Goal: Task Accomplishment & Management: Complete application form

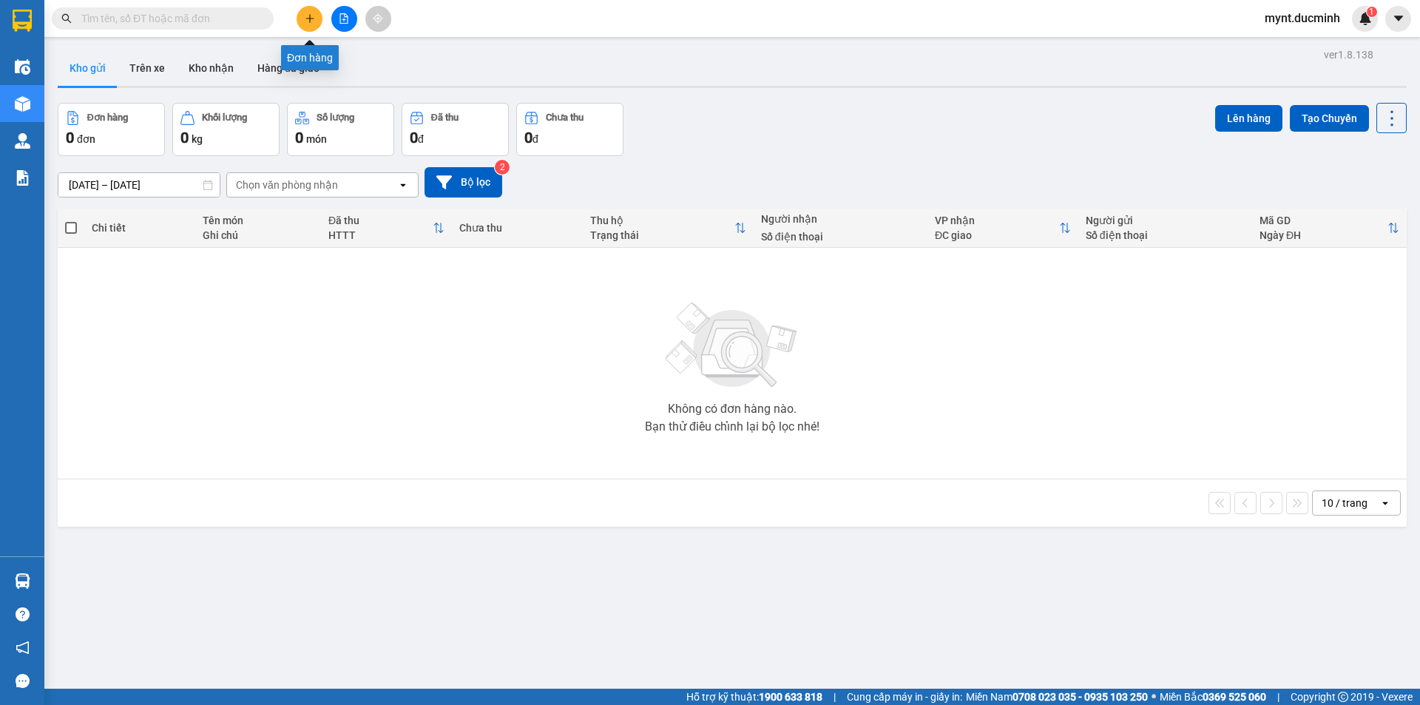
click at [309, 15] on icon "plus" at bounding box center [310, 18] width 10 height 10
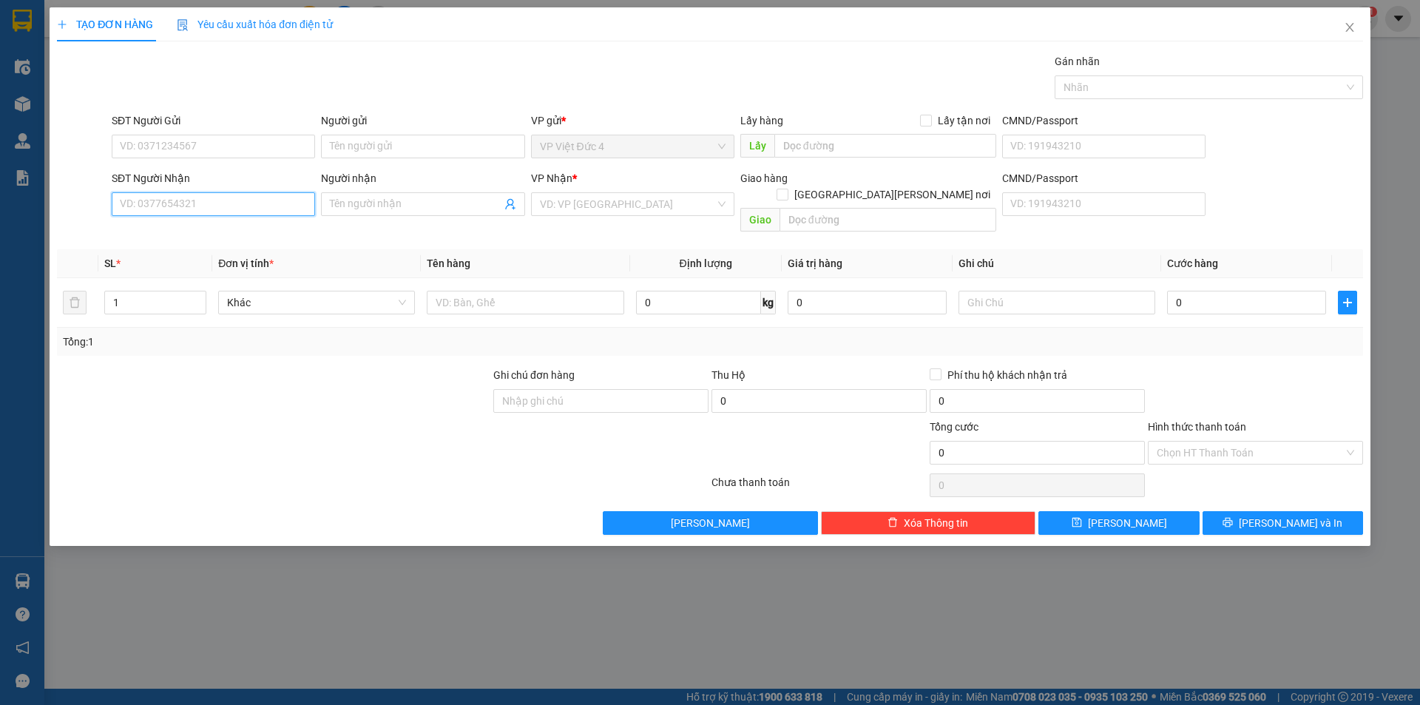
click at [265, 205] on input "SĐT Người Nhận" at bounding box center [213, 204] width 203 height 24
type input "0987858457"
click at [625, 203] on input "search" at bounding box center [627, 204] width 175 height 22
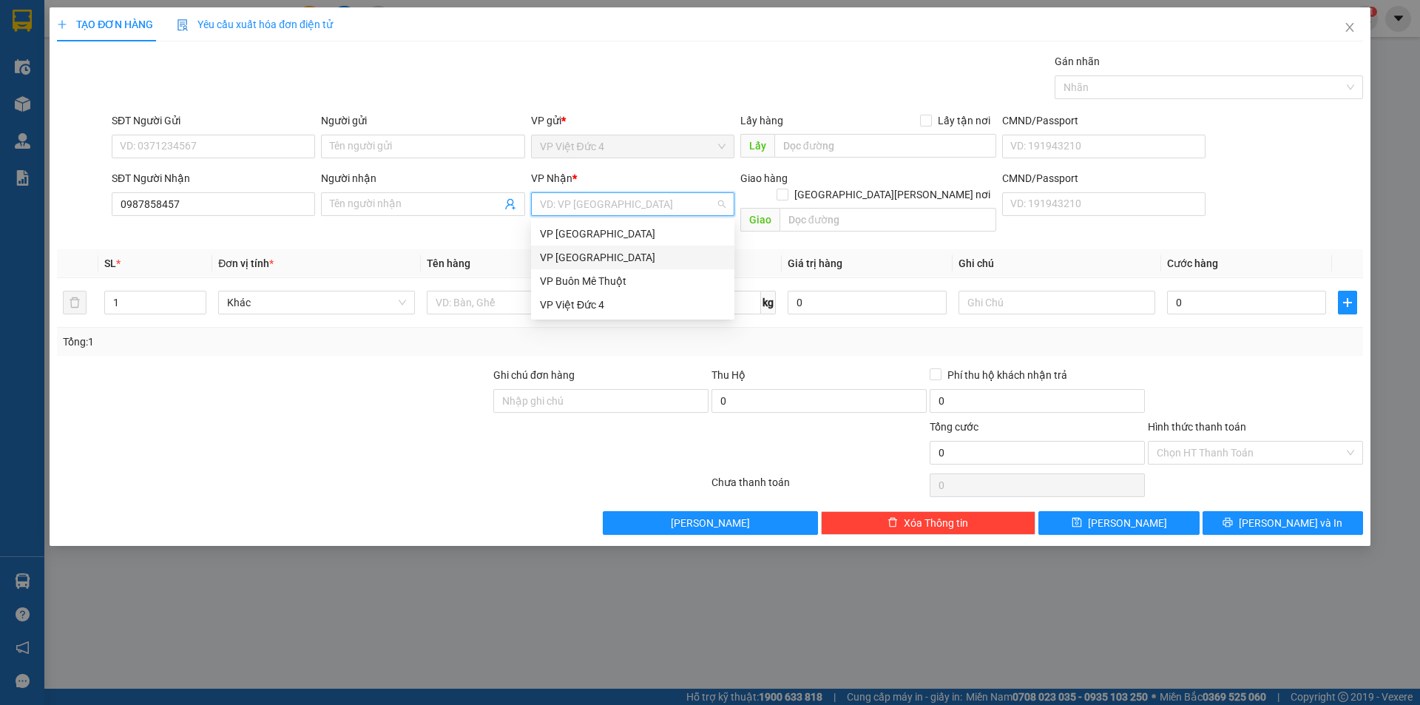
click at [565, 251] on div "VP [GEOGRAPHIC_DATA]" at bounding box center [633, 257] width 186 height 16
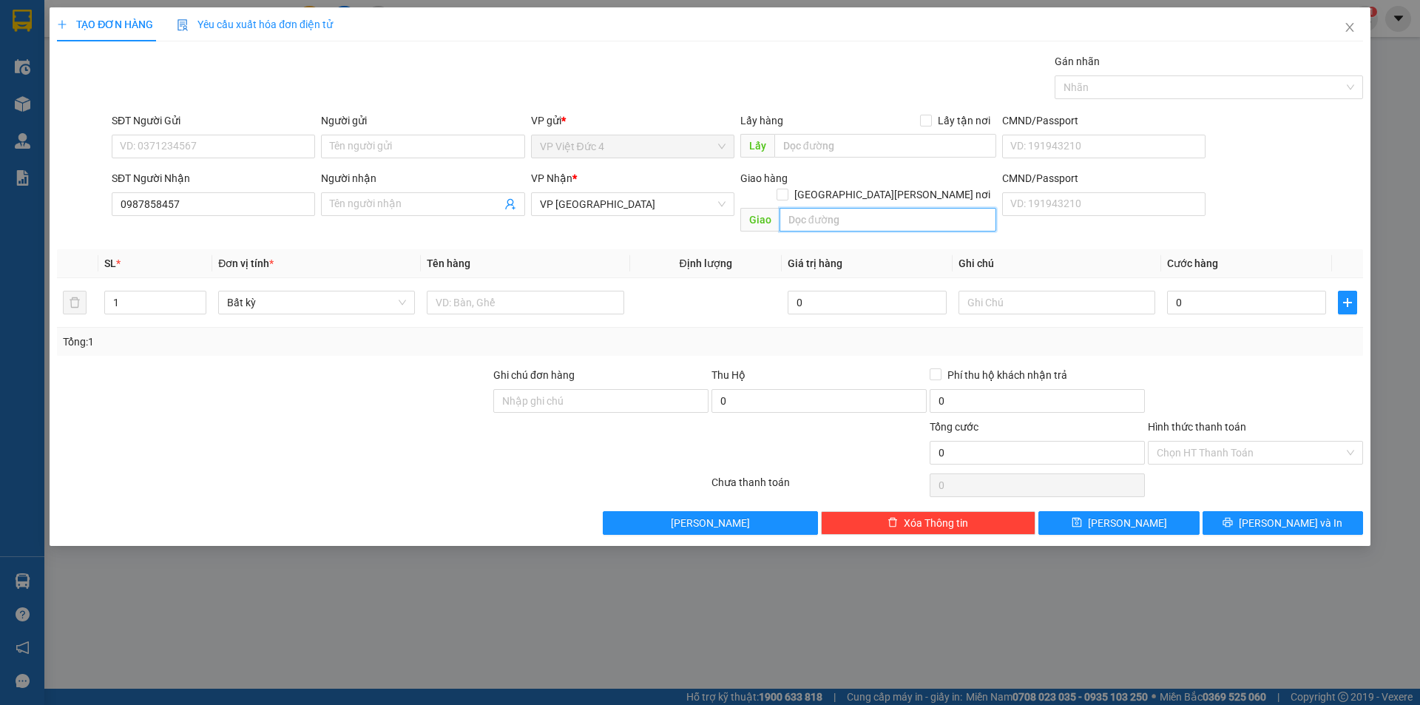
click at [965, 208] on input "text" at bounding box center [887, 220] width 217 height 24
type input "cong an ben cat"
click at [602, 291] on input "text" at bounding box center [525, 303] width 197 height 24
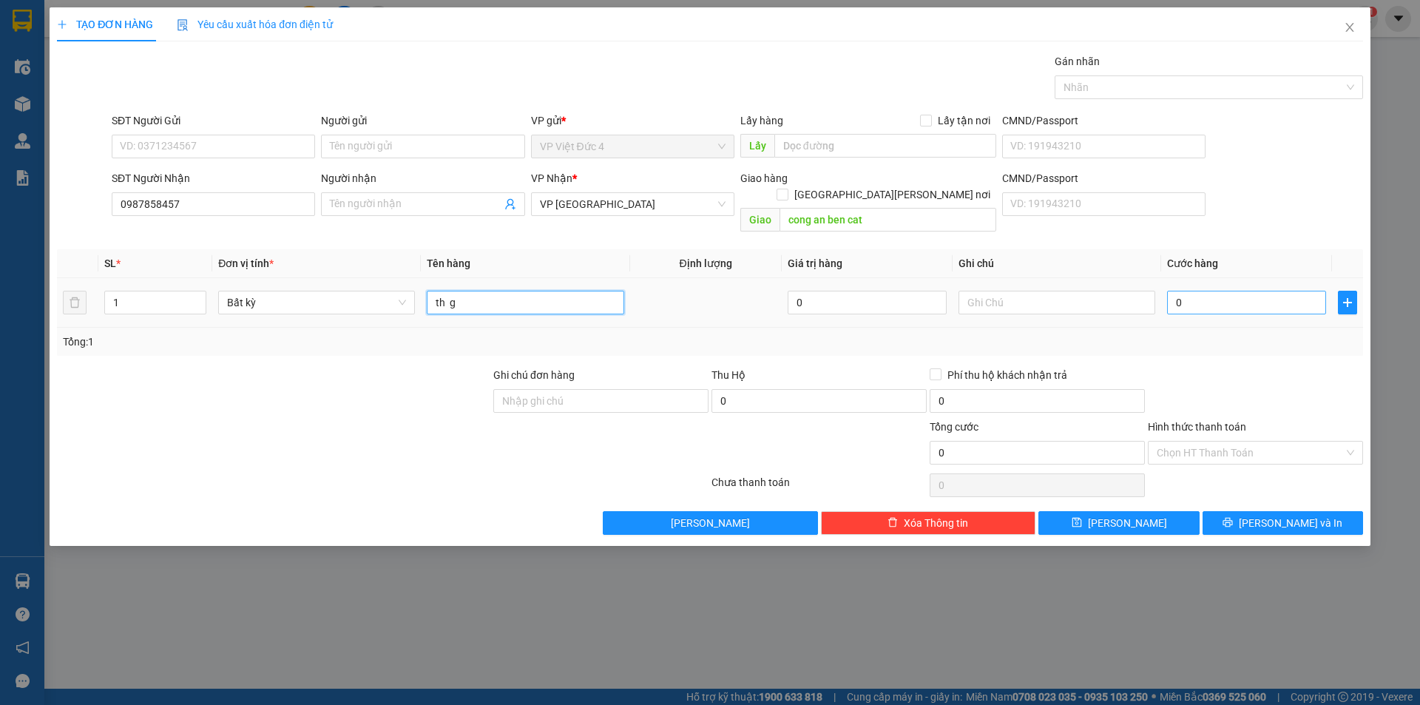
type input "th g"
click at [1317, 291] on input "0" at bounding box center [1246, 303] width 159 height 24
type input "1"
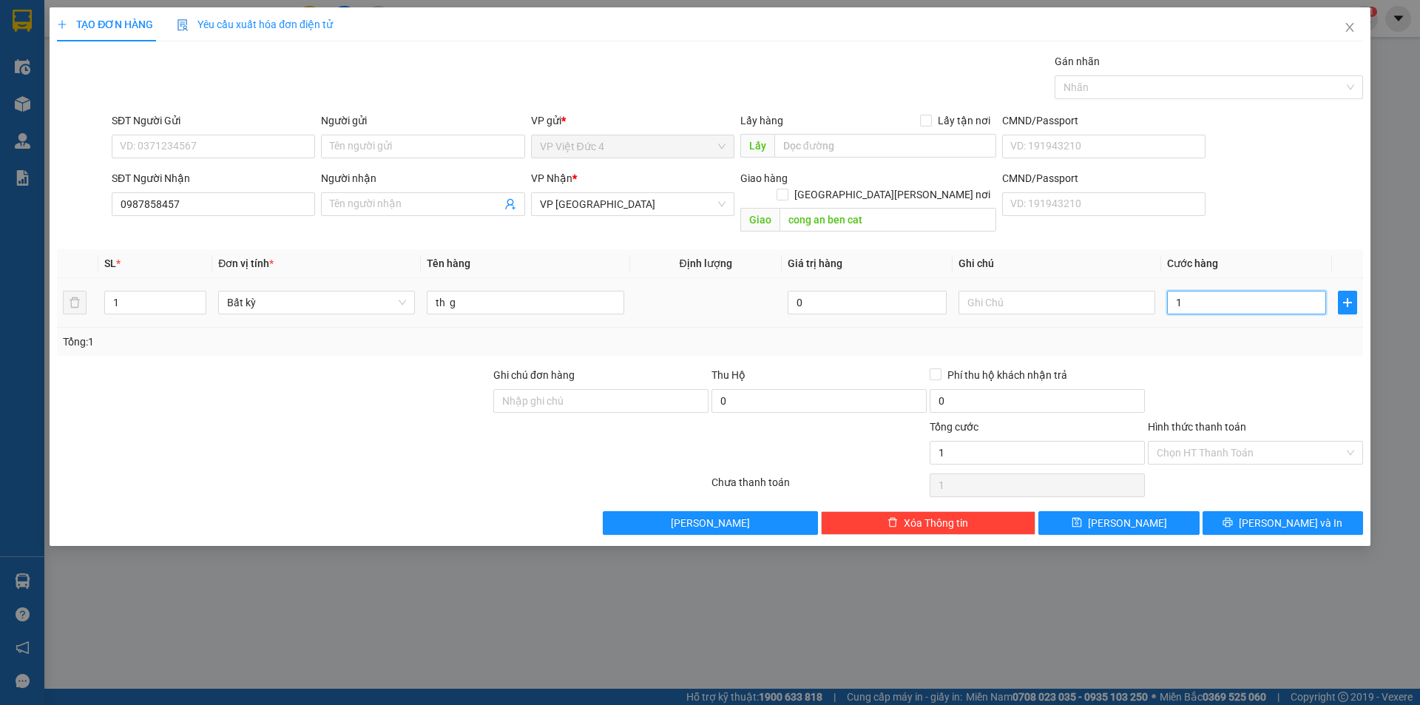
type input "13"
type input "130"
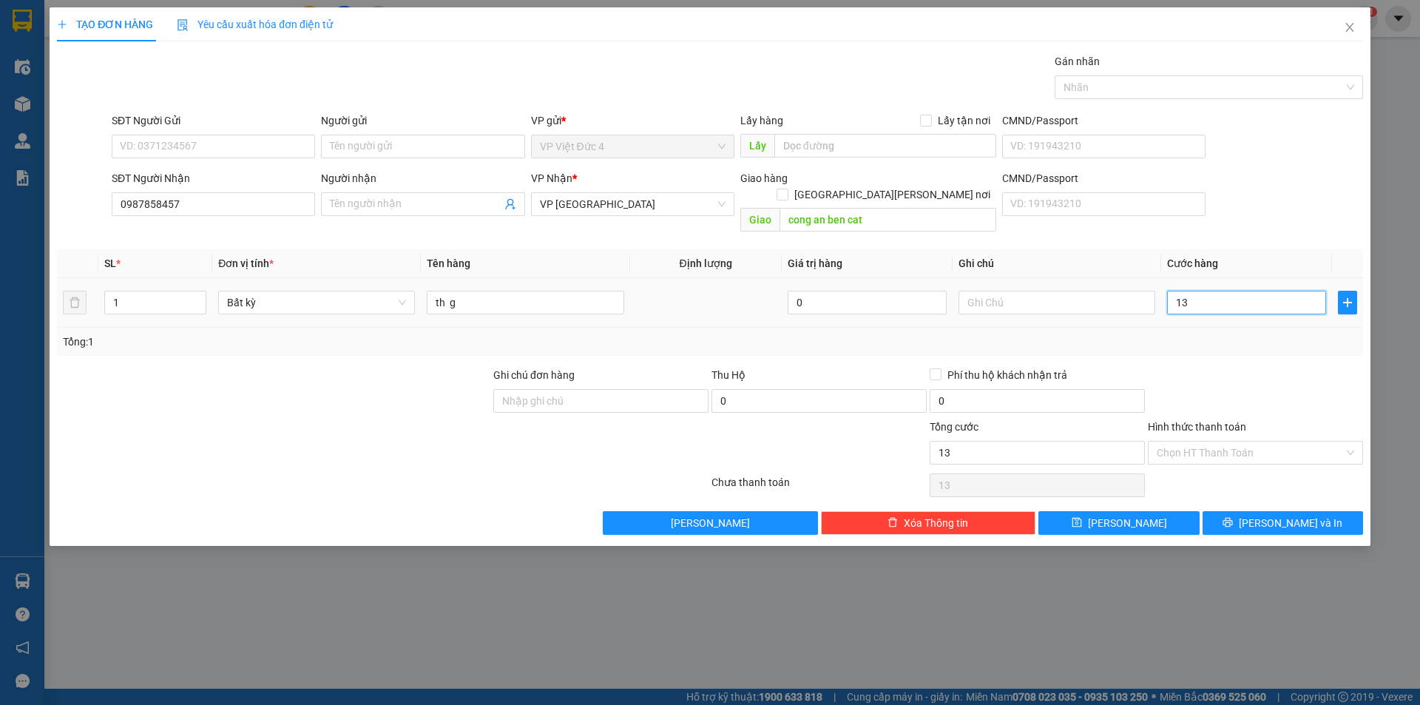
type input "130"
type input "1.300"
type input "13.000"
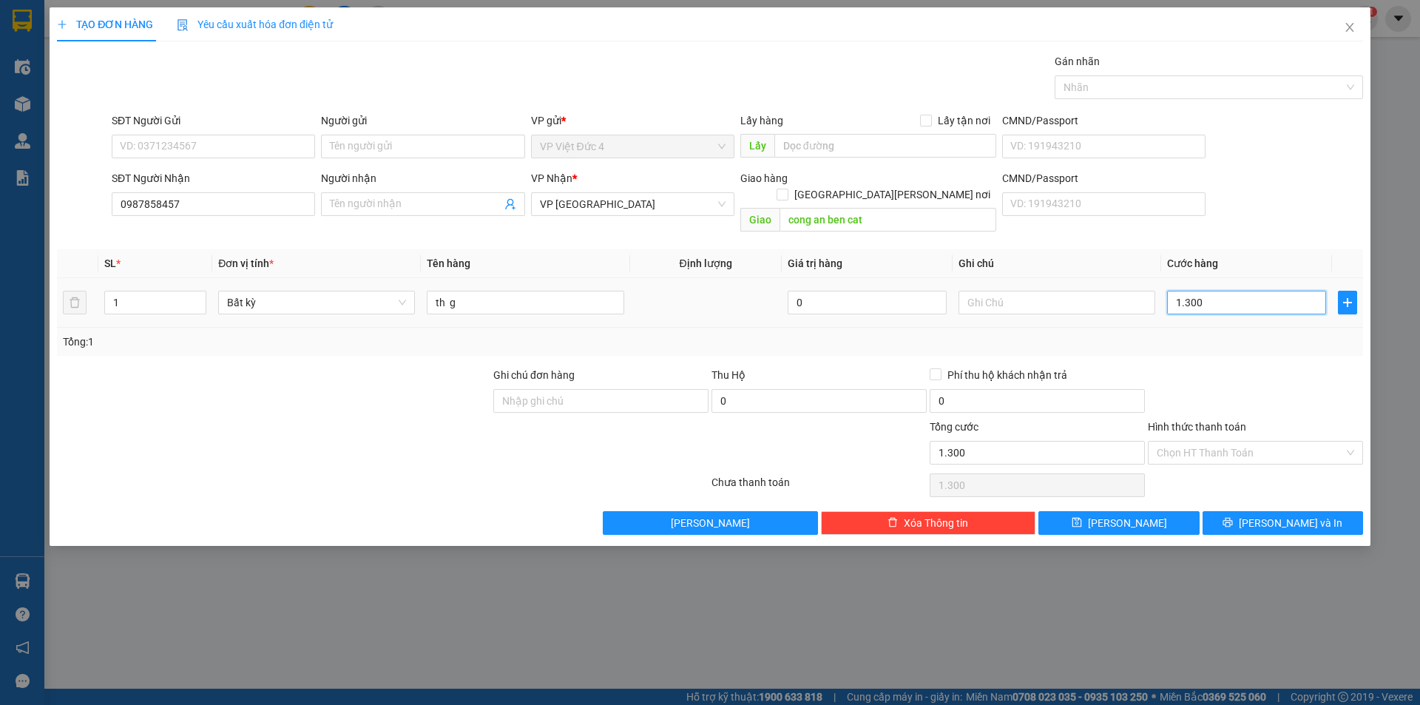
type input "13.000"
type input "130.000"
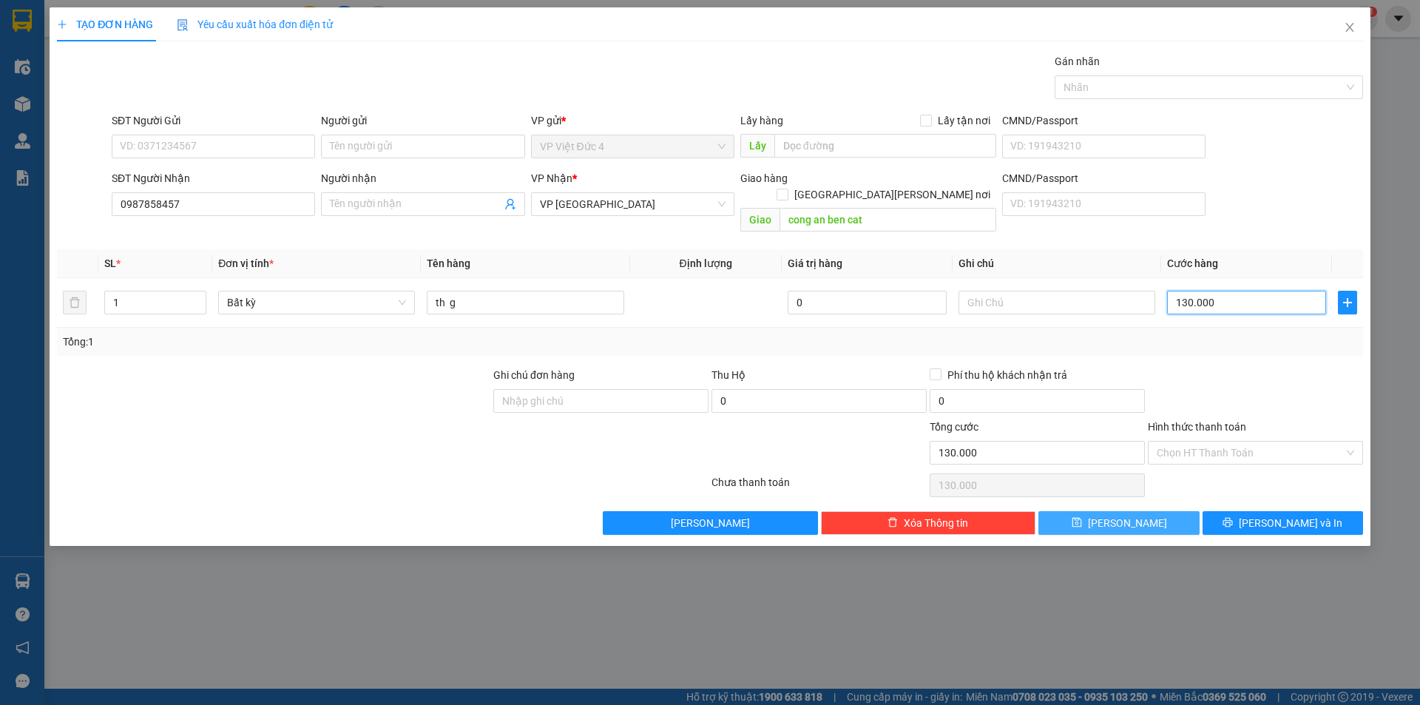
type input "130.000"
click at [1125, 515] on span "Lưu" at bounding box center [1127, 523] width 79 height 16
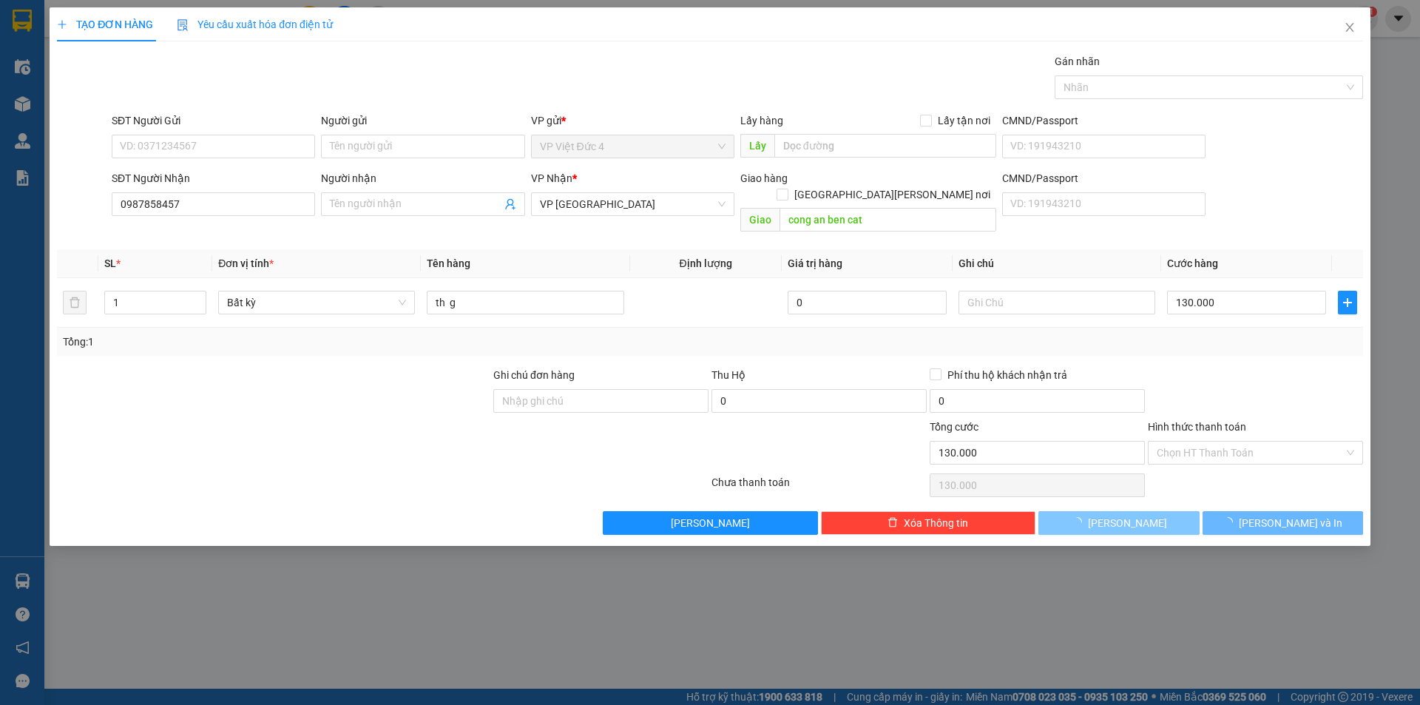
type input "0"
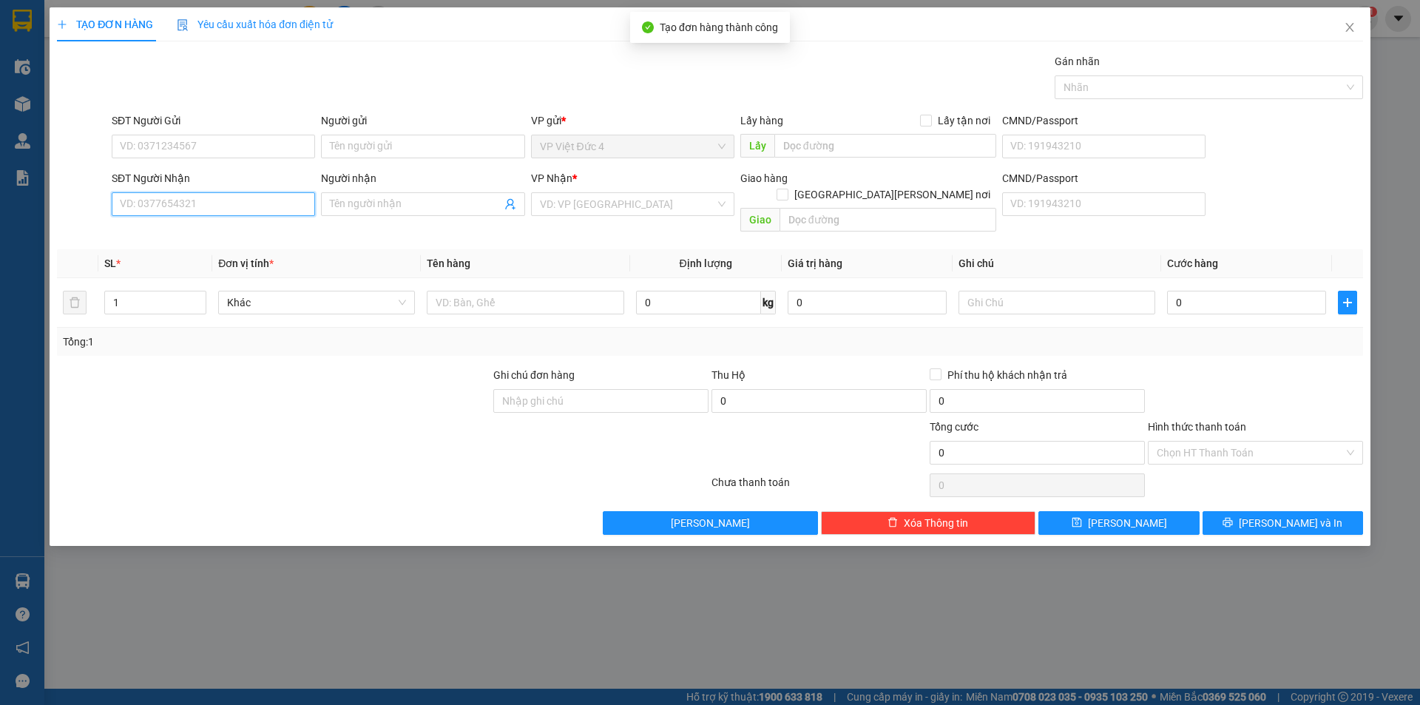
click at [278, 200] on input "SĐT Người Nhận" at bounding box center [213, 204] width 203 height 24
type input "0938237795"
click at [592, 201] on input "search" at bounding box center [627, 204] width 175 height 22
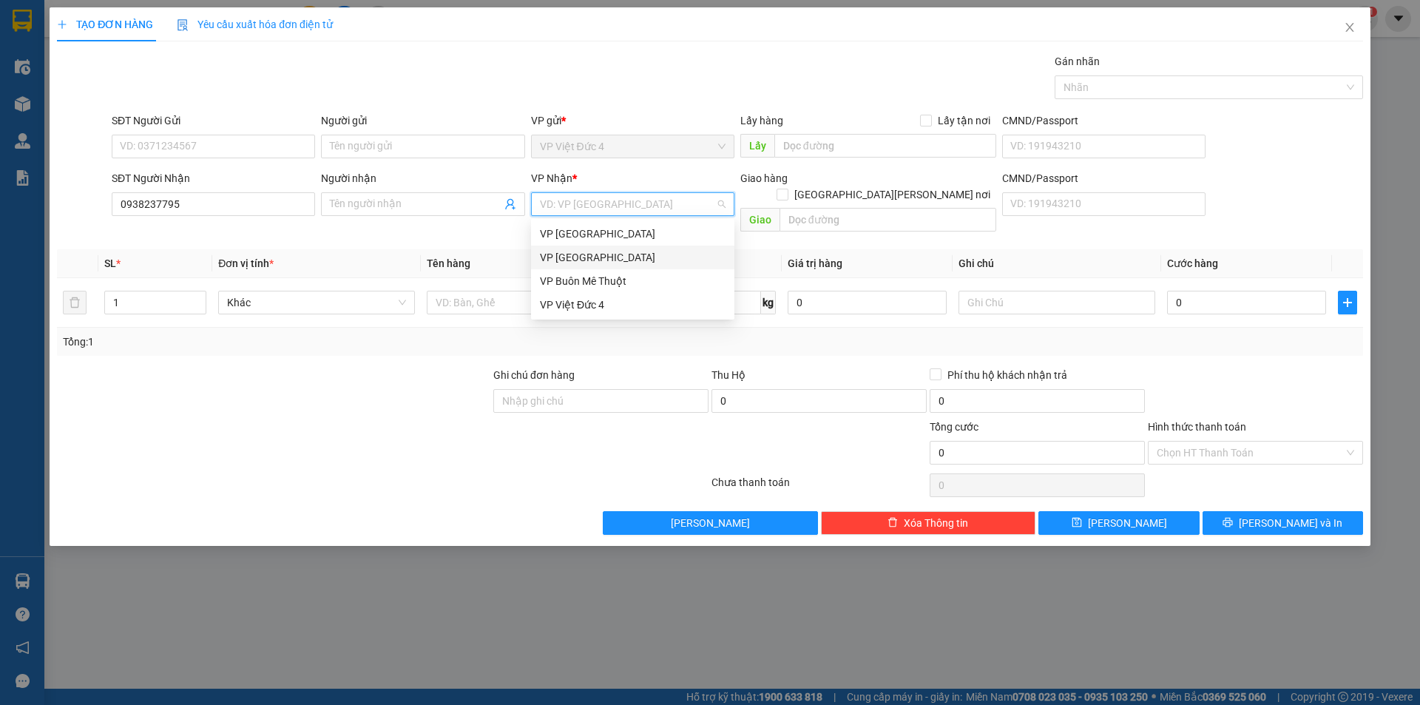
click at [575, 254] on div "VP Sài Gòn" at bounding box center [633, 257] width 186 height 16
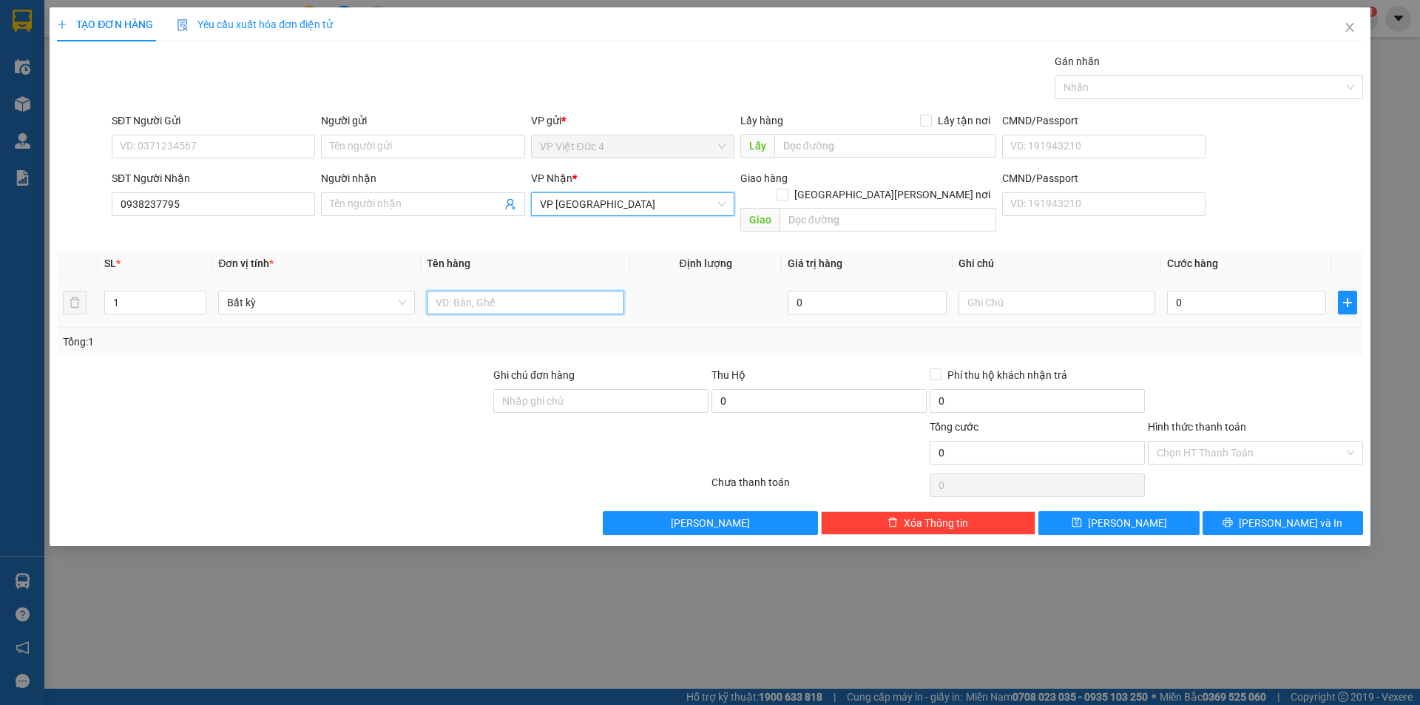
click at [538, 291] on input "text" at bounding box center [525, 303] width 197 height 24
type input "th g"
click at [1269, 291] on input "0" at bounding box center [1246, 303] width 159 height 24
type input "1"
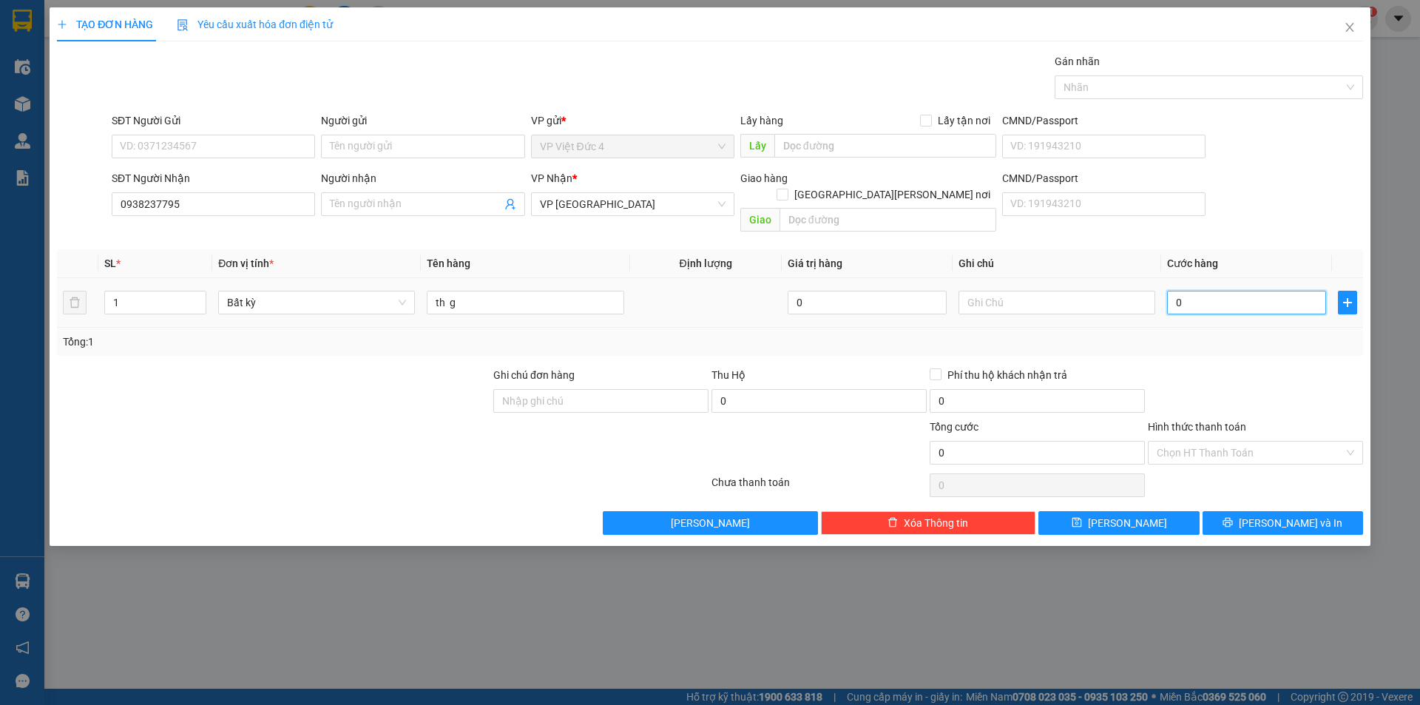
type input "1"
type input "10"
type input "100"
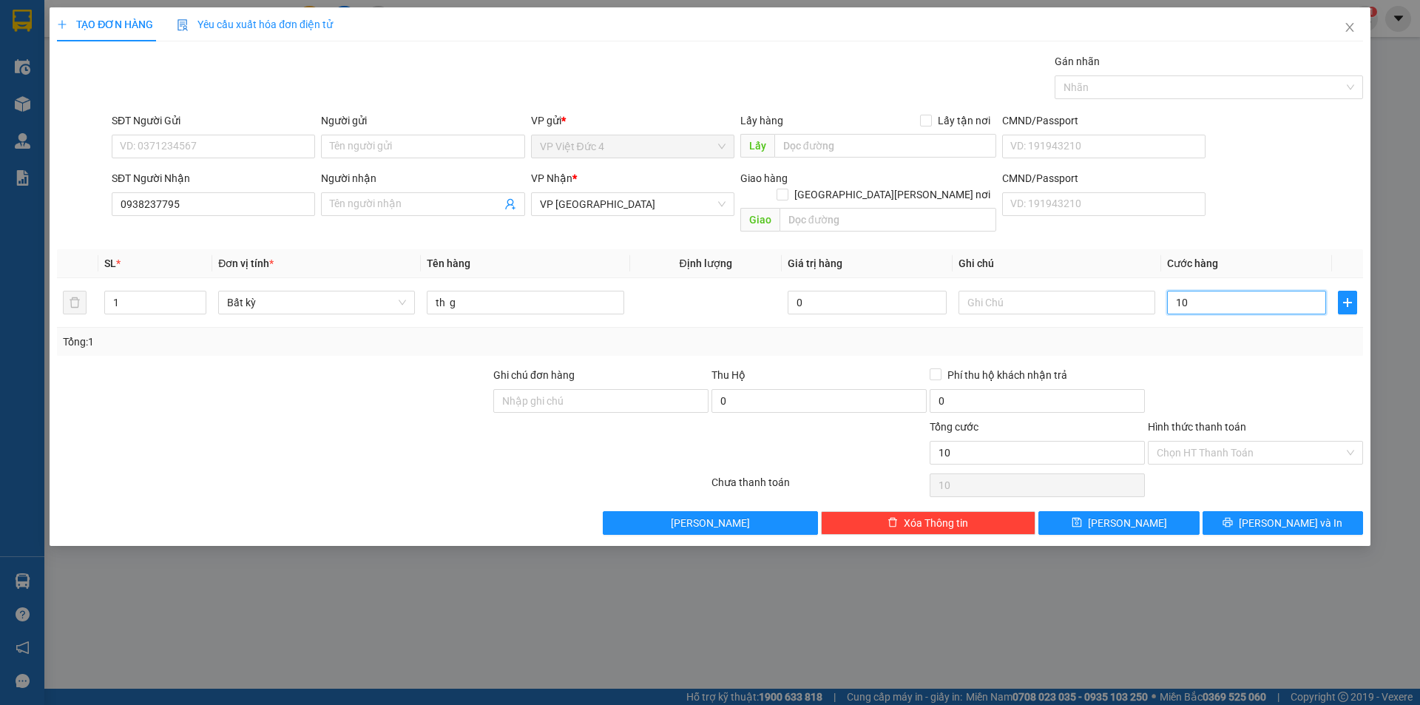
type input "100"
type input "1.000"
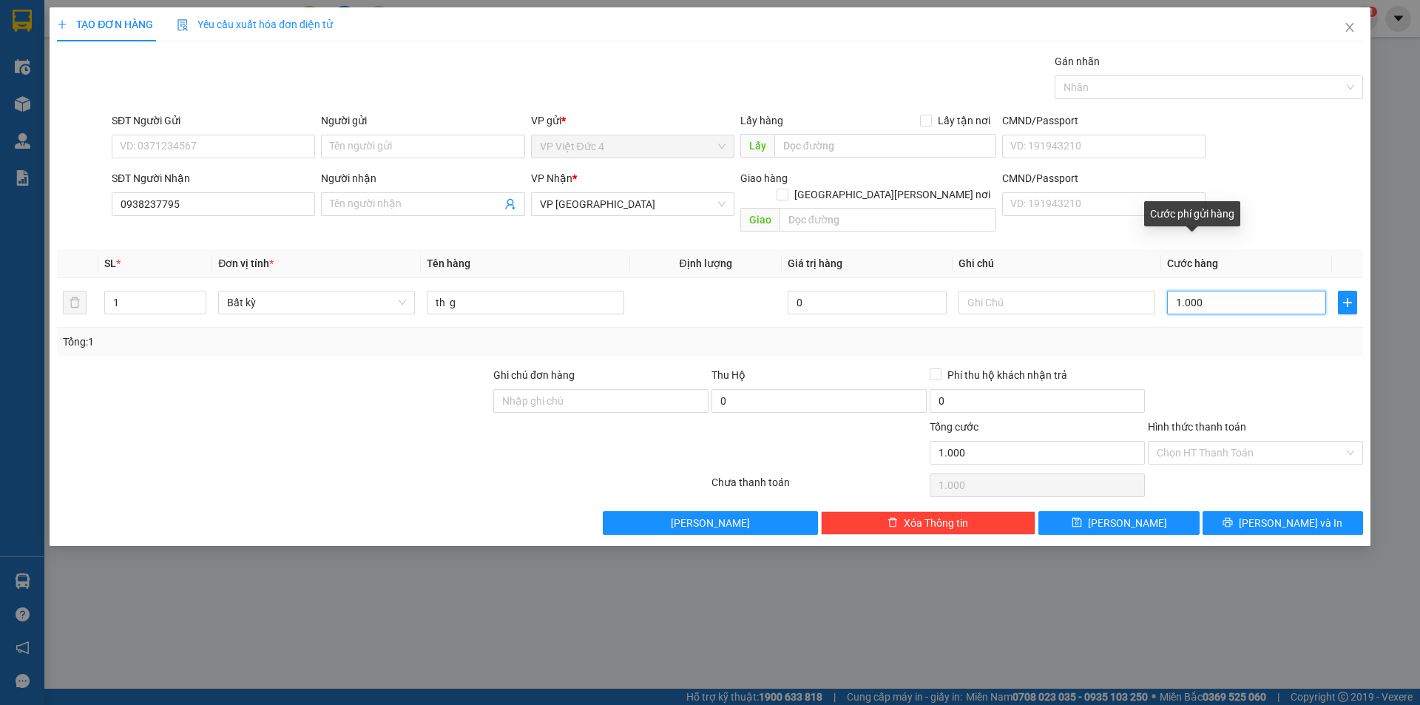
type input "10.000"
type input "100.000"
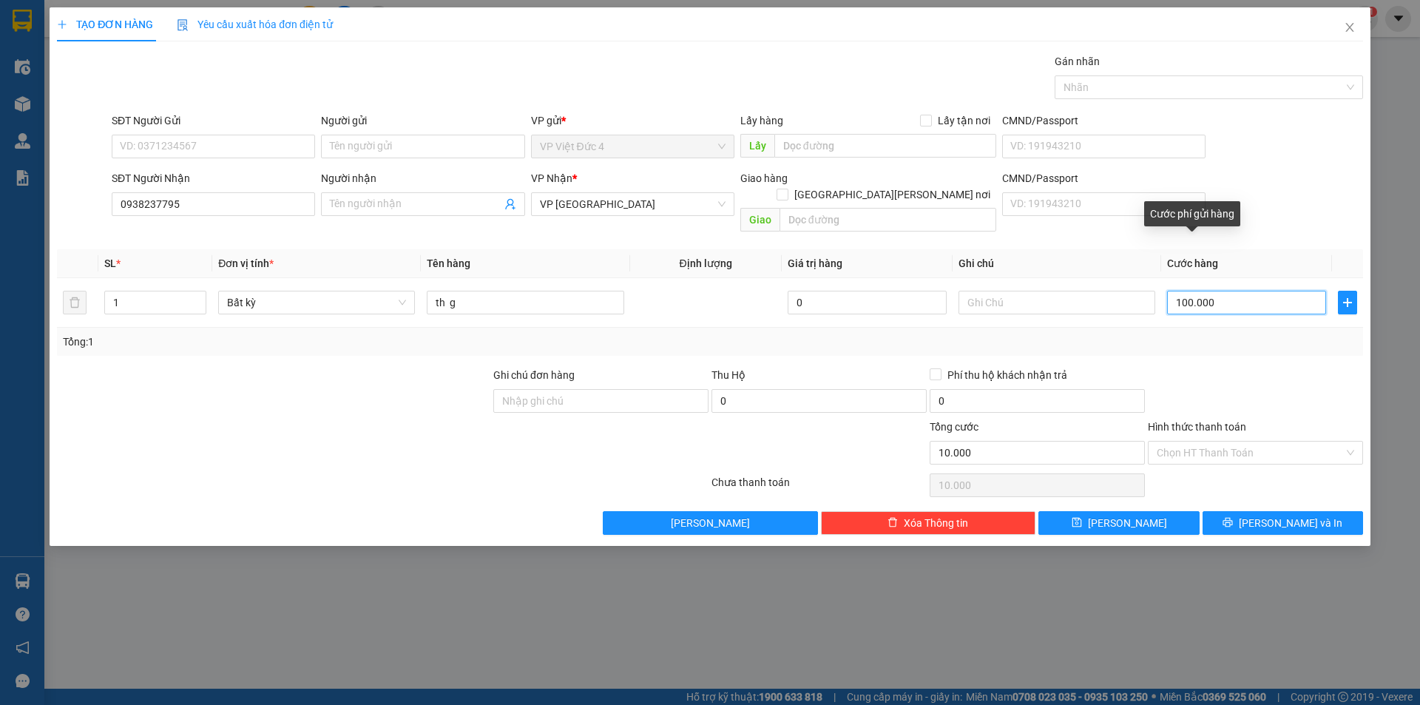
type input "100.000"
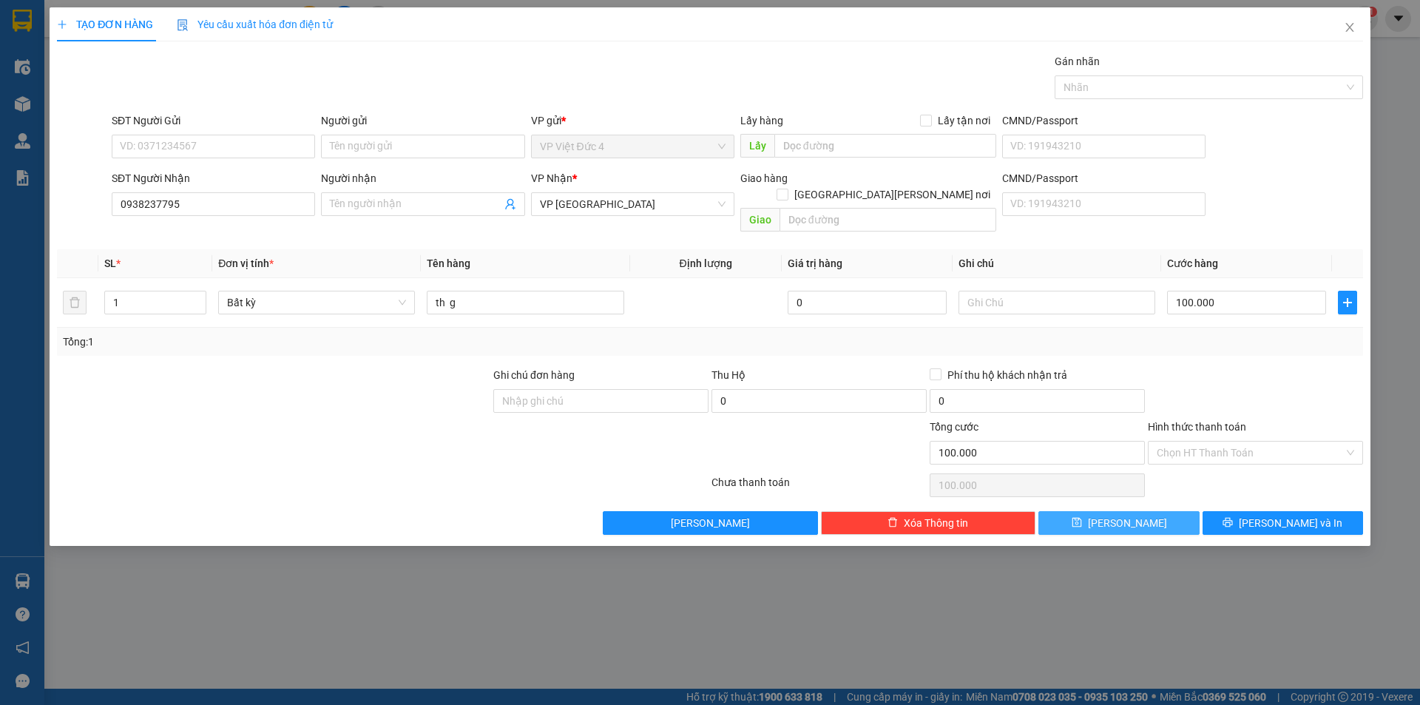
click at [1127, 515] on span "Lưu" at bounding box center [1127, 523] width 79 height 16
type input "0"
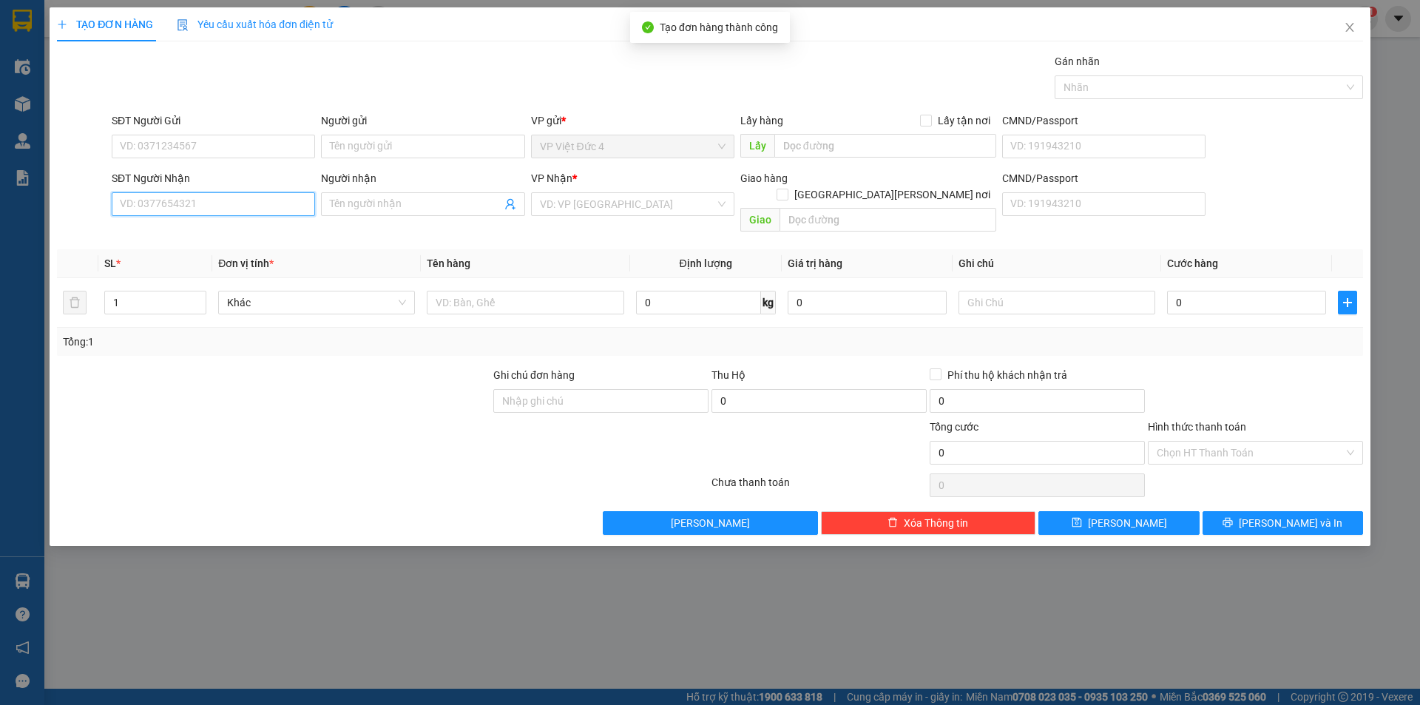
click at [285, 202] on input "SĐT Người Nhận" at bounding box center [213, 204] width 203 height 24
type input "0862793886"
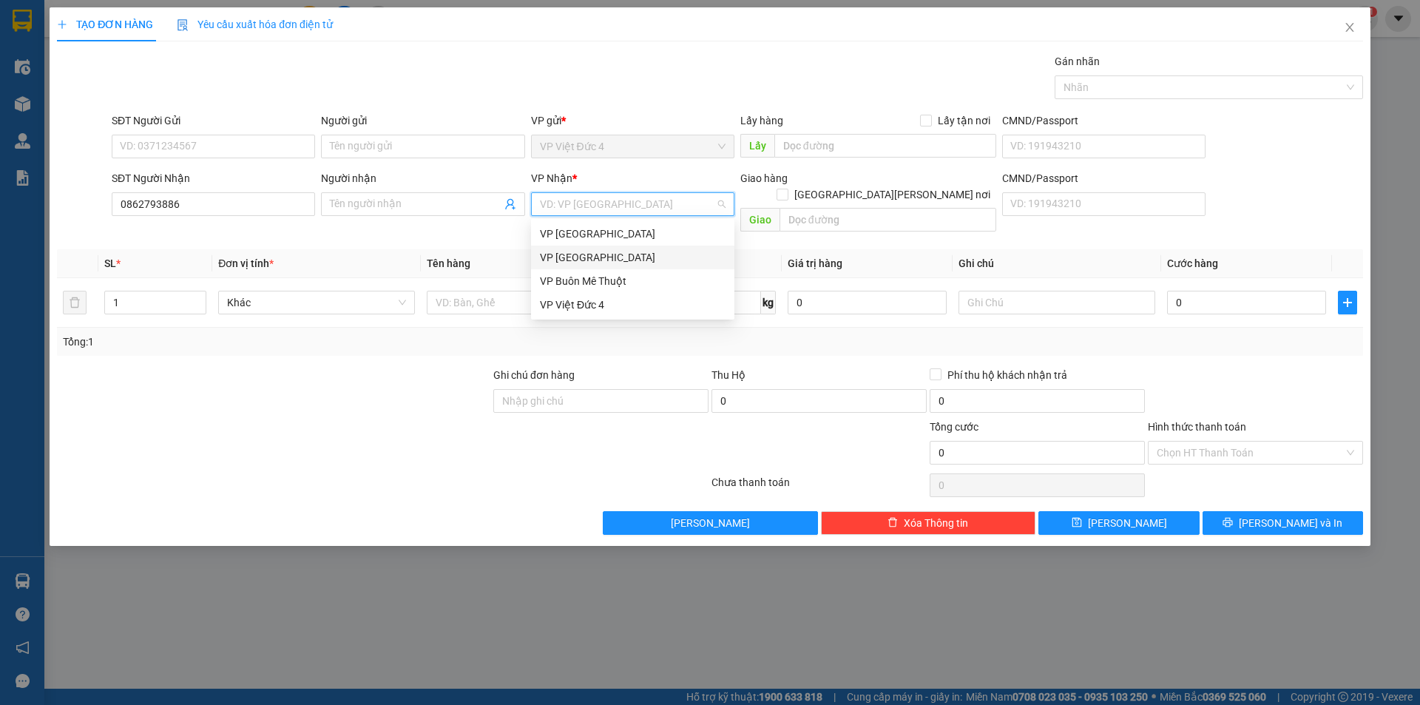
click at [611, 204] on input "search" at bounding box center [627, 204] width 175 height 22
click at [558, 257] on div "VP Sài Gòn" at bounding box center [633, 257] width 186 height 16
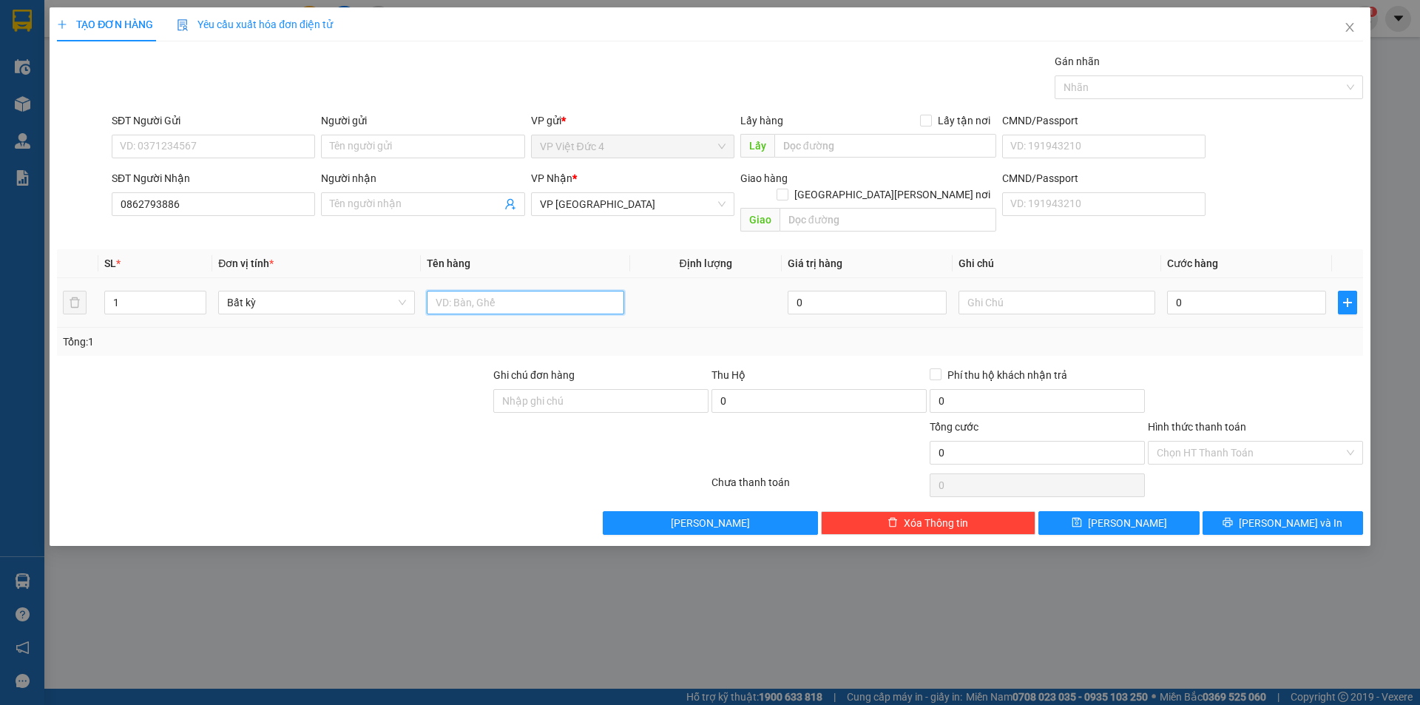
click at [558, 291] on input "text" at bounding box center [525, 303] width 197 height 24
type input "th g"
click at [1283, 291] on input "0" at bounding box center [1246, 303] width 159 height 24
type input "5"
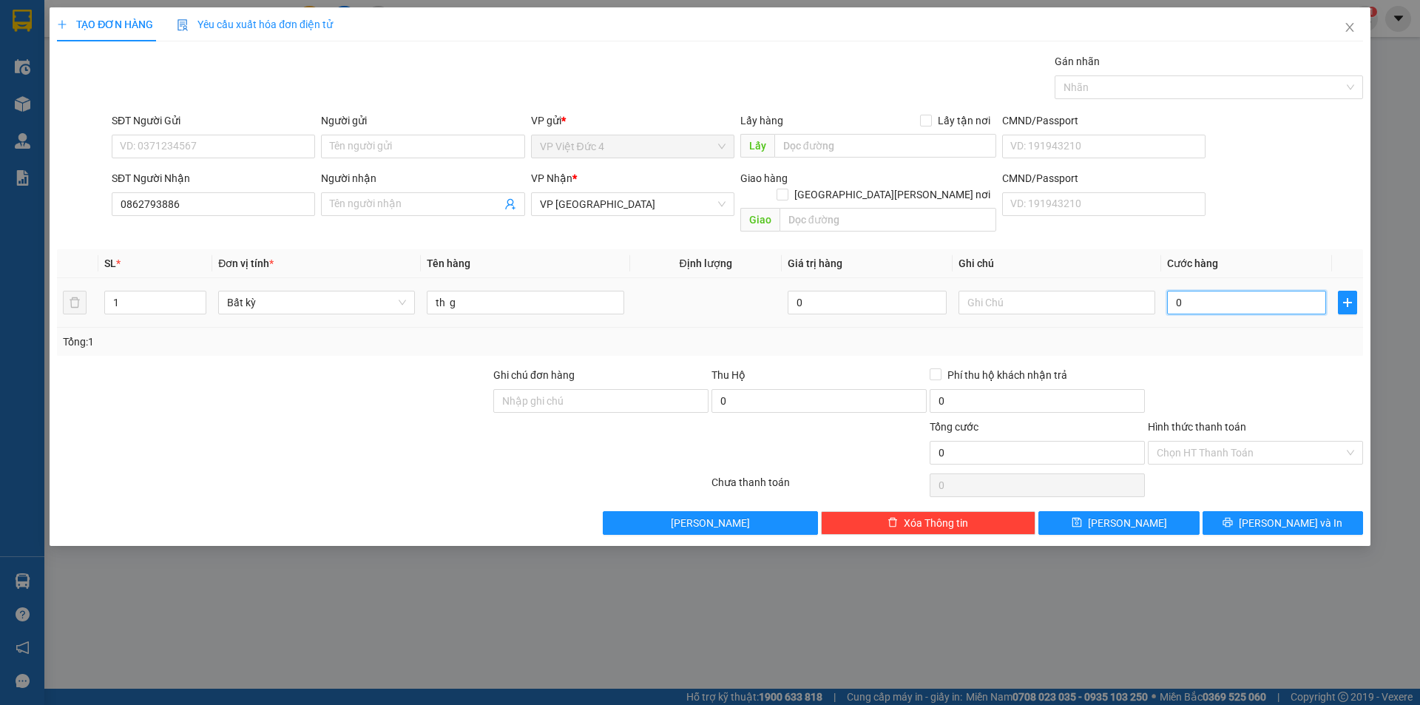
type input "5"
type input "50"
type input "500"
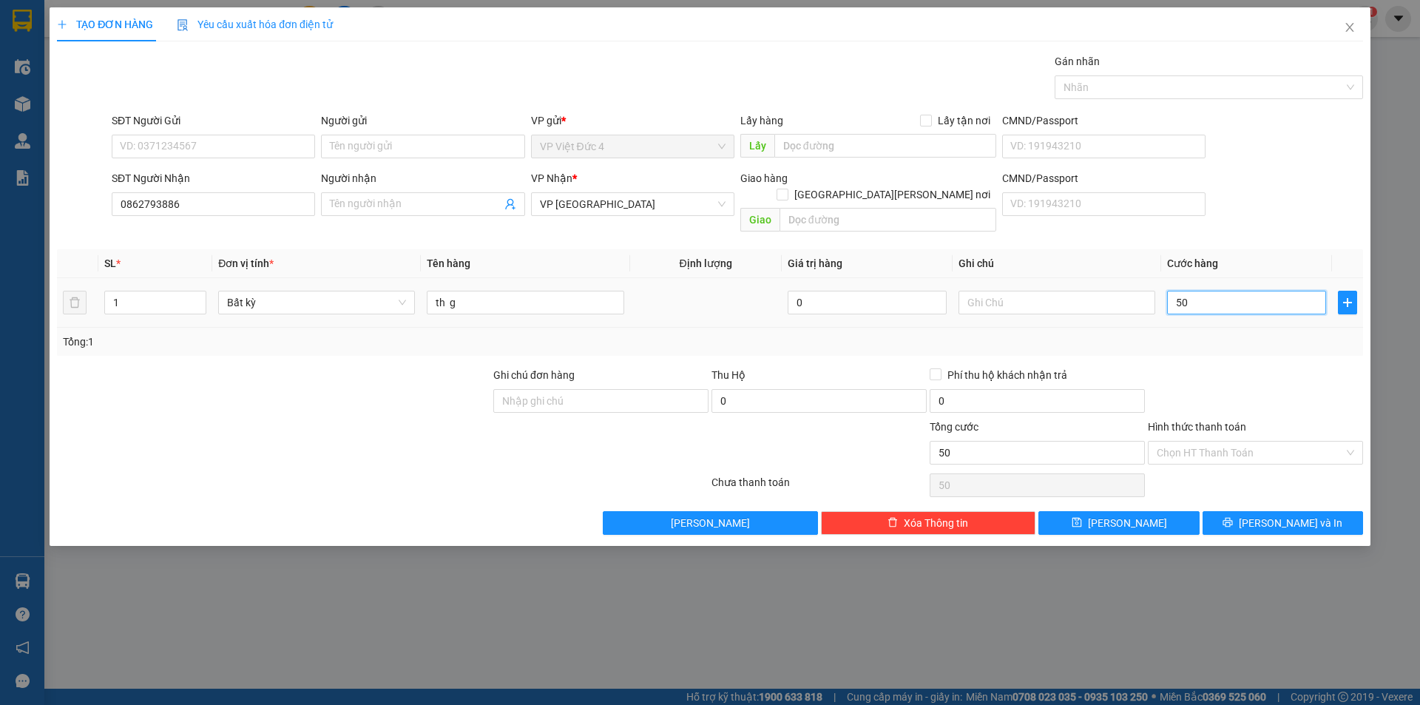
type input "500"
type input "5.000"
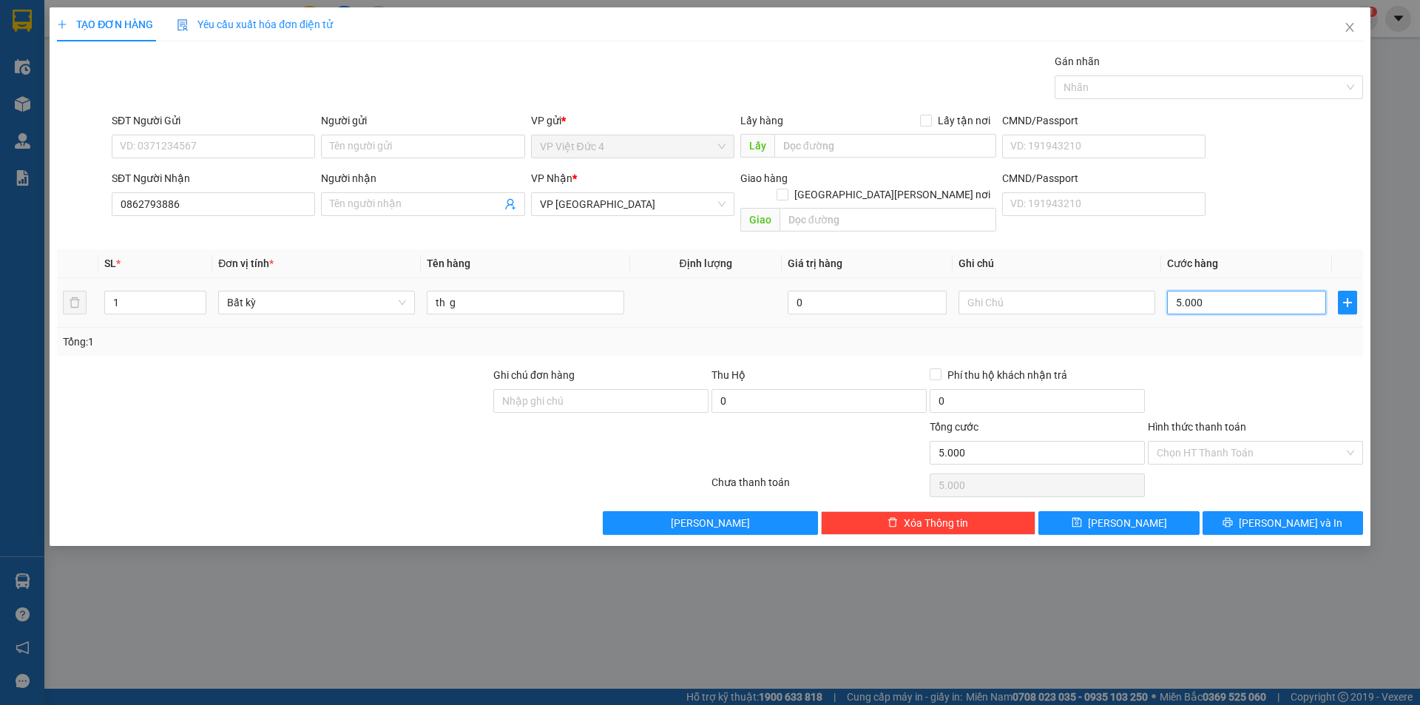
type input "50.000"
click at [1189, 441] on input "Hình thức thanh toán" at bounding box center [1249, 452] width 187 height 22
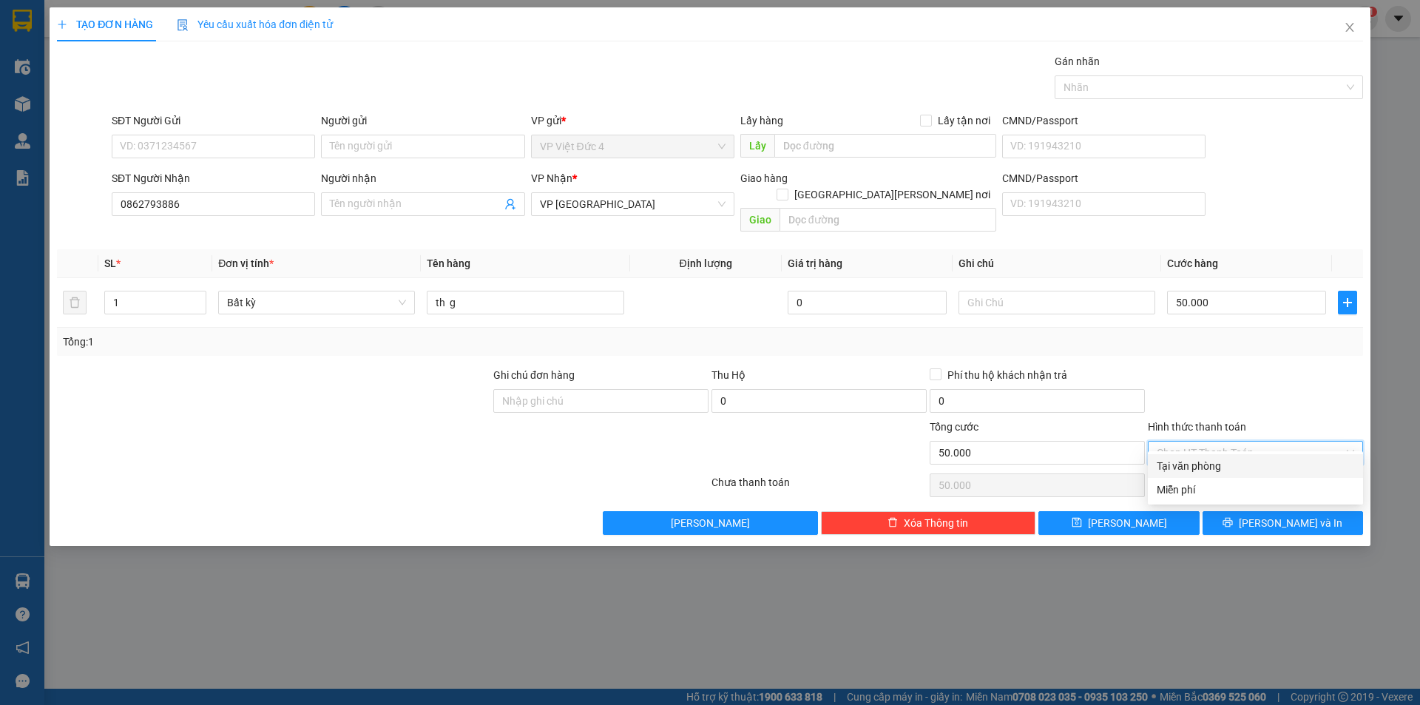
click at [1187, 461] on div "Tại văn phòng" at bounding box center [1254, 466] width 197 height 16
type input "0"
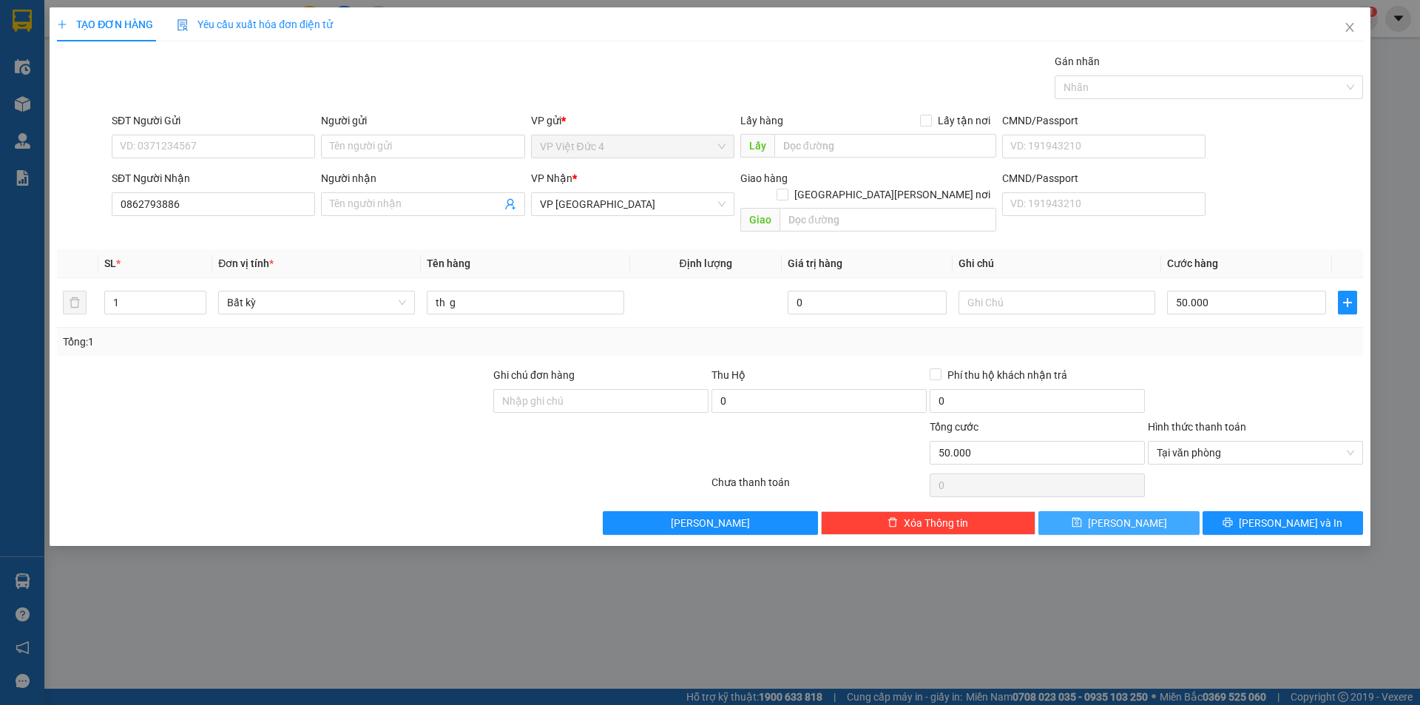
click at [1123, 515] on span "Lưu" at bounding box center [1127, 523] width 79 height 16
type input "0"
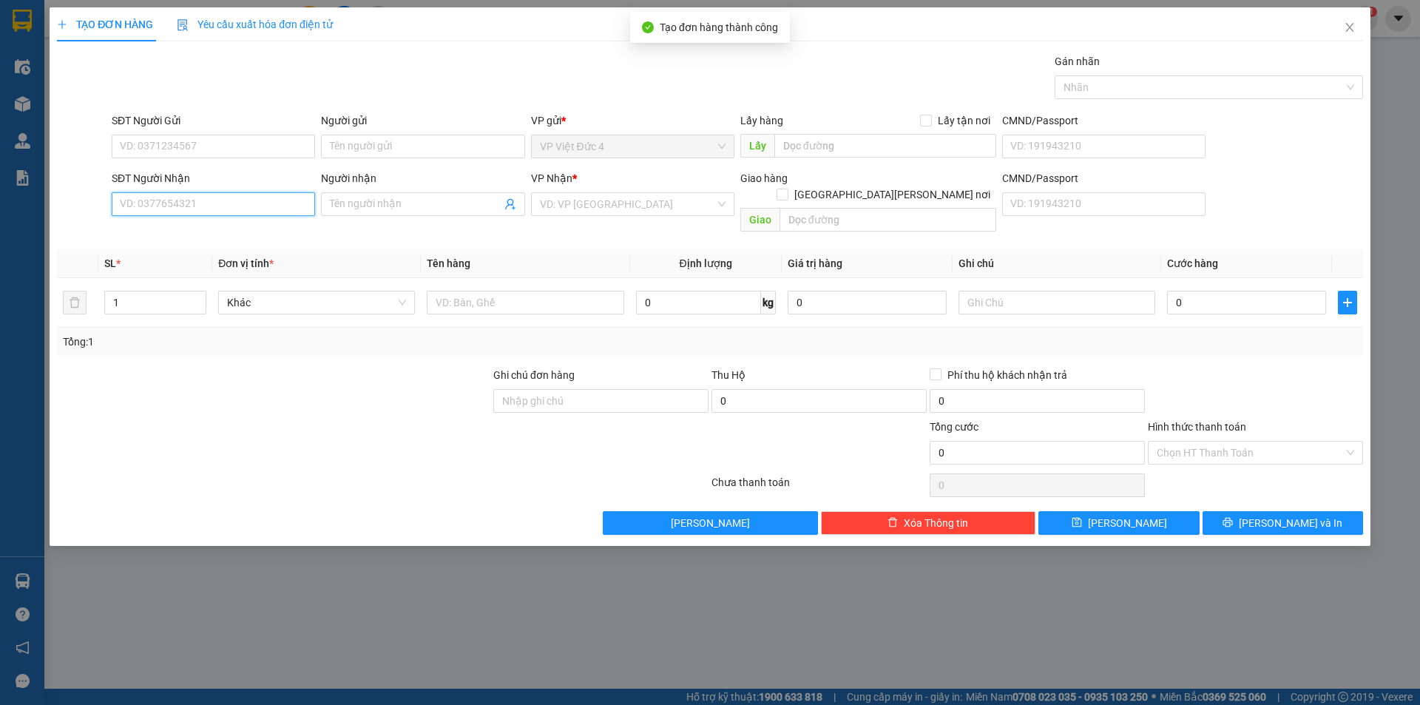
click at [278, 208] on input "SĐT Người Nhận" at bounding box center [213, 204] width 203 height 24
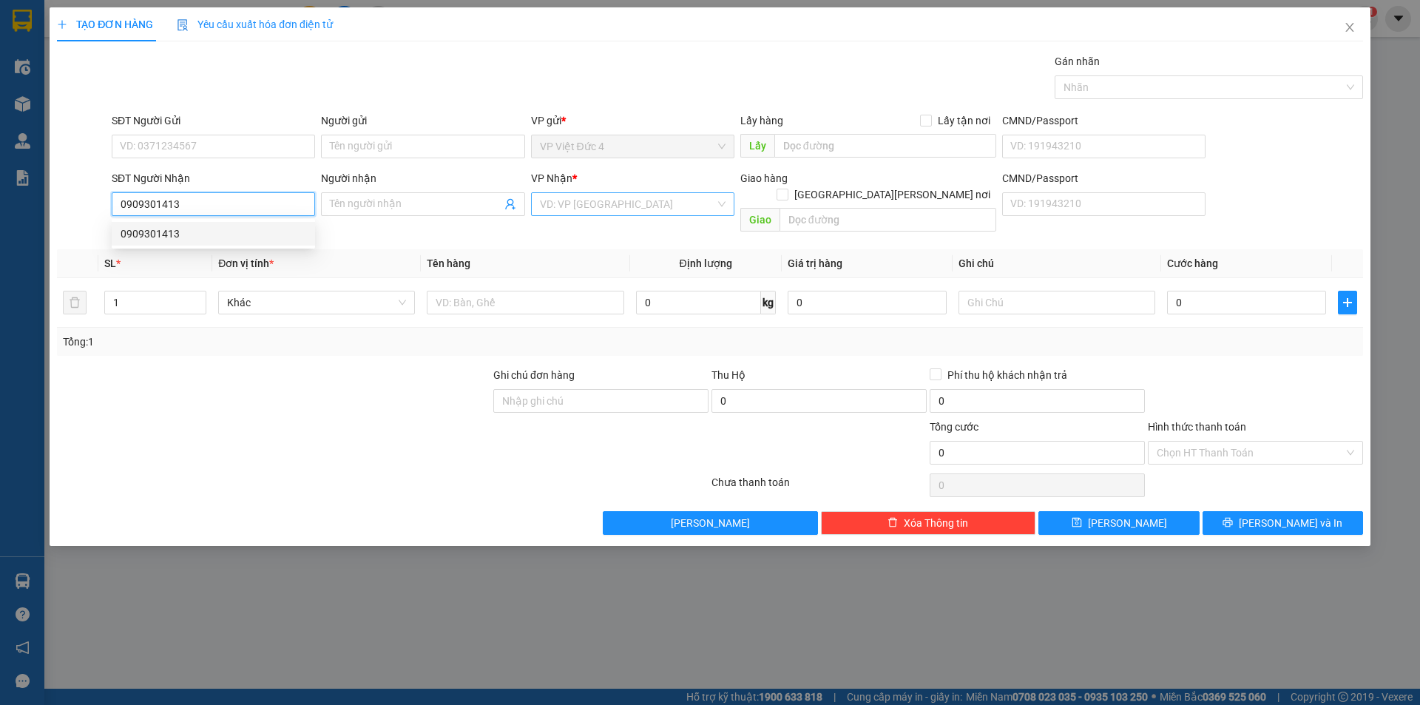
type input "0909301413"
click at [620, 202] on input "search" at bounding box center [627, 204] width 175 height 22
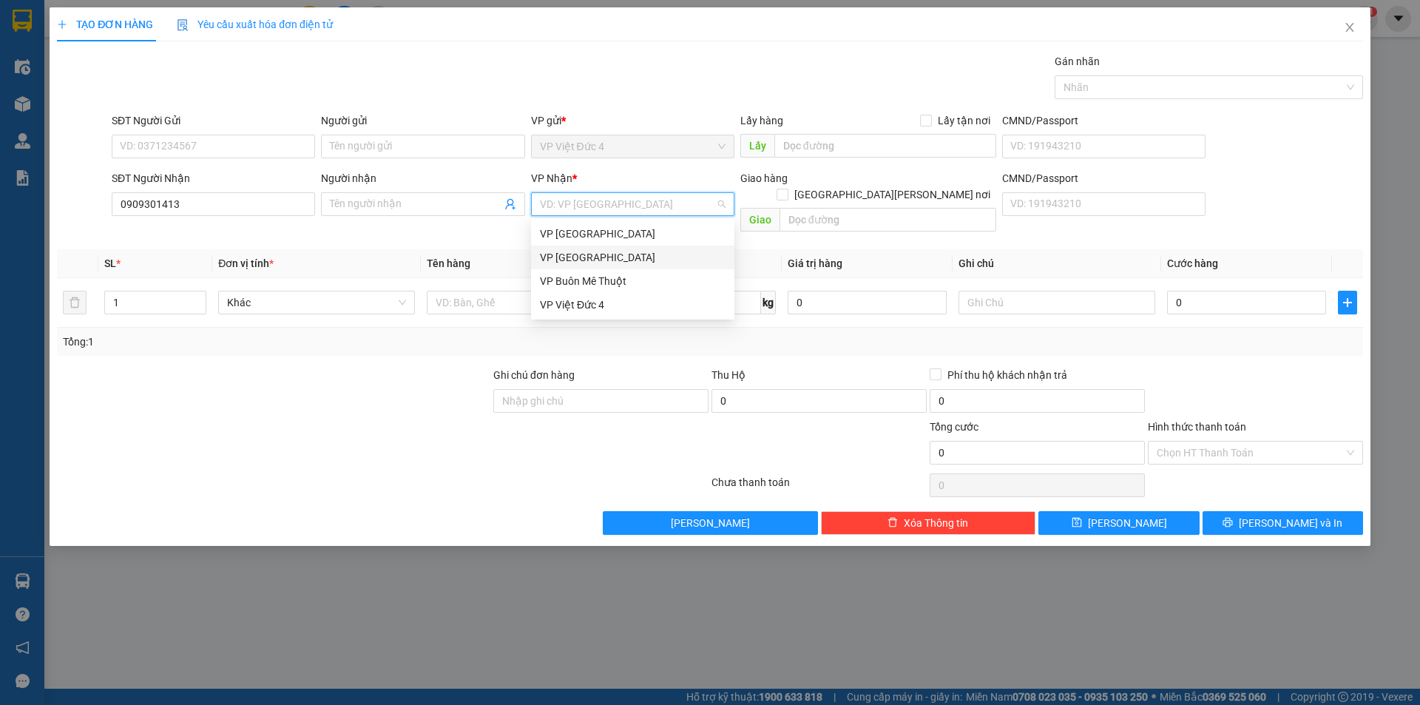
click at [575, 254] on div "VP Sài Gòn" at bounding box center [633, 257] width 186 height 16
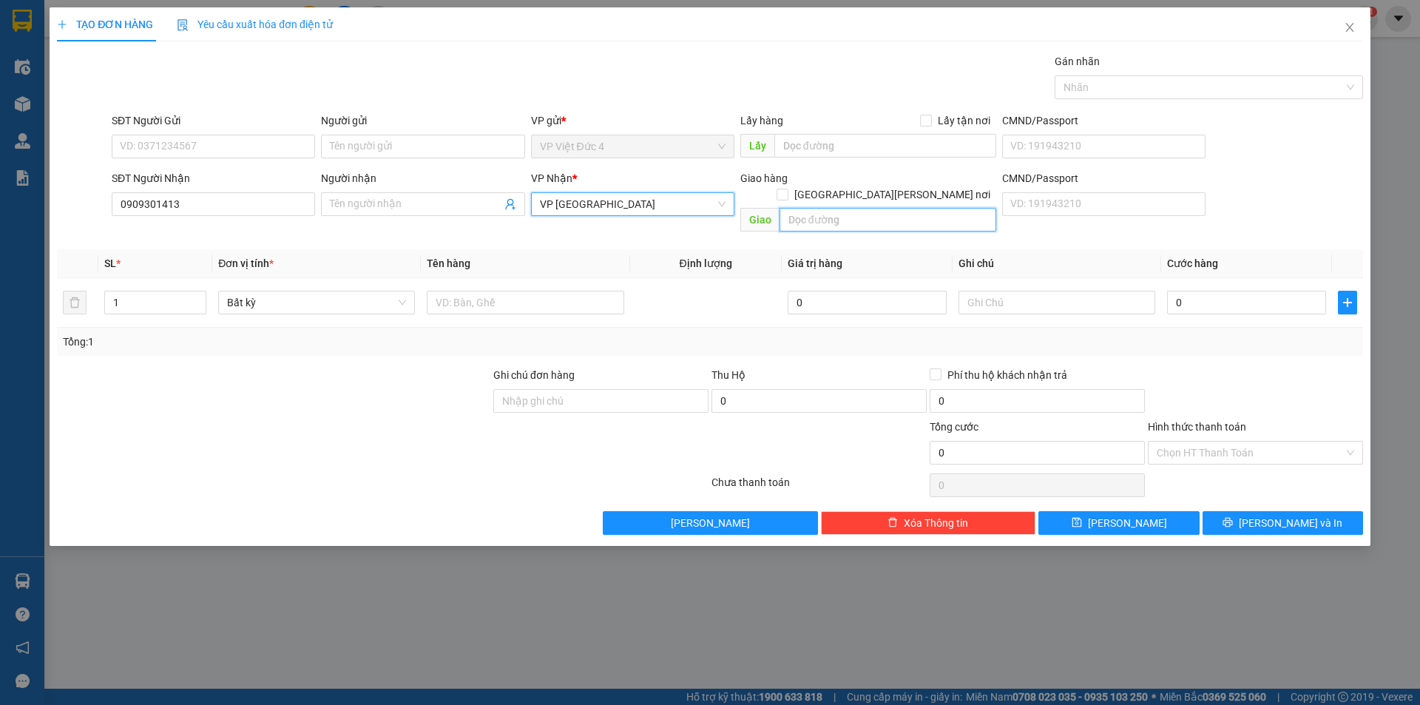
click at [958, 208] on input "text" at bounding box center [887, 220] width 217 height 24
type input "tram thu phi lai thieu"
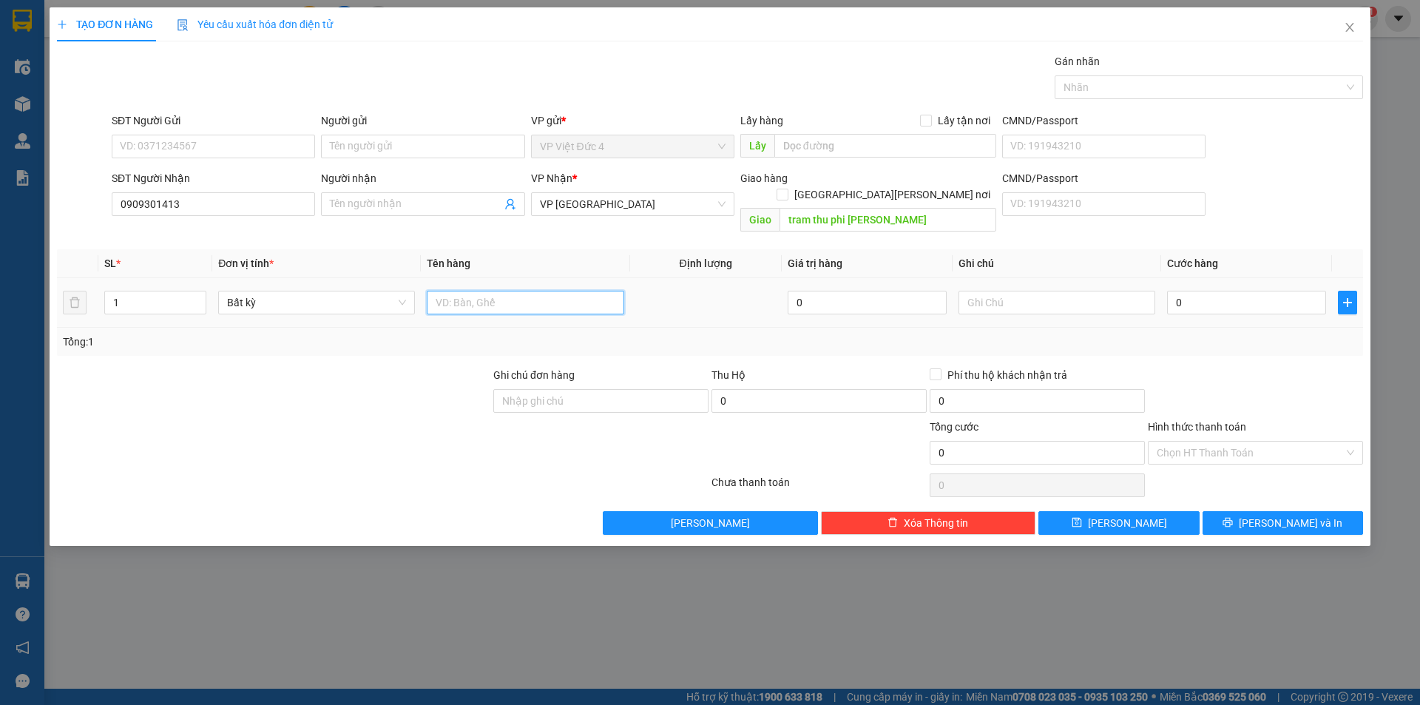
click at [602, 291] on input "text" at bounding box center [525, 303] width 197 height 24
type input "th g"
click at [1309, 291] on input "0" at bounding box center [1246, 303] width 159 height 24
type input "8"
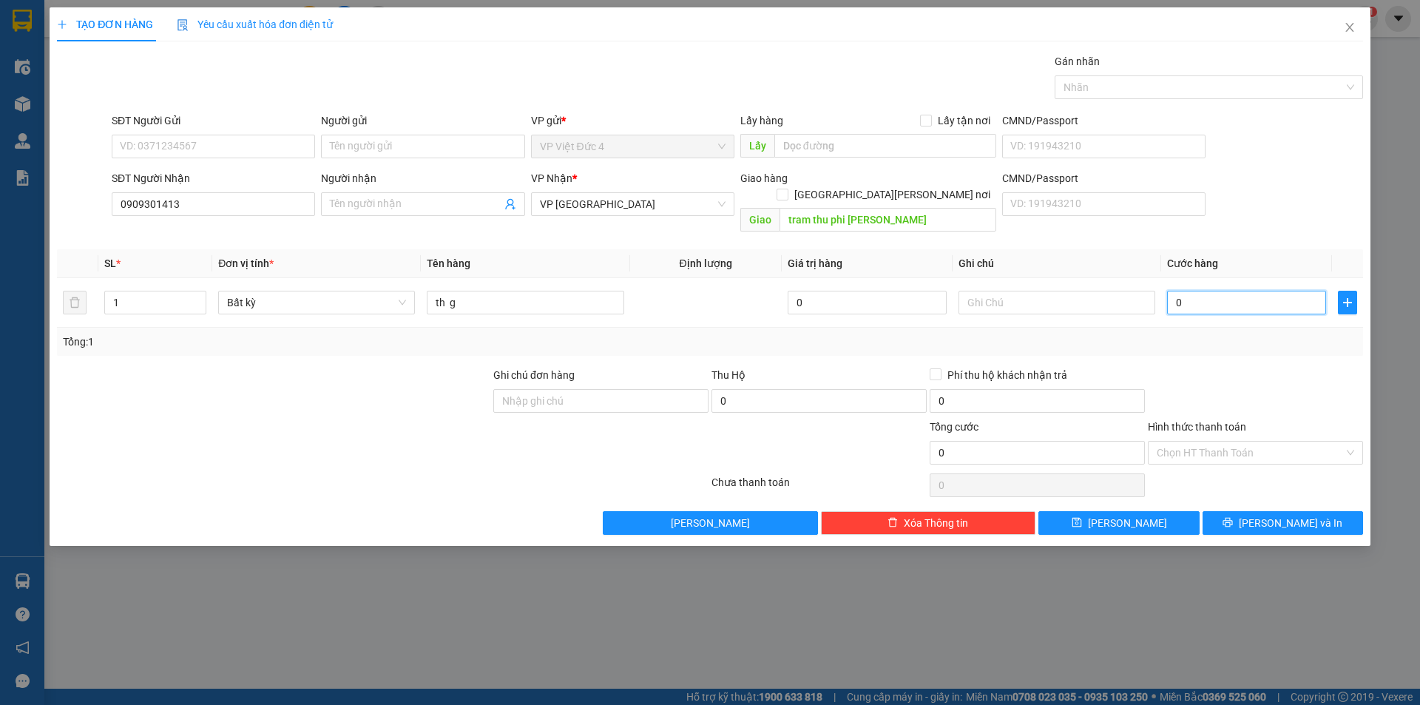
type input "8"
type input "80"
type input "800"
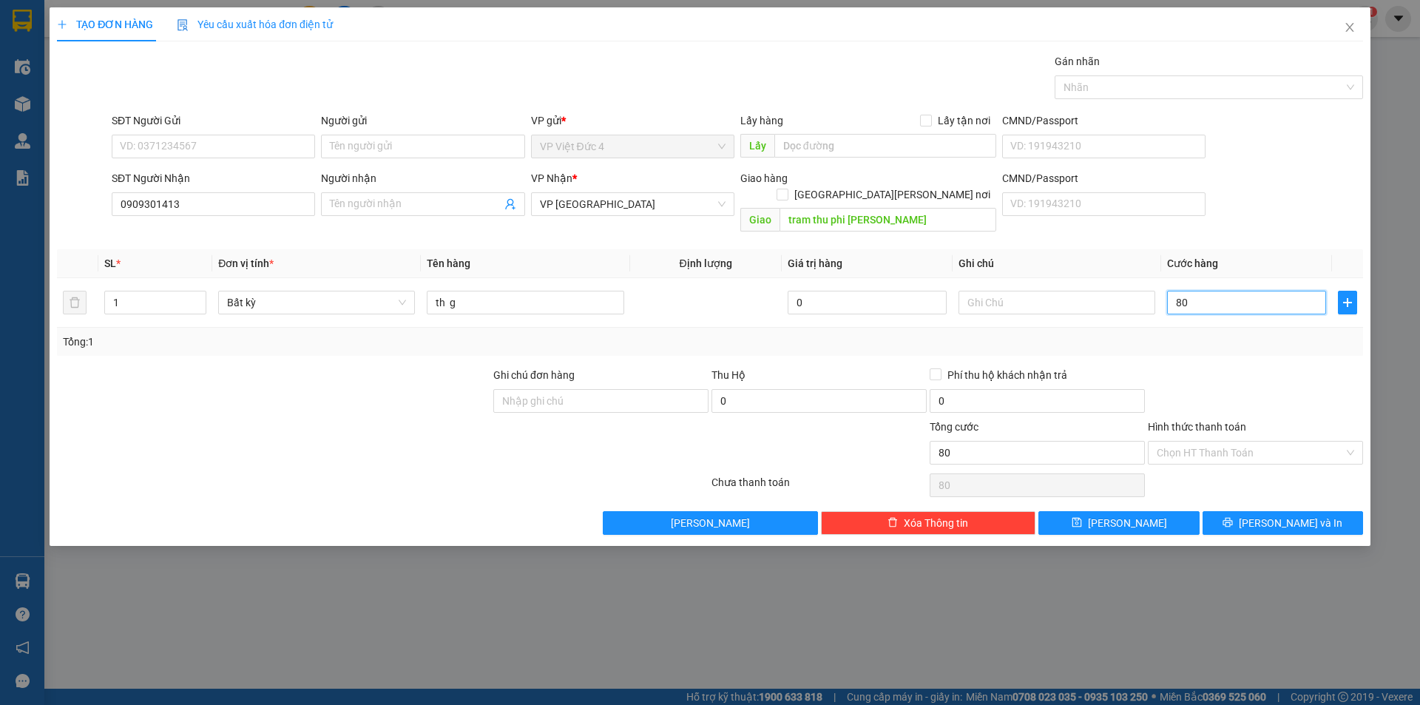
type input "800"
type input "8.000"
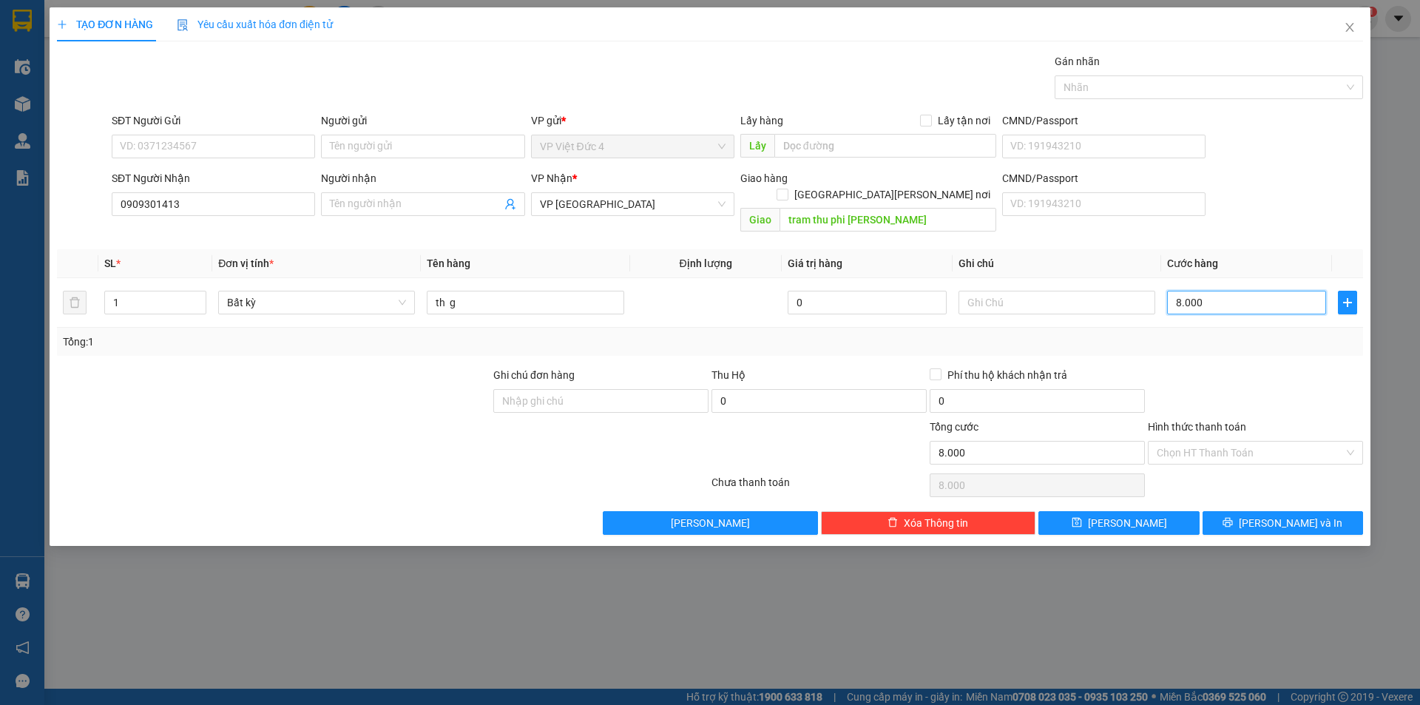
type input "80.000"
click at [1127, 515] on span "Lưu" at bounding box center [1127, 523] width 79 height 16
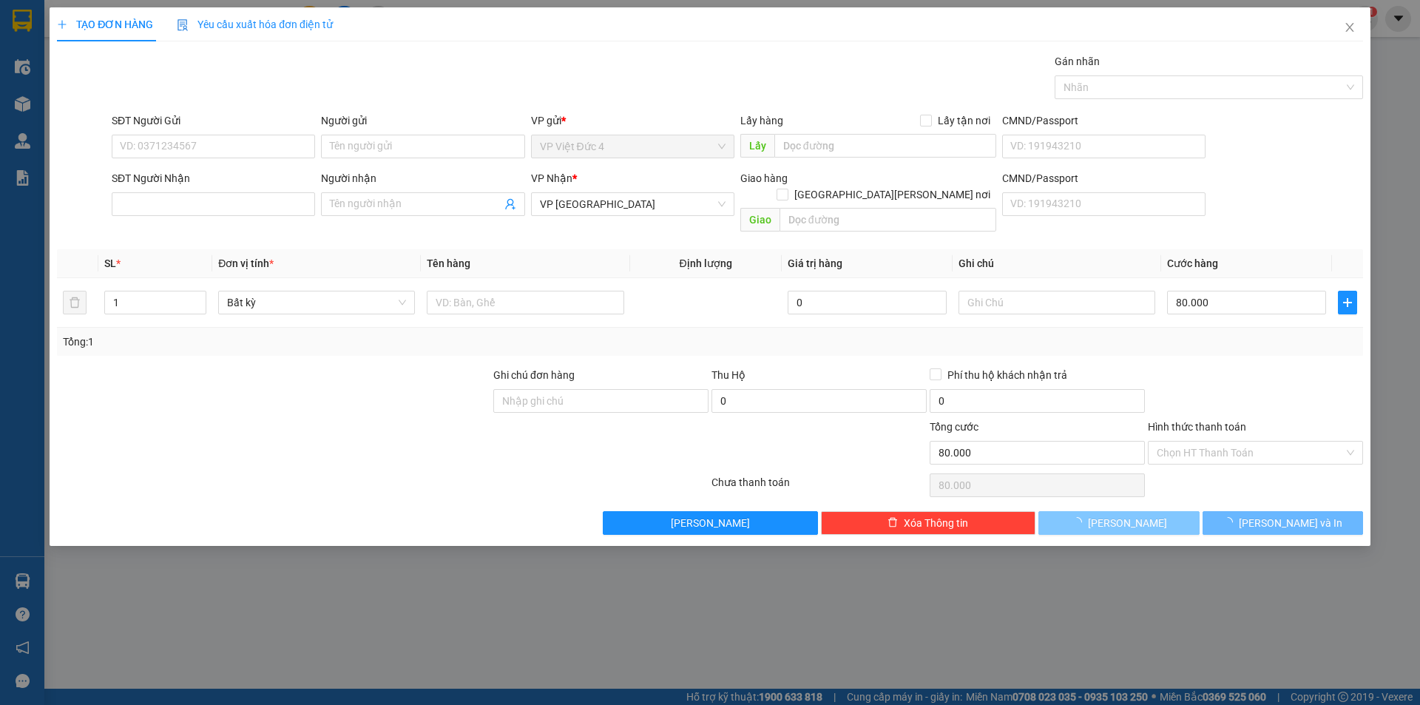
type input "0"
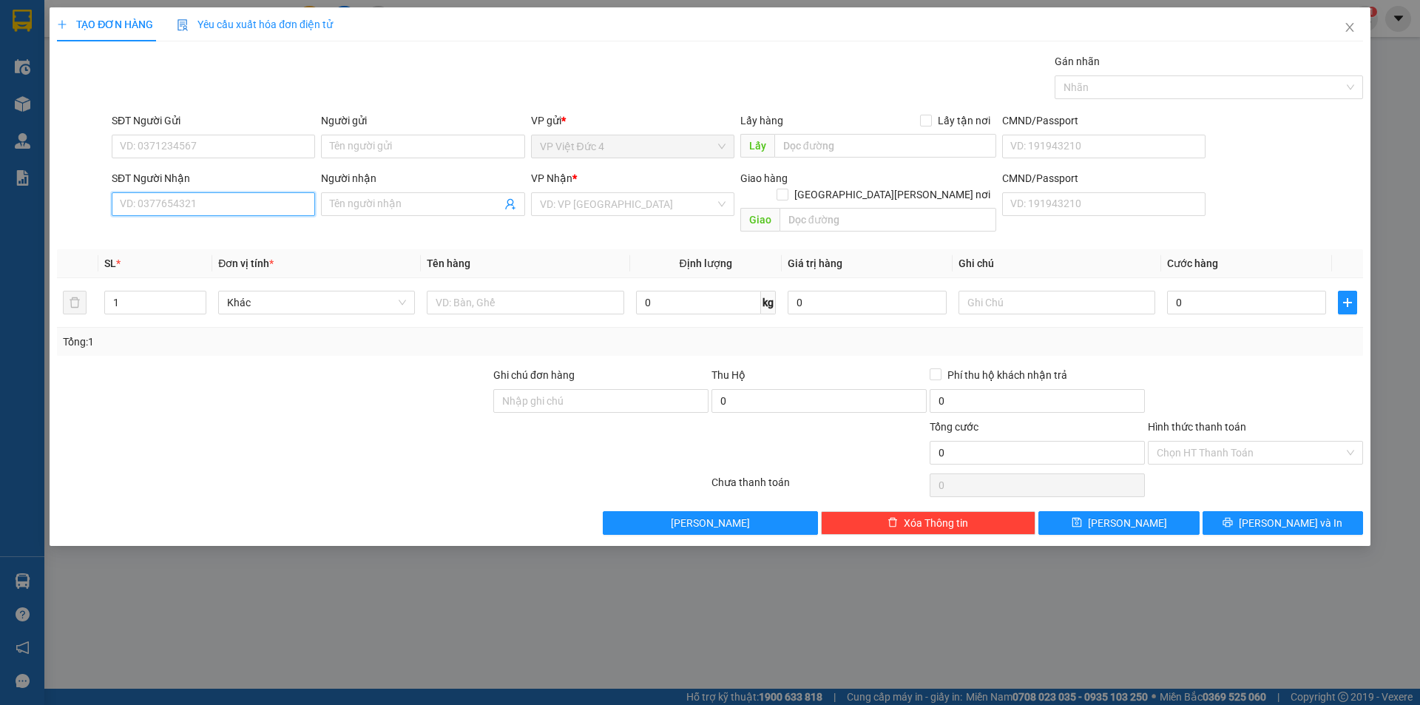
click at [295, 200] on input "SĐT Người Nhận" at bounding box center [213, 204] width 203 height 24
type input "0907653477"
drag, startPoint x: 568, startPoint y: 208, endPoint x: 563, endPoint y: 224, distance: 16.9
click at [568, 209] on input "search" at bounding box center [627, 204] width 175 height 22
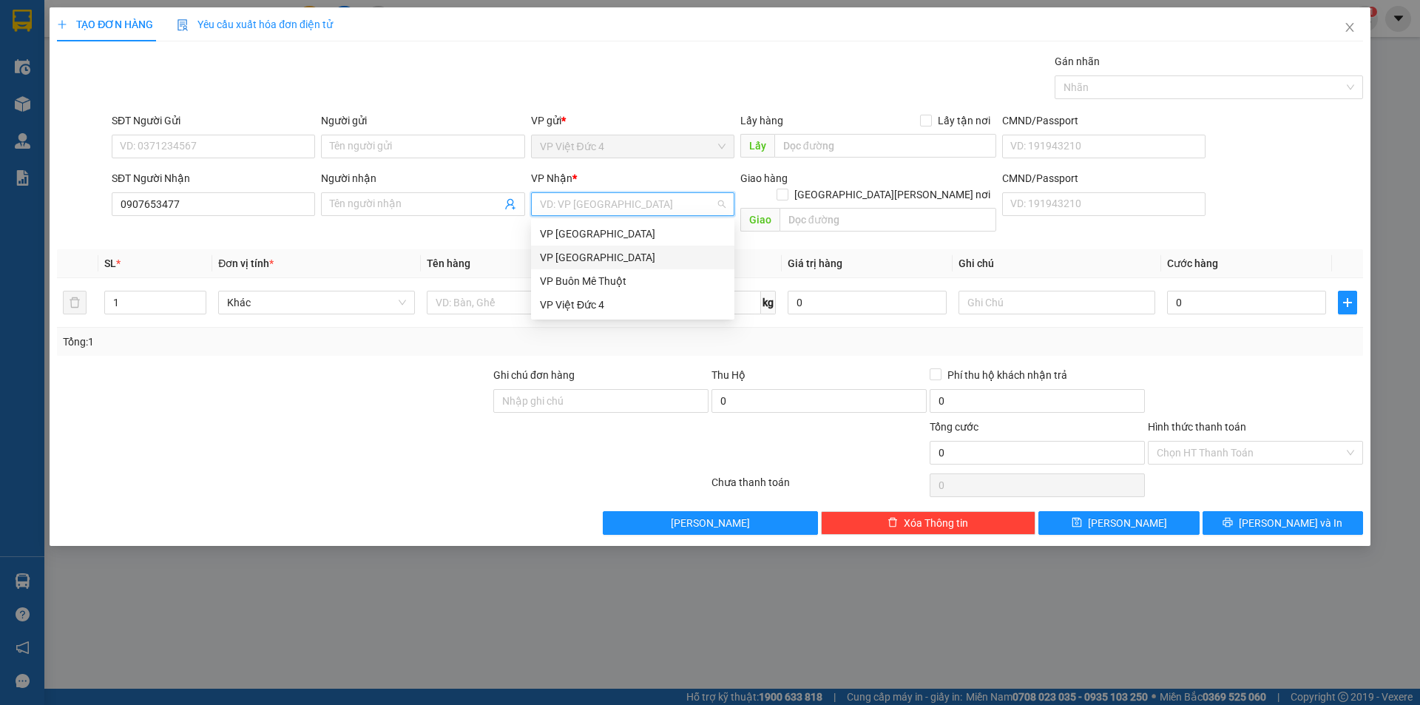
click at [562, 258] on div "VP Sài Gòn" at bounding box center [633, 257] width 186 height 16
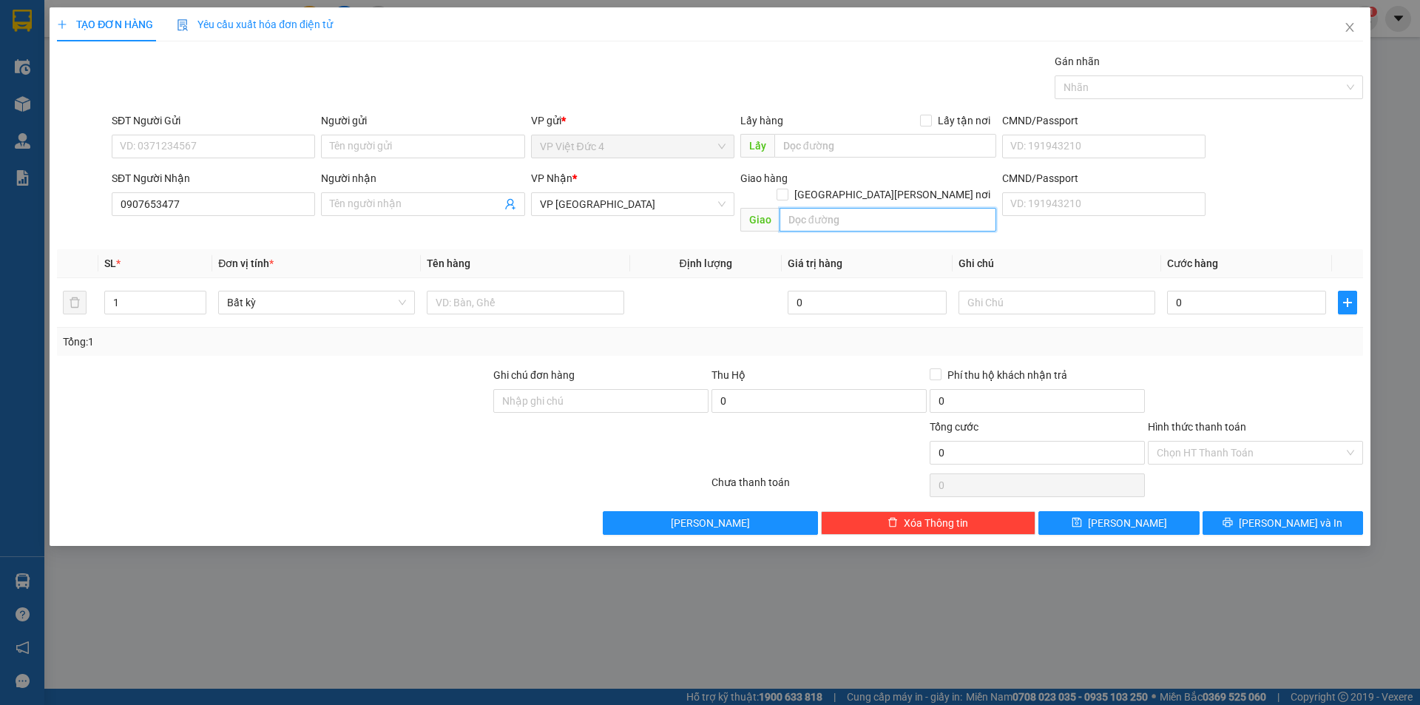
click at [958, 208] on input "text" at bounding box center [887, 220] width 217 height 24
type input "cho bung cau"
click at [577, 291] on input "text" at bounding box center [525, 303] width 197 height 24
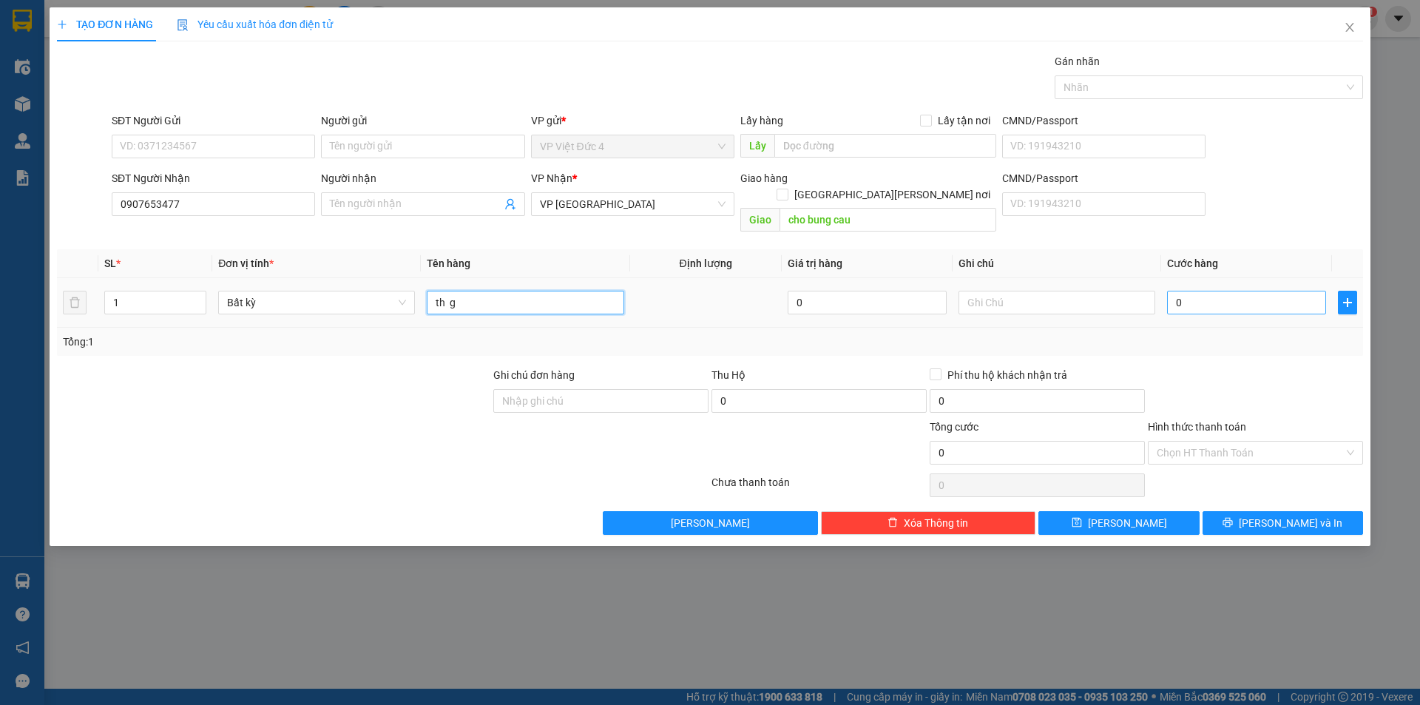
type input "th g"
click at [1308, 291] on input "0" at bounding box center [1246, 303] width 159 height 24
type input "1"
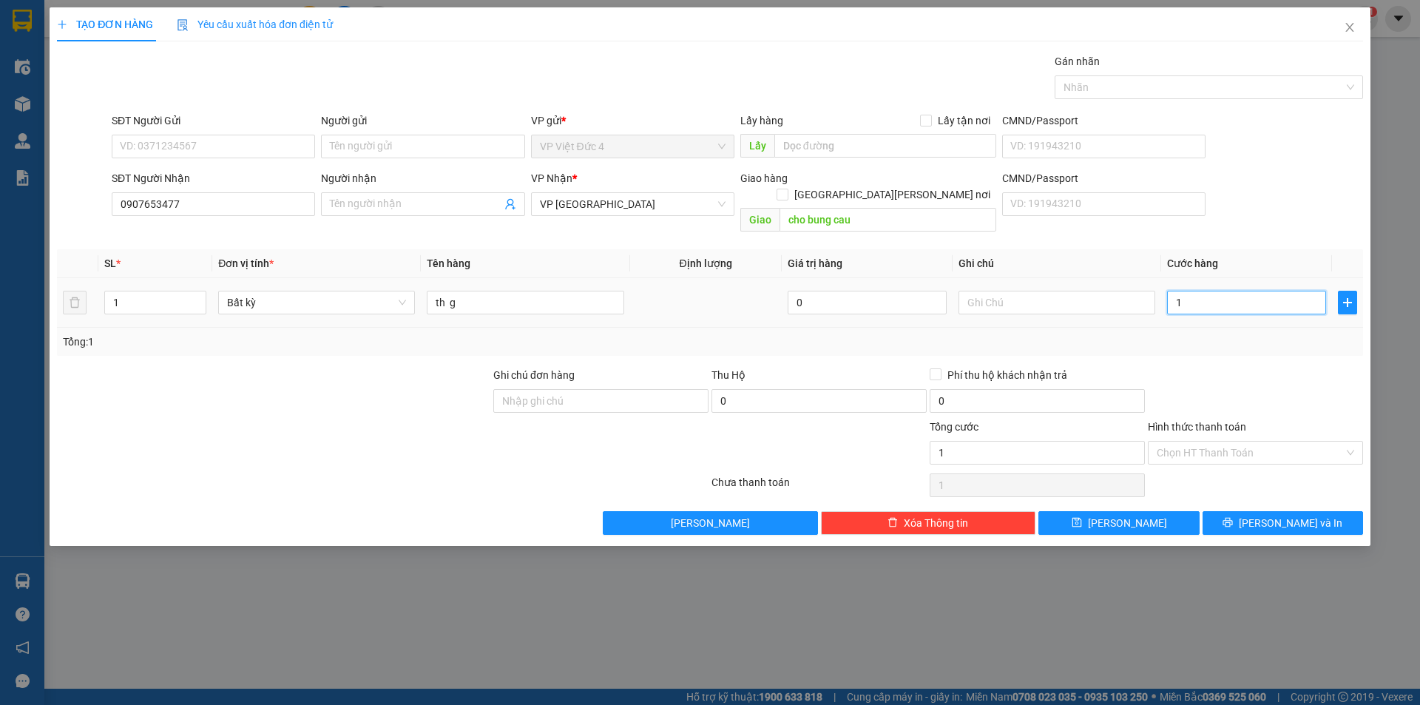
type input "10"
type input "100"
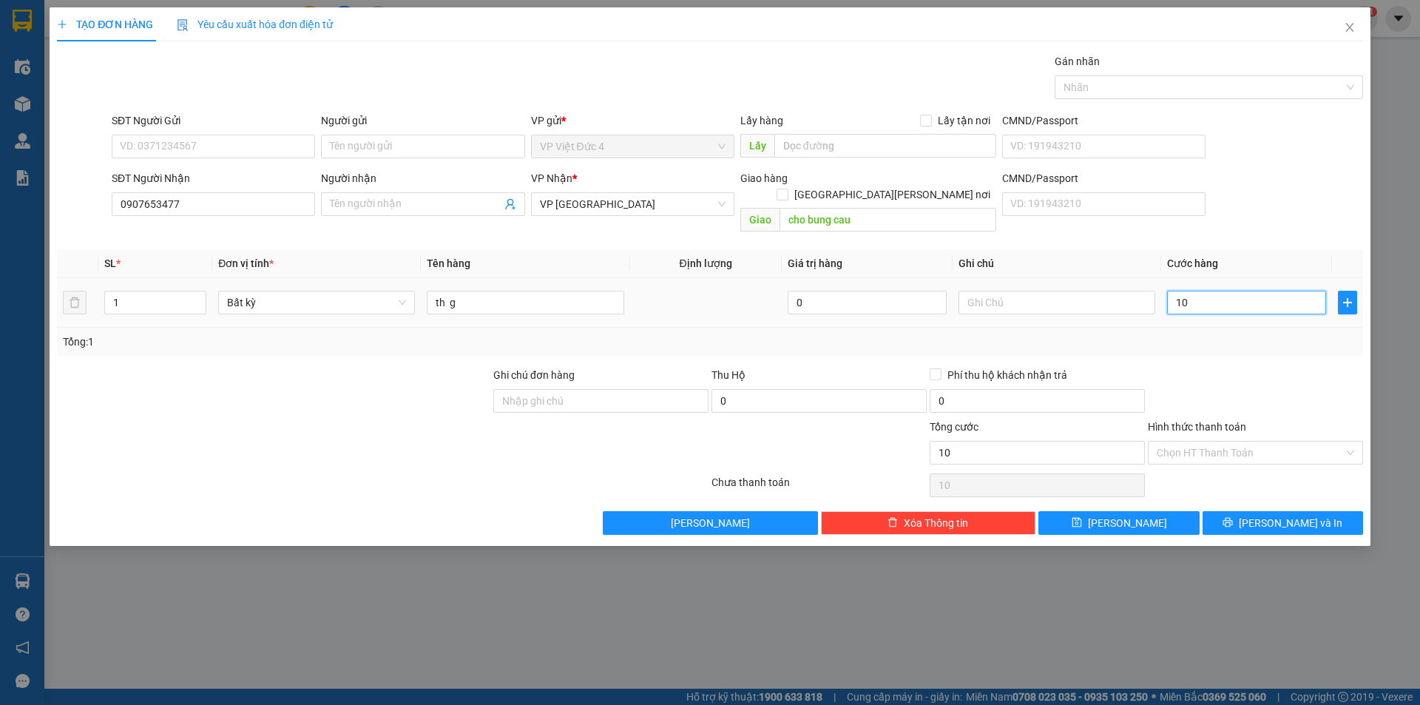
type input "100"
type input "1.000"
type input "10.000"
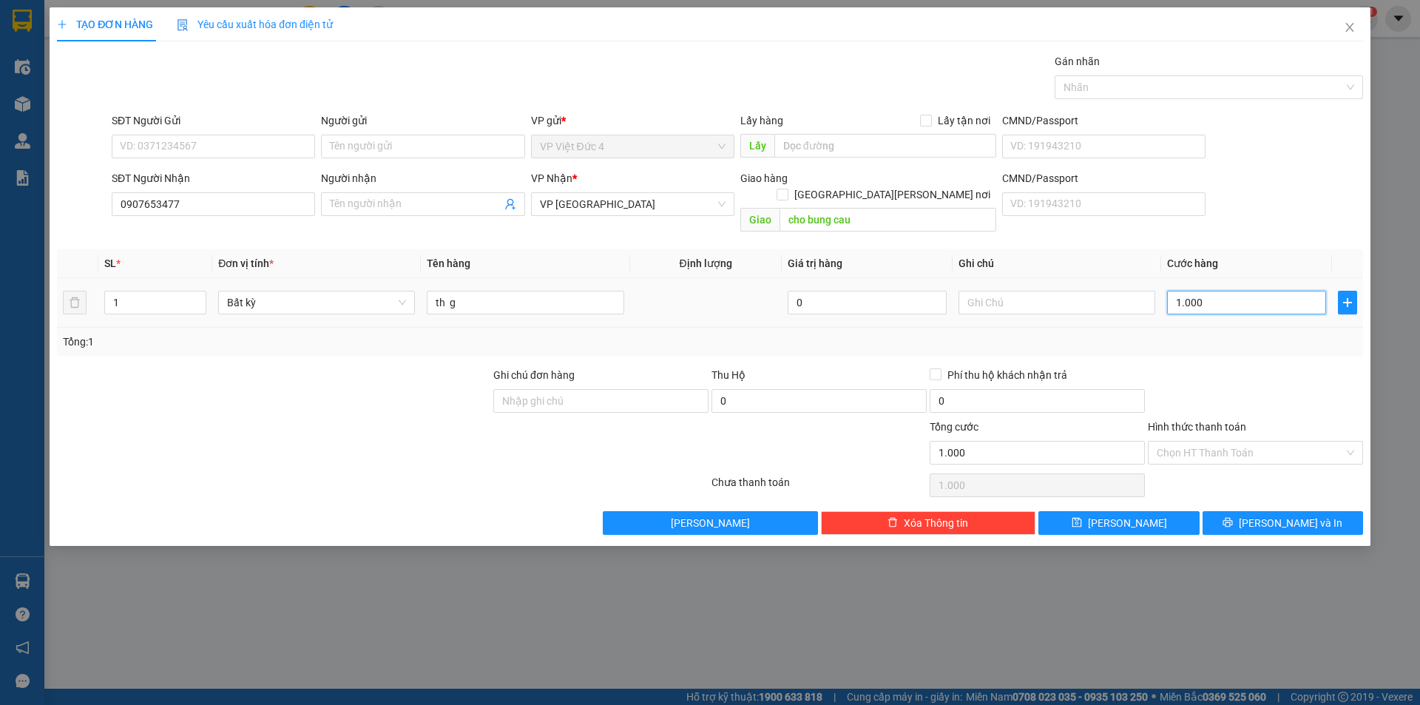
type input "10.000"
type input "100.000"
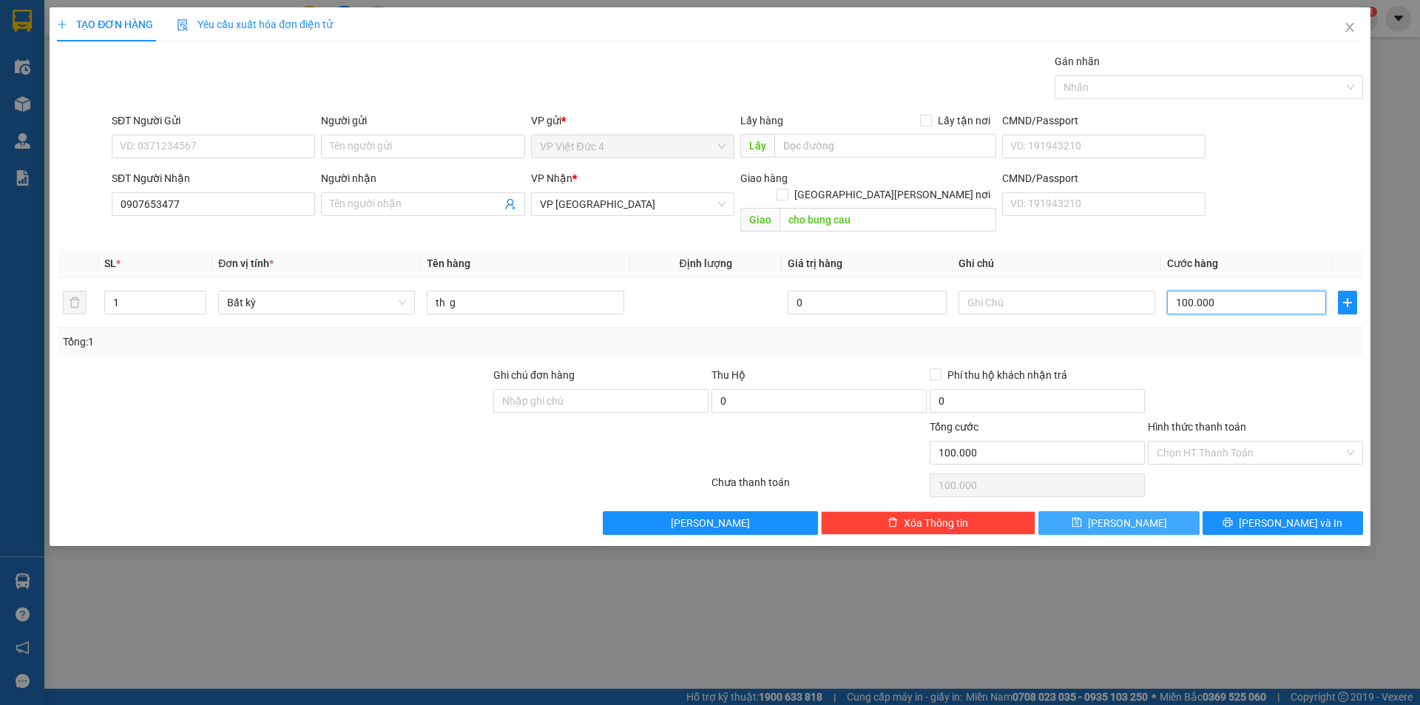
type input "100.000"
click at [1127, 515] on span "Lưu" at bounding box center [1127, 523] width 79 height 16
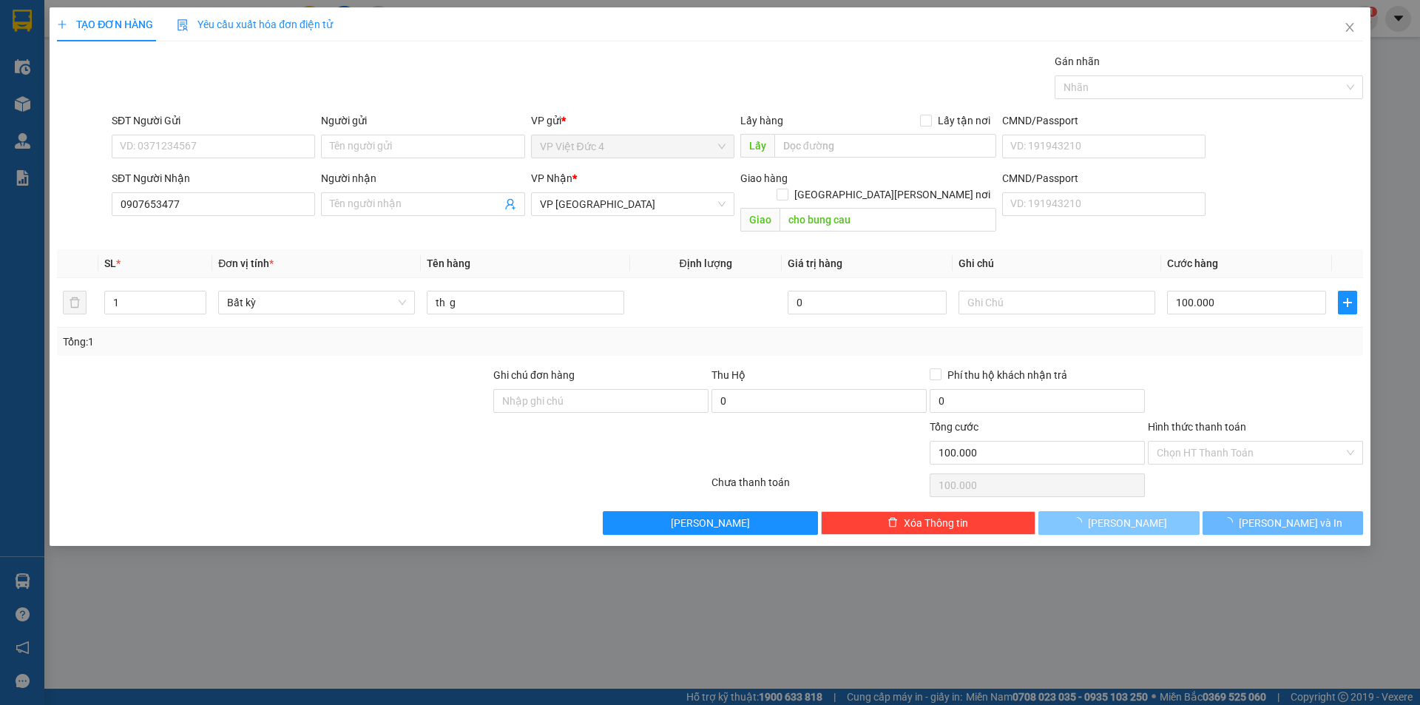
type input "0"
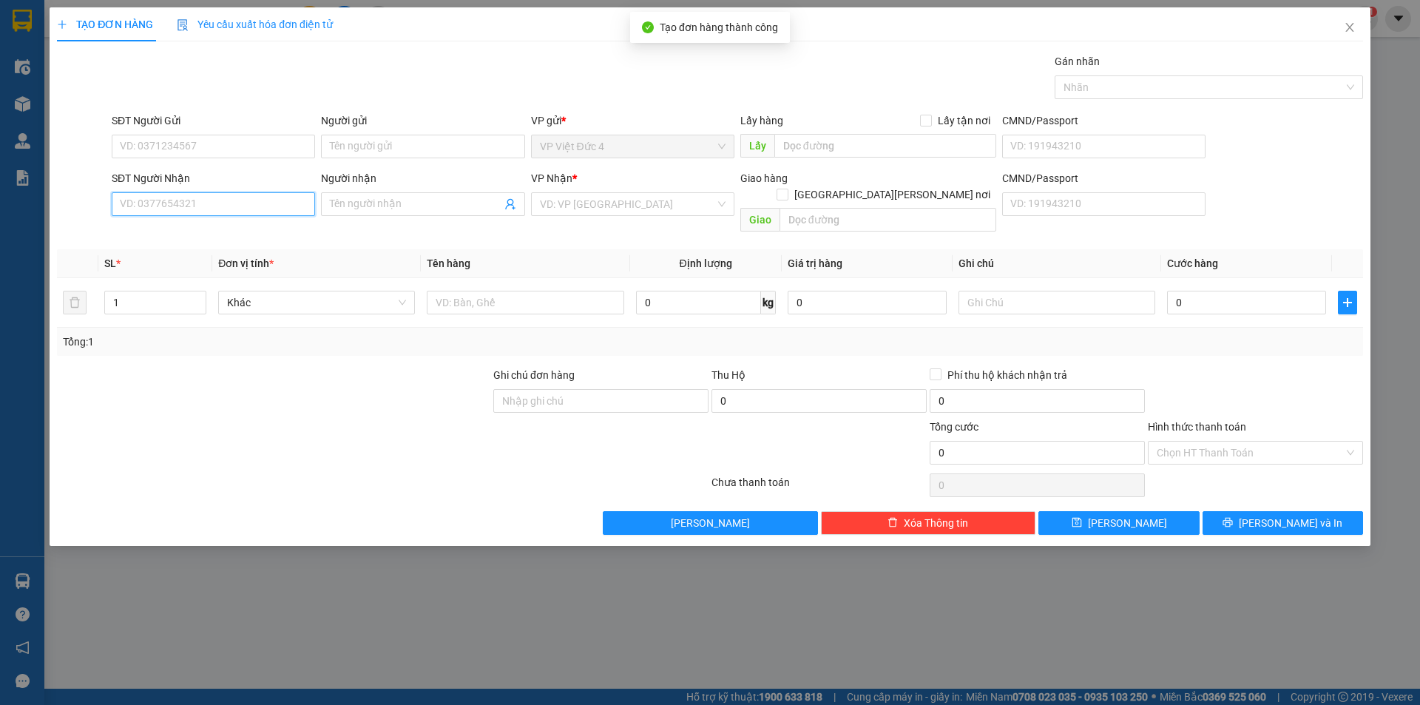
click at [286, 202] on input "SĐT Người Nhận" at bounding box center [213, 204] width 203 height 24
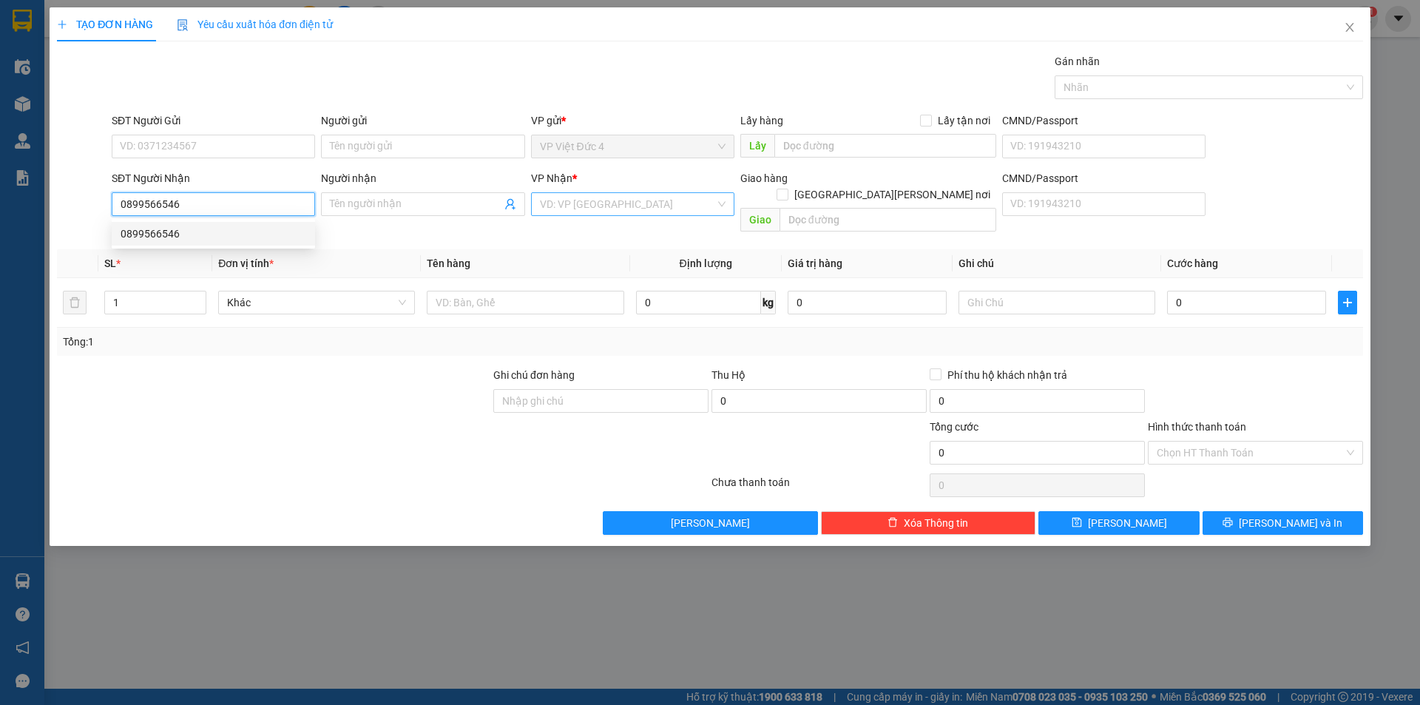
type input "0899566546"
click at [628, 200] on input "search" at bounding box center [627, 204] width 175 height 22
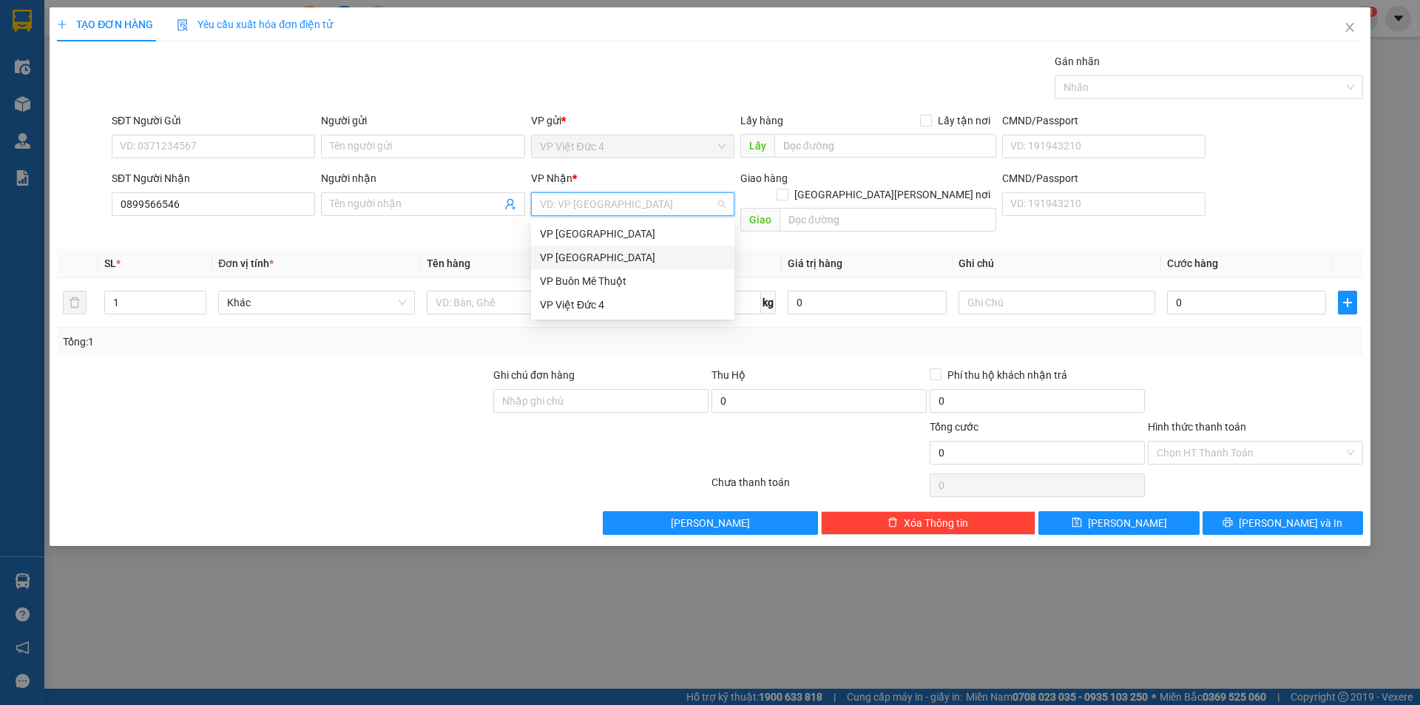
click at [560, 254] on div "VP Sài Gòn" at bounding box center [633, 257] width 186 height 16
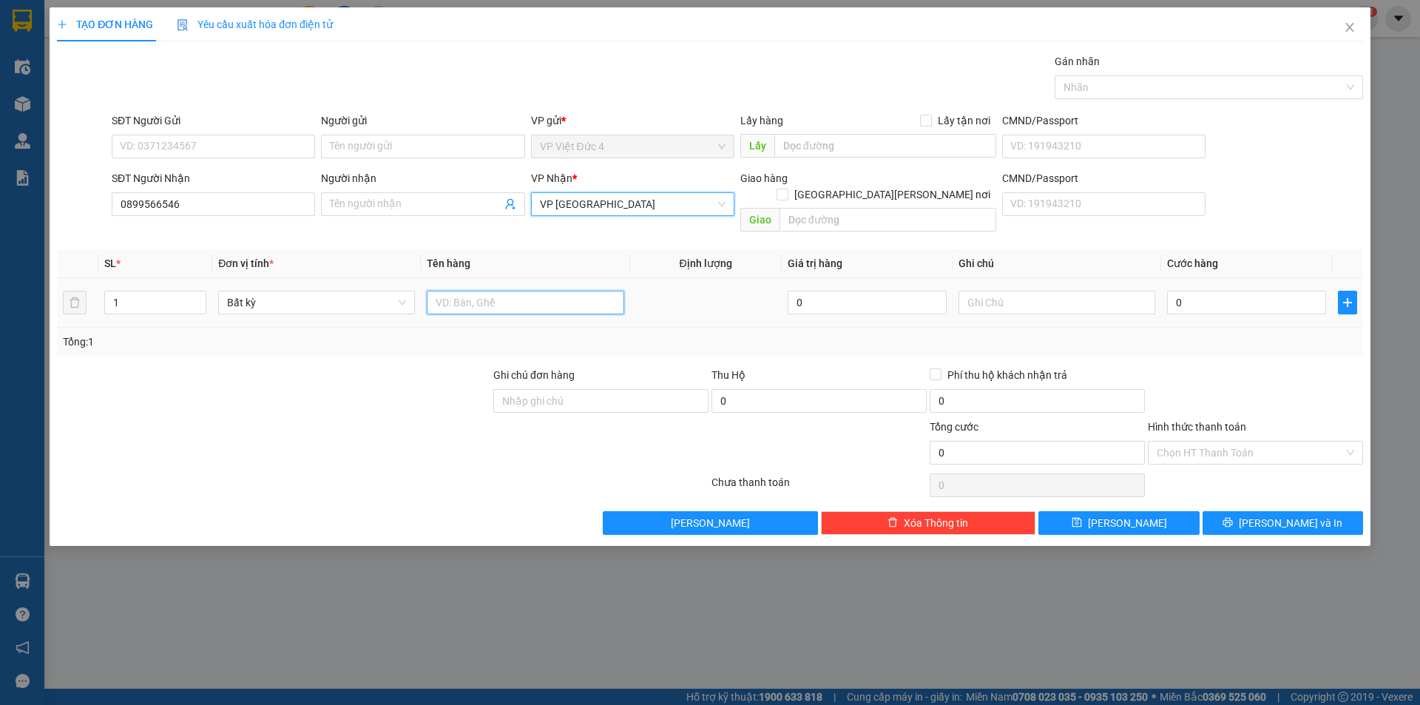
click at [568, 291] on input "text" at bounding box center [525, 303] width 197 height 24
type input "th g"
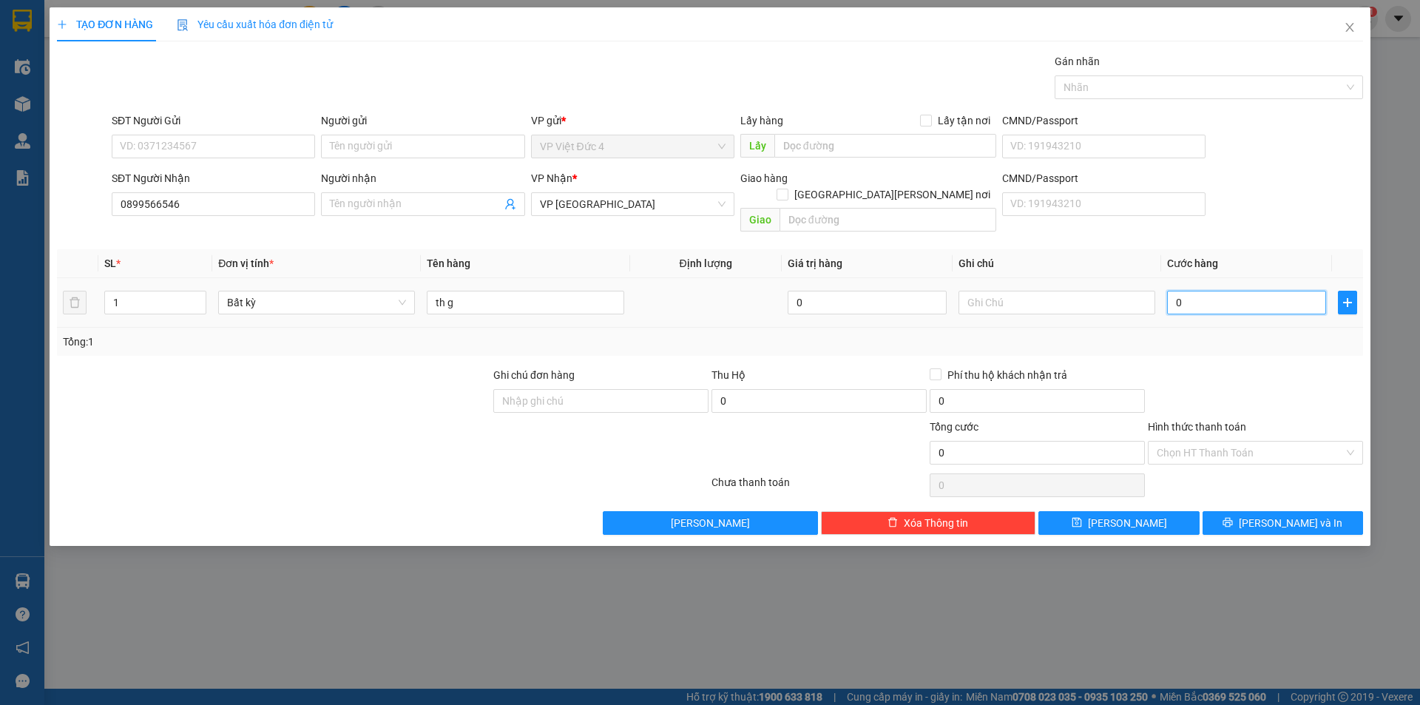
click at [1309, 291] on input "0" at bounding box center [1246, 303] width 159 height 24
type input "5"
type input "50"
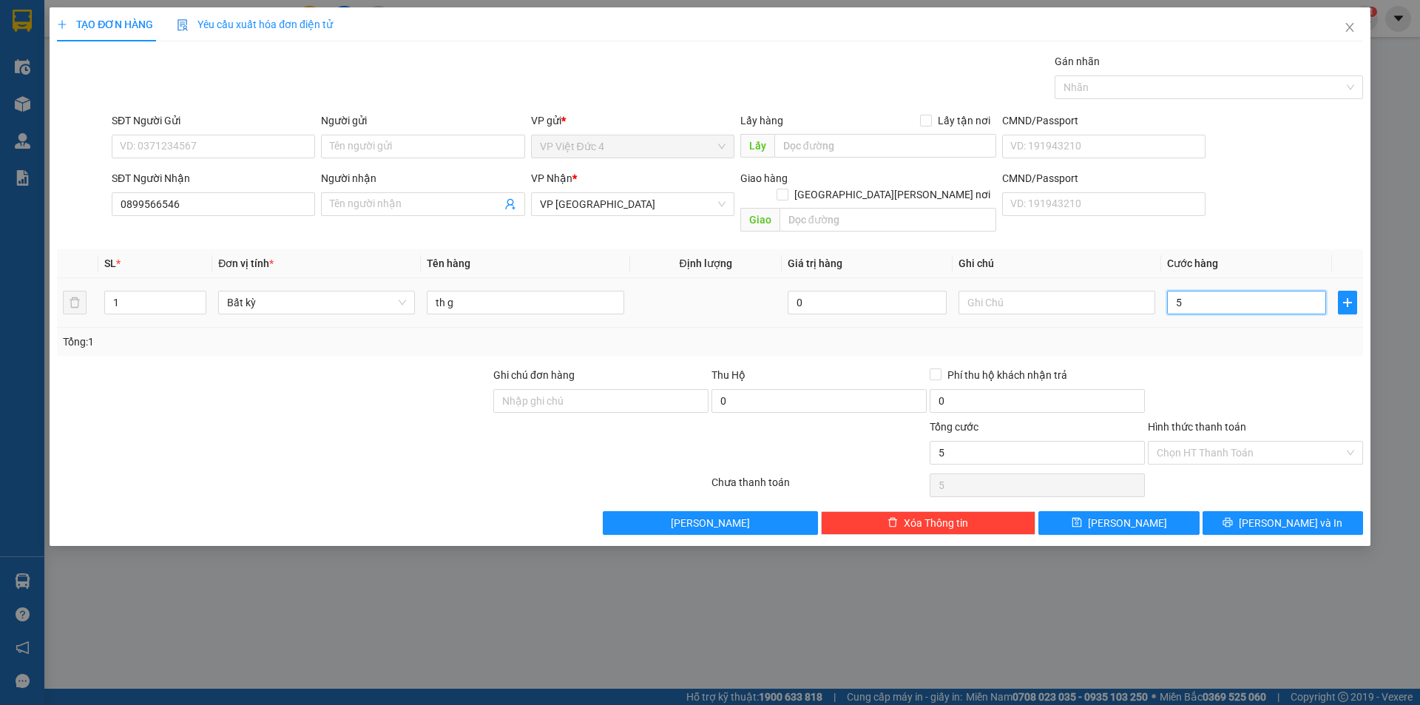
type input "50"
type input "500"
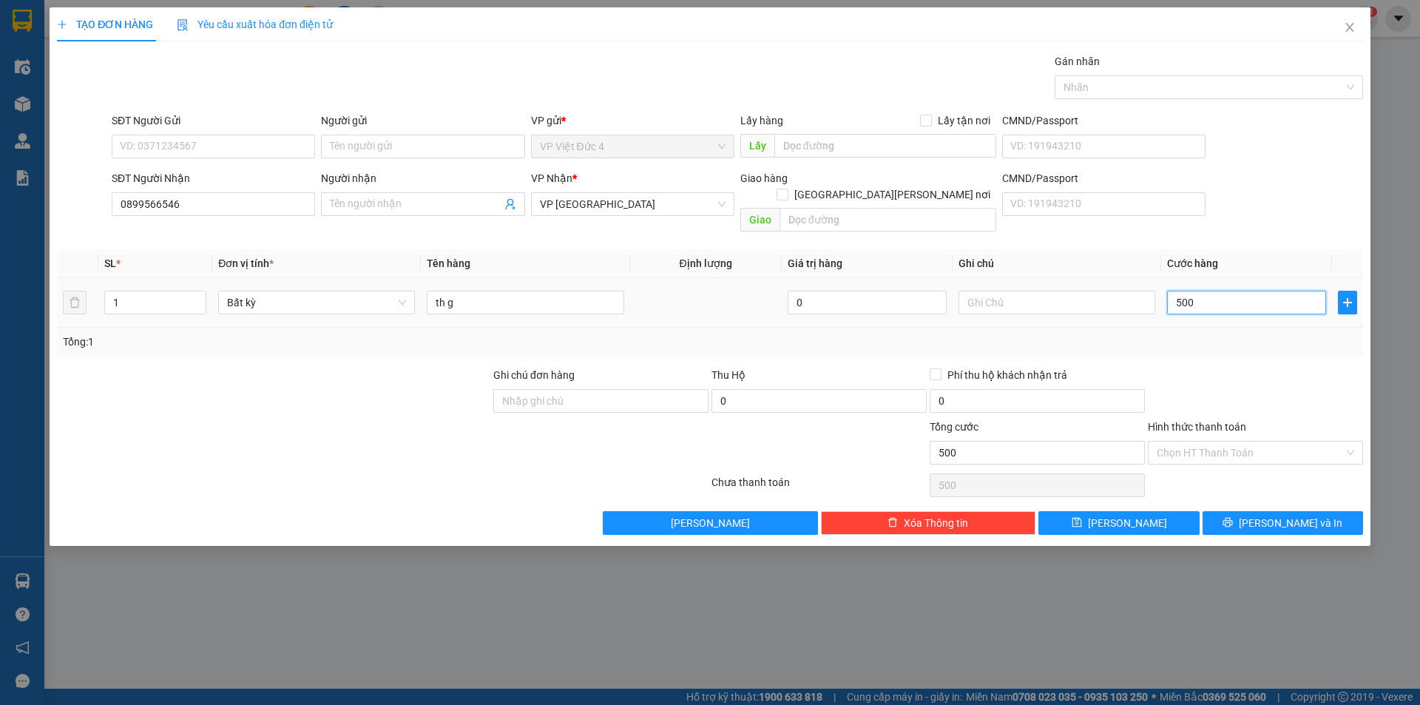
type input "5.000"
type input "50.000"
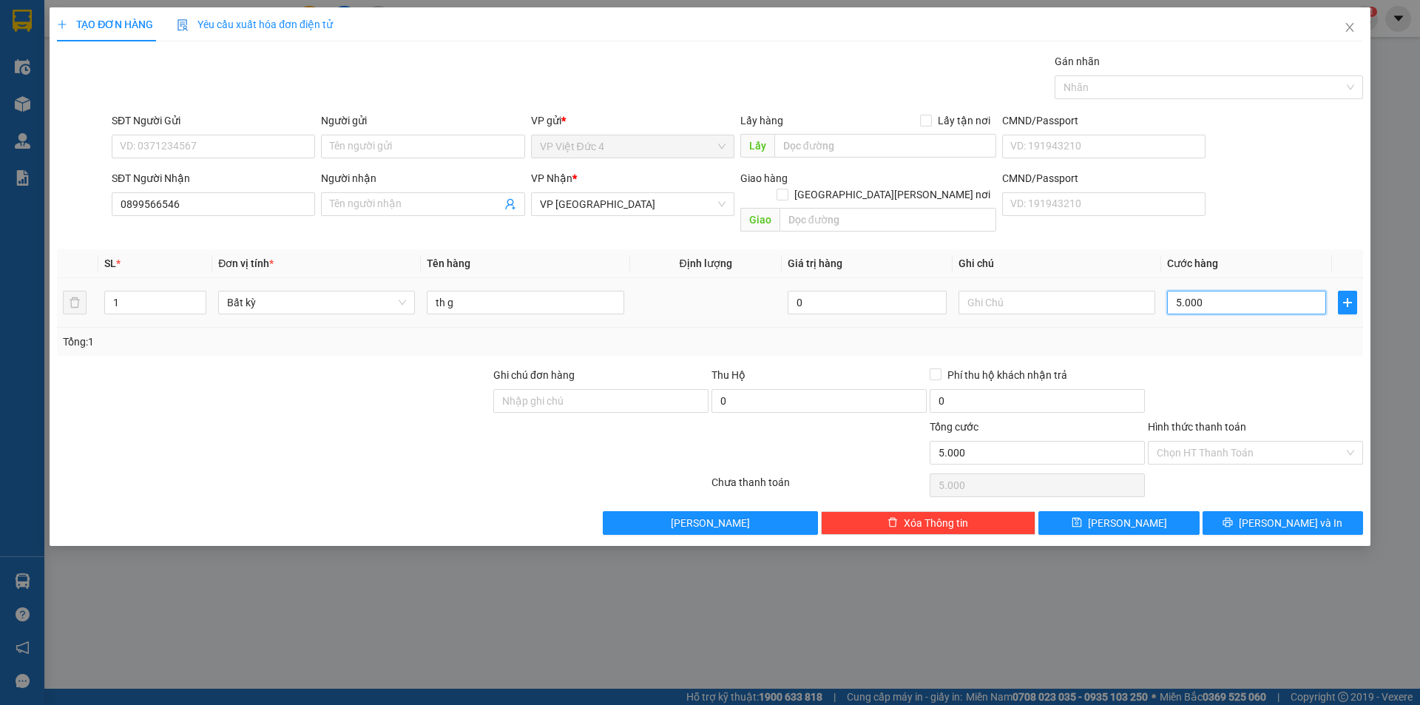
type input "50.000"
click at [1196, 441] on input "Hình thức thanh toán" at bounding box center [1249, 452] width 187 height 22
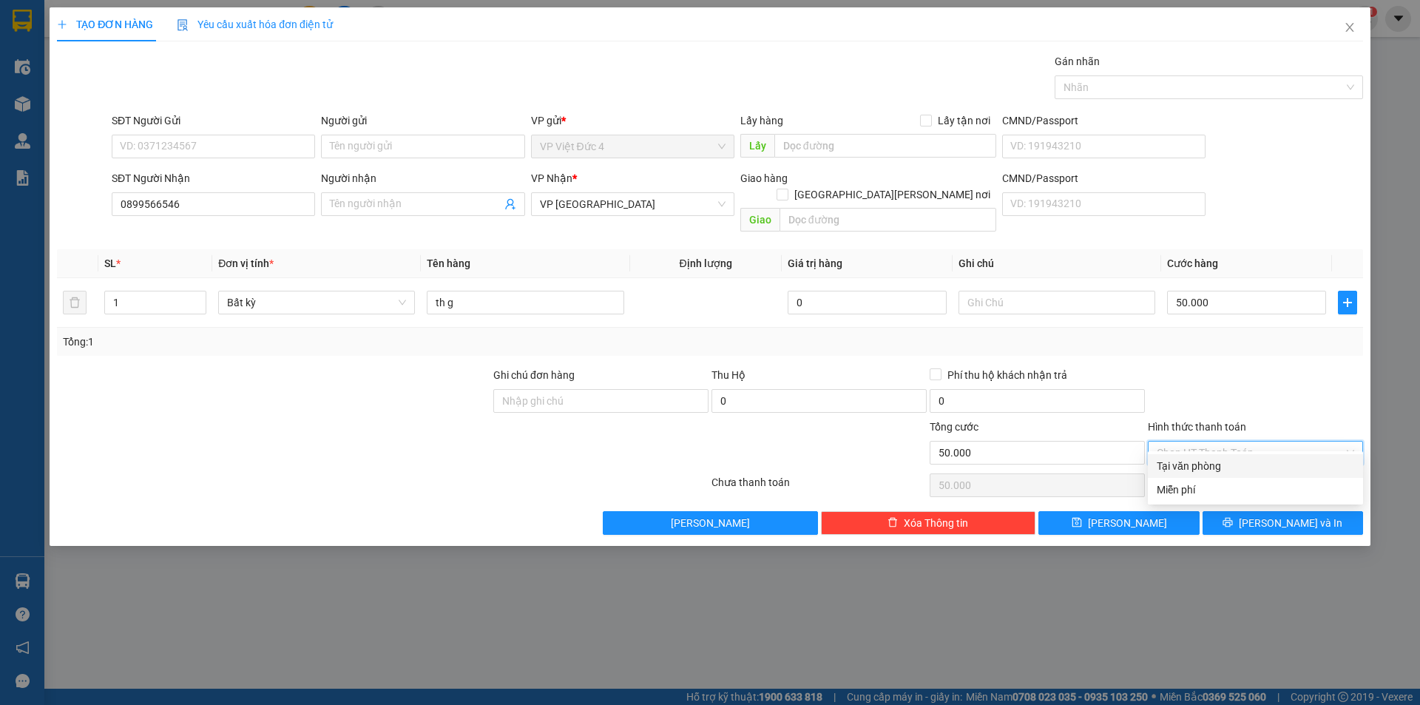
drag, startPoint x: 1187, startPoint y: 461, endPoint x: 1167, endPoint y: 472, distance: 23.8
click at [1187, 461] on div "Tại văn phòng" at bounding box center [1254, 466] width 197 height 16
type input "0"
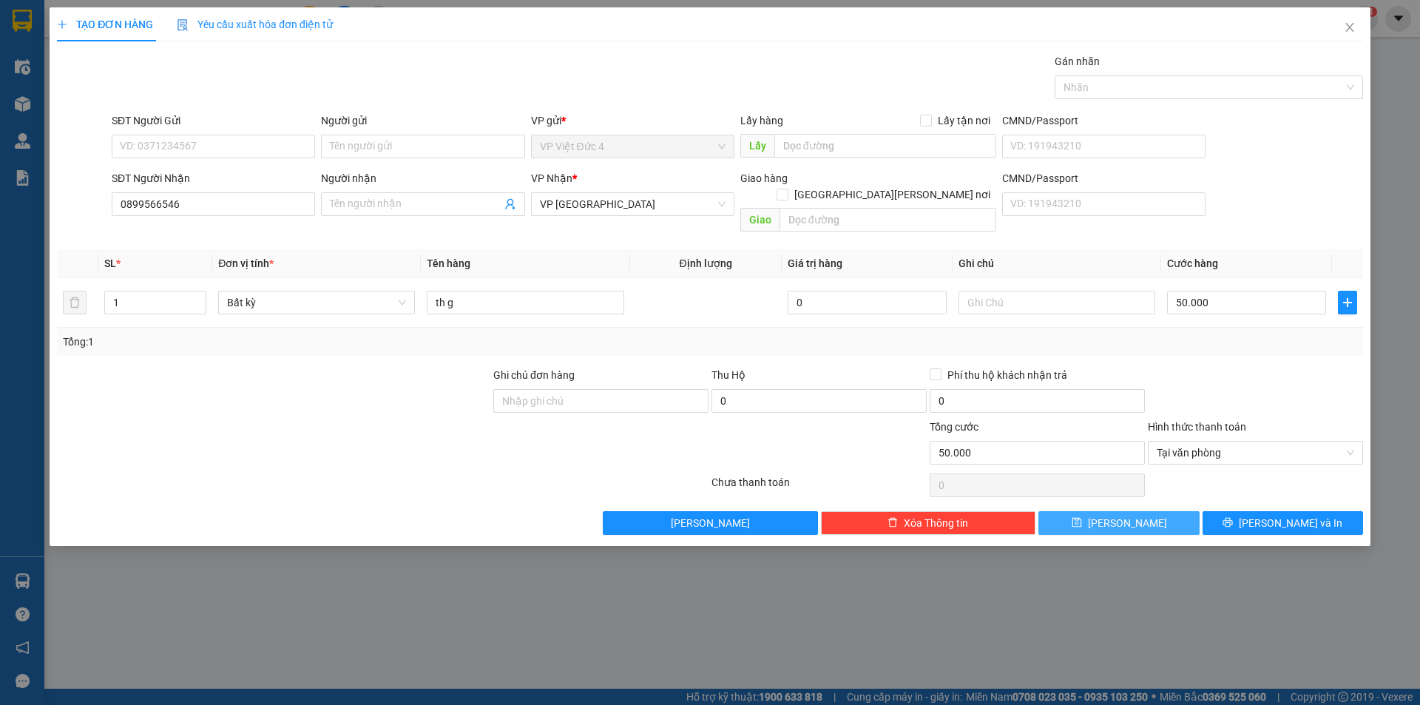
click at [1128, 515] on span "Lưu" at bounding box center [1127, 523] width 79 height 16
type input "0"
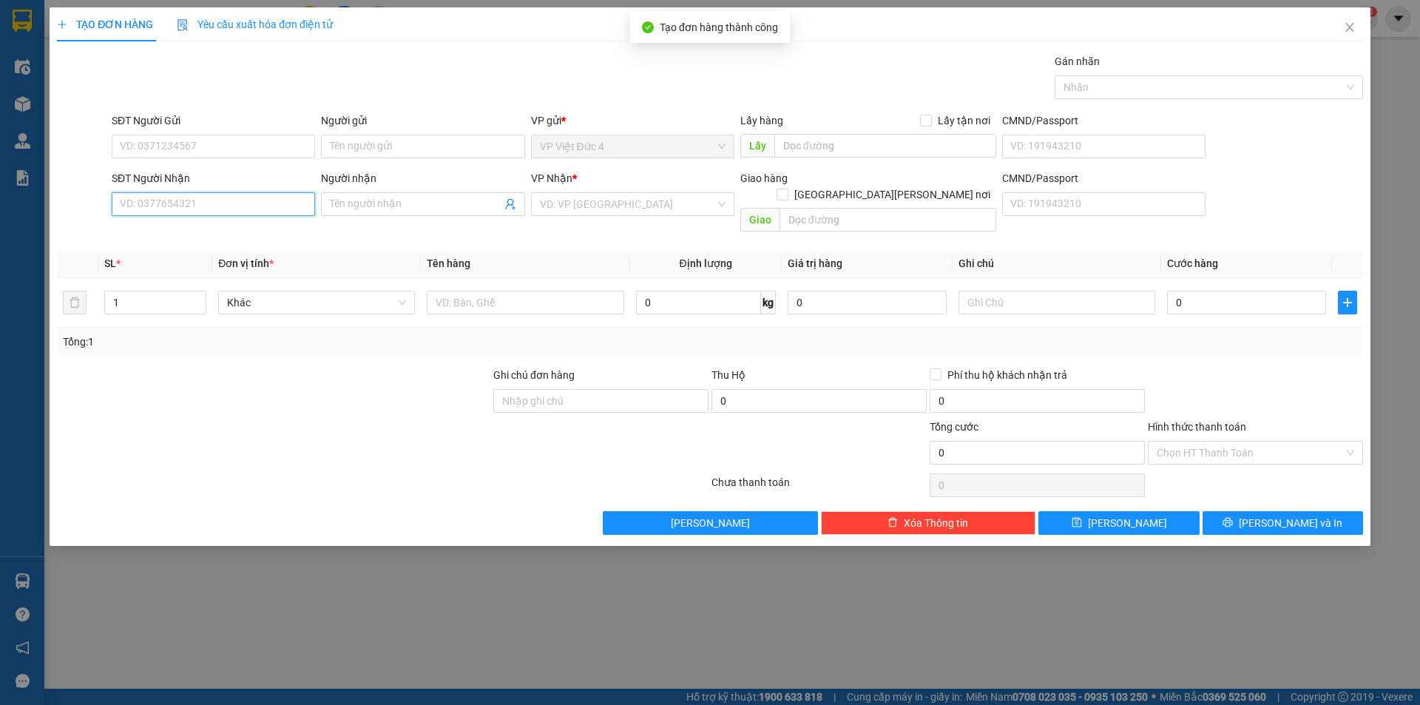
click at [248, 209] on input "SĐT Người Nhận" at bounding box center [213, 204] width 203 height 24
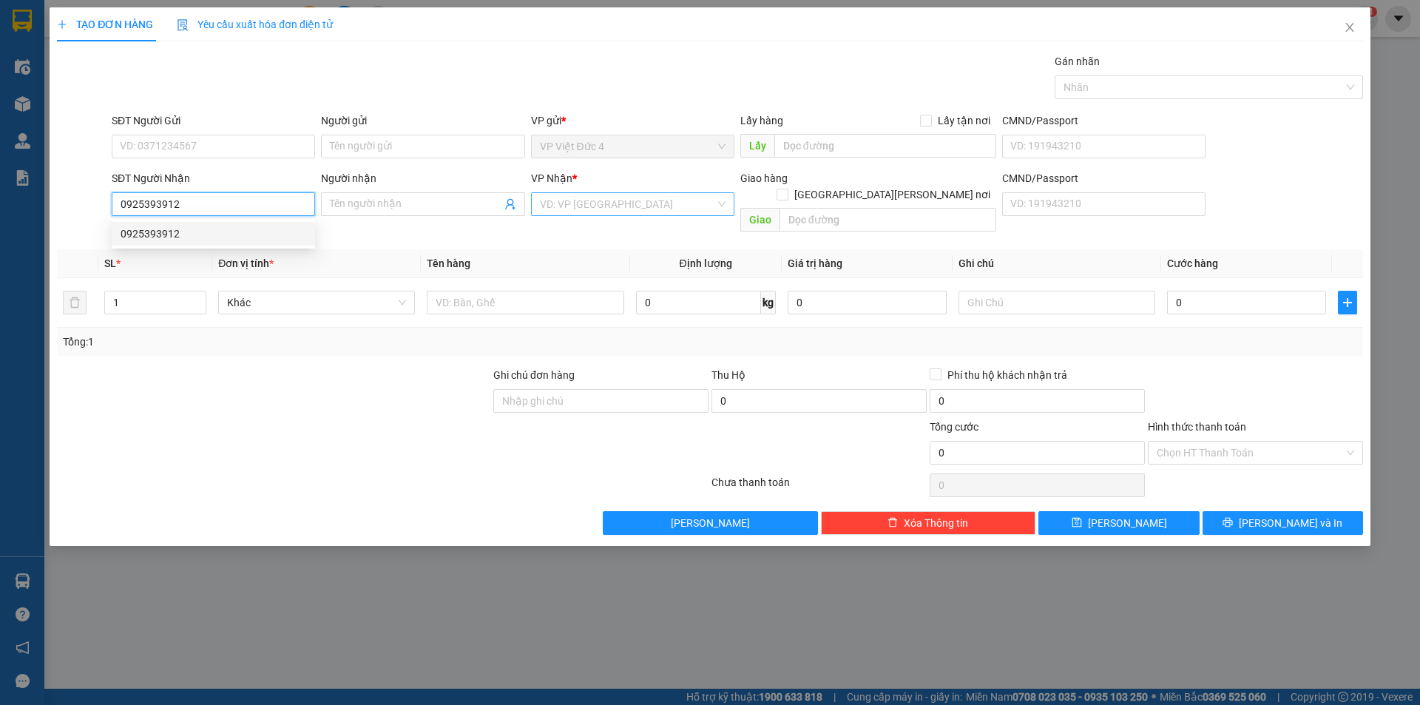
type input "0925393912"
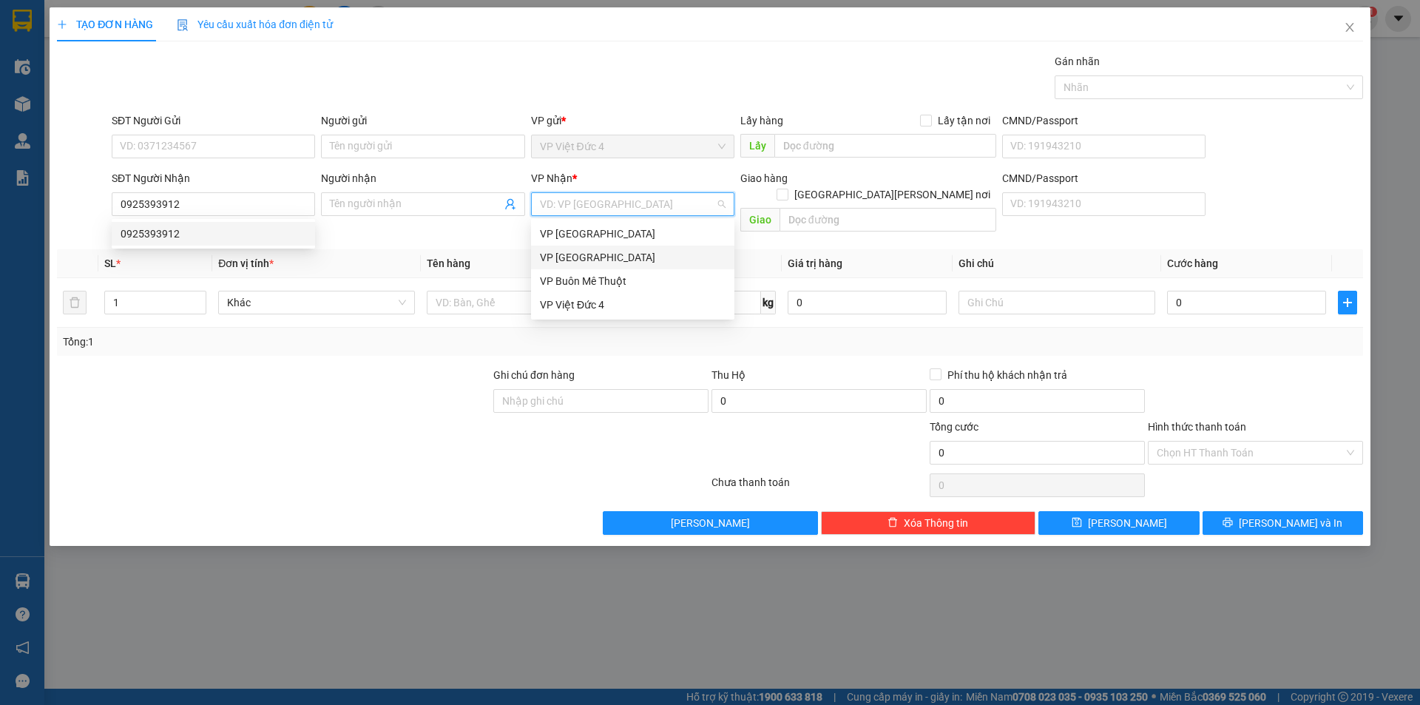
drag, startPoint x: 613, startPoint y: 194, endPoint x: 606, endPoint y: 209, distance: 16.9
click at [610, 198] on input "search" at bounding box center [627, 204] width 175 height 22
click at [563, 252] on div "VP Sài Gòn" at bounding box center [633, 257] width 186 height 16
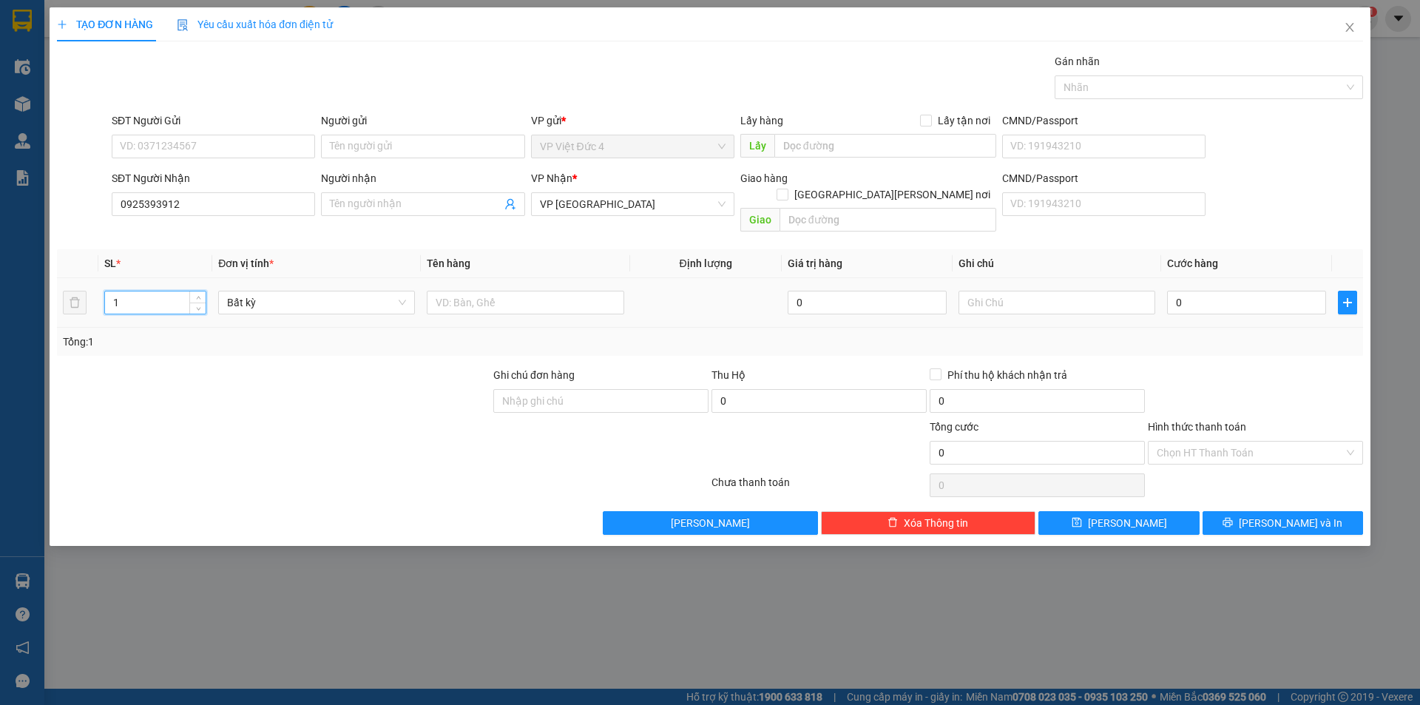
click at [172, 291] on input "1" at bounding box center [155, 302] width 101 height 22
type input "2"
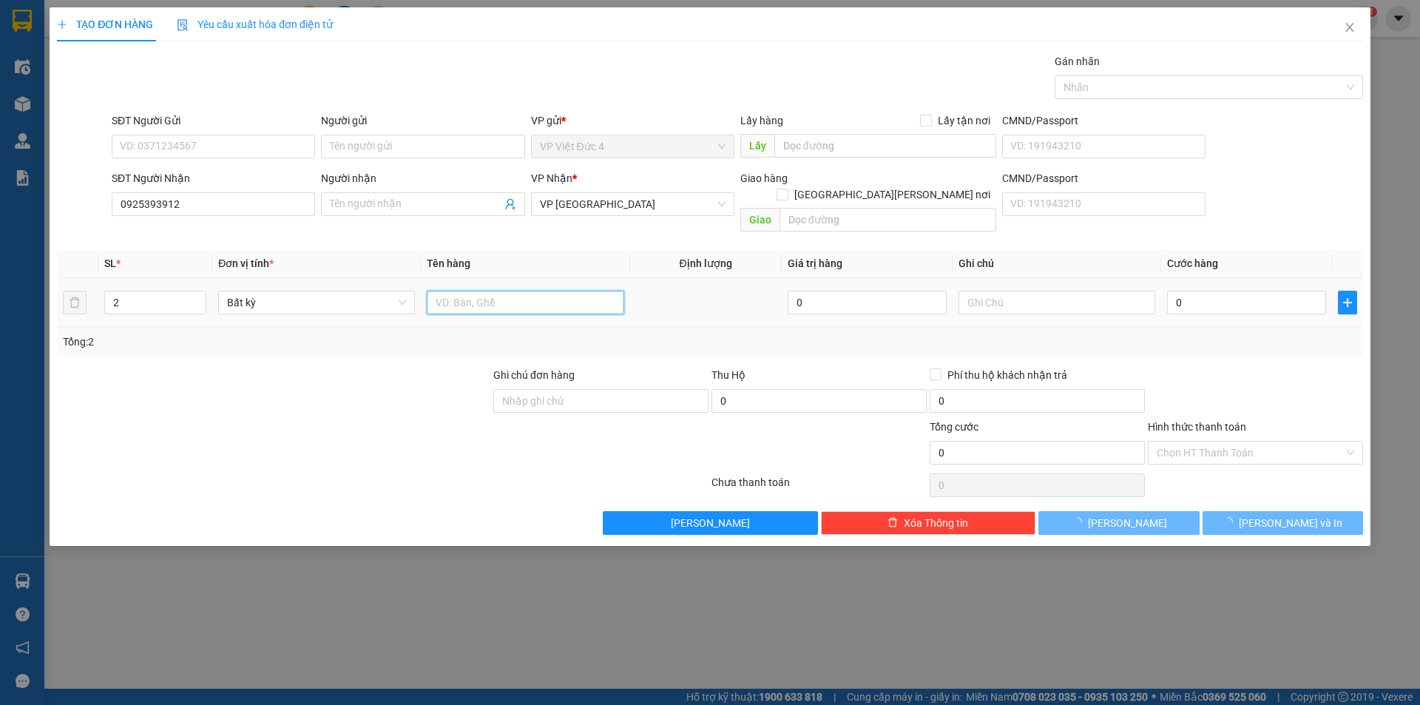
click at [594, 291] on input "text" at bounding box center [525, 303] width 197 height 24
type input "th g"
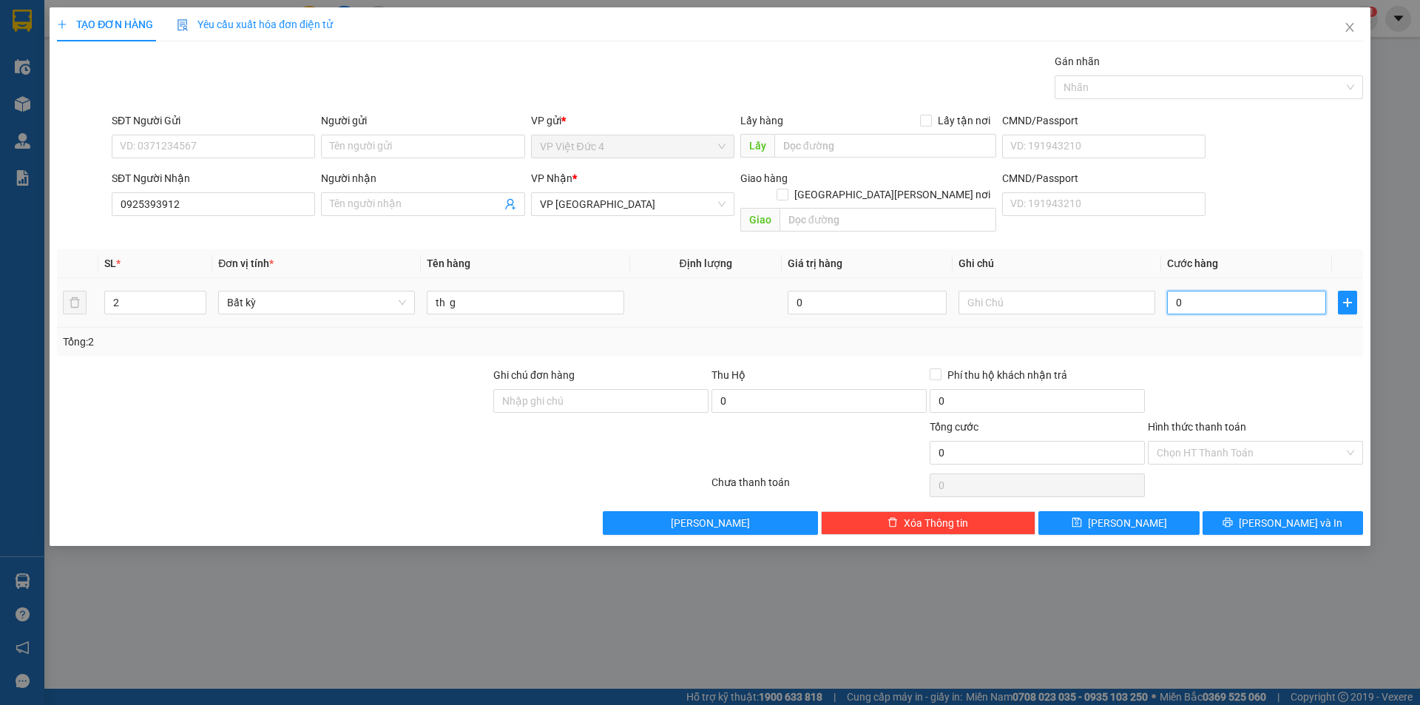
click at [1305, 291] on input "0" at bounding box center [1246, 303] width 159 height 24
type input "2"
type input "25"
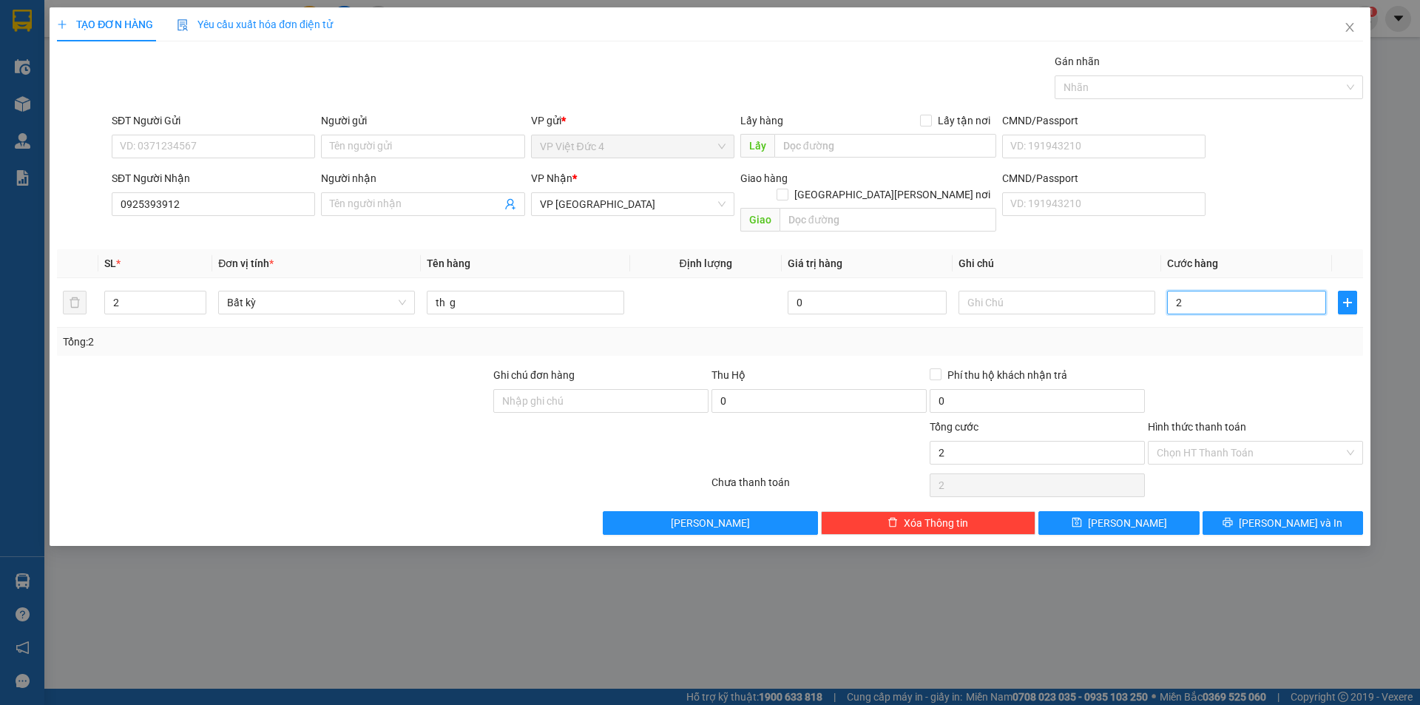
type input "25"
type input "250"
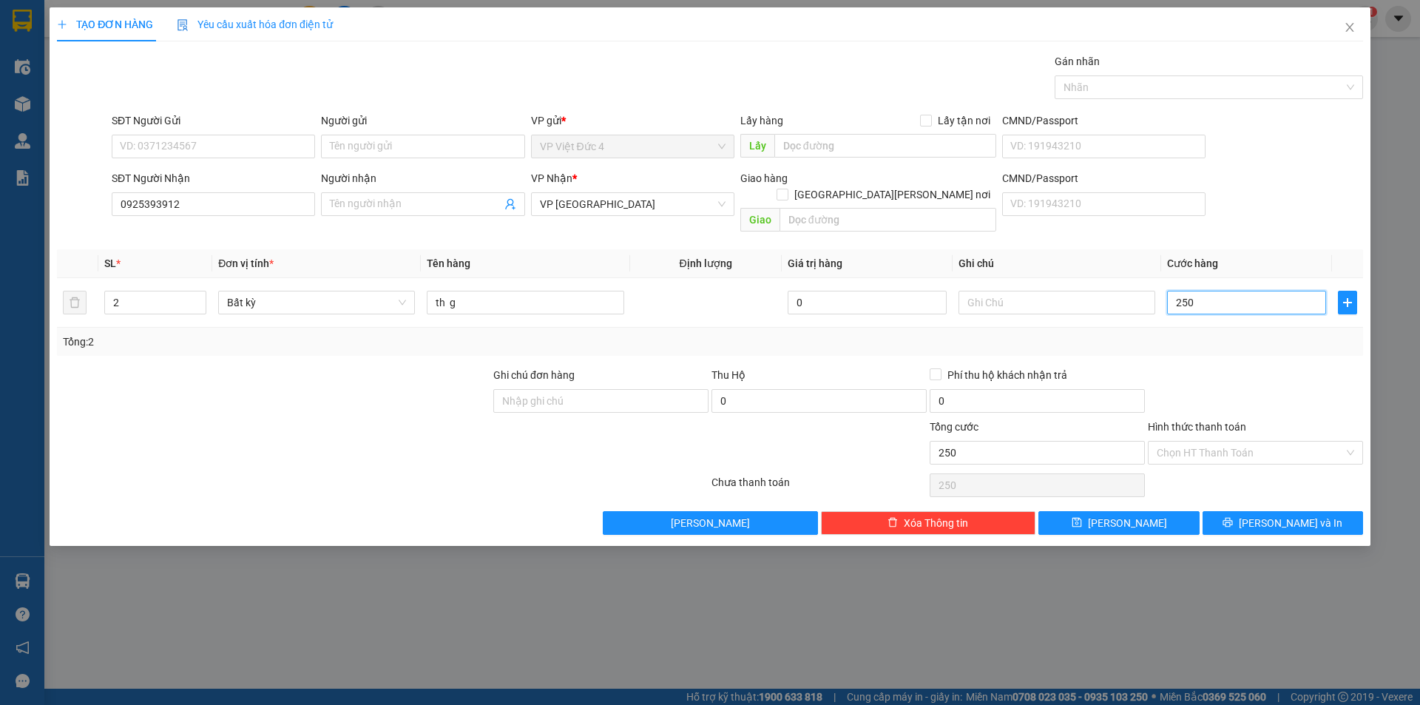
type input "2.500"
type input "25.000"
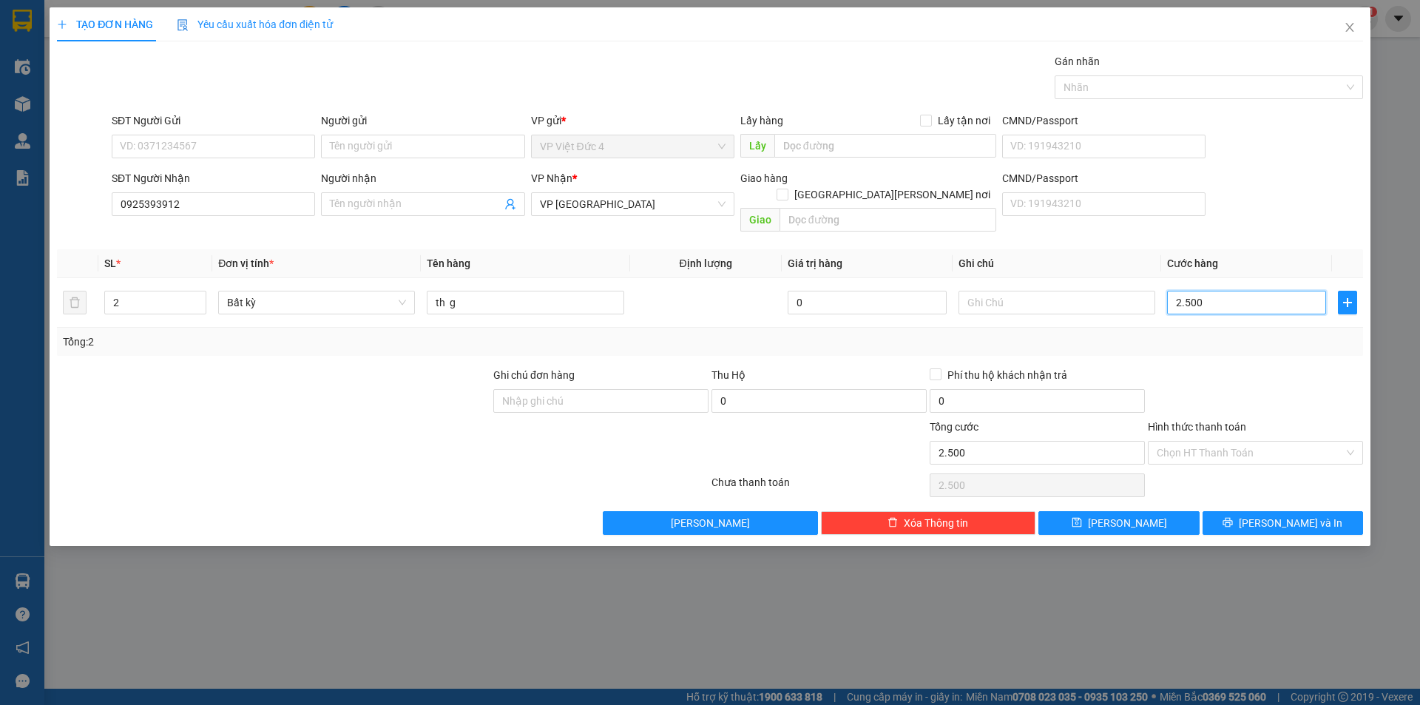
type input "25.000"
type input "250.000"
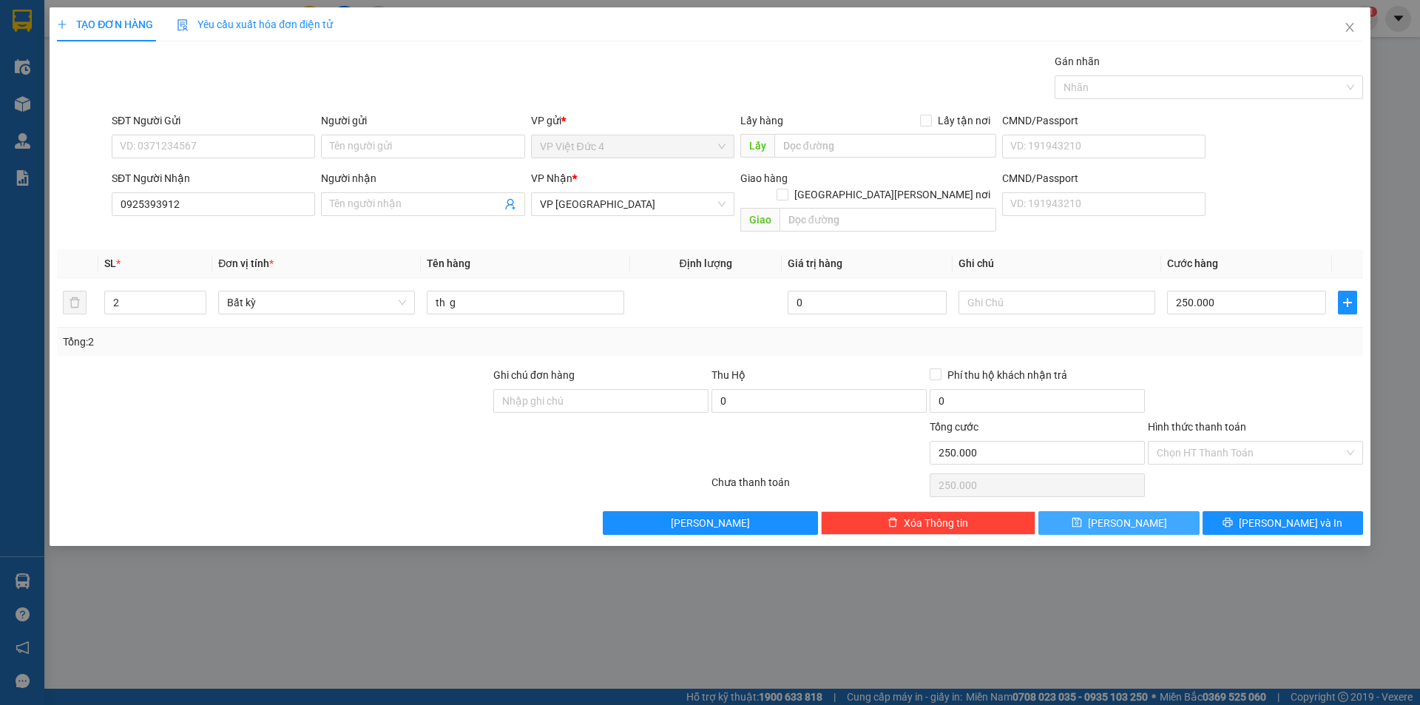
click at [1125, 515] on span "Lưu" at bounding box center [1127, 523] width 79 height 16
type input "1"
type input "0"
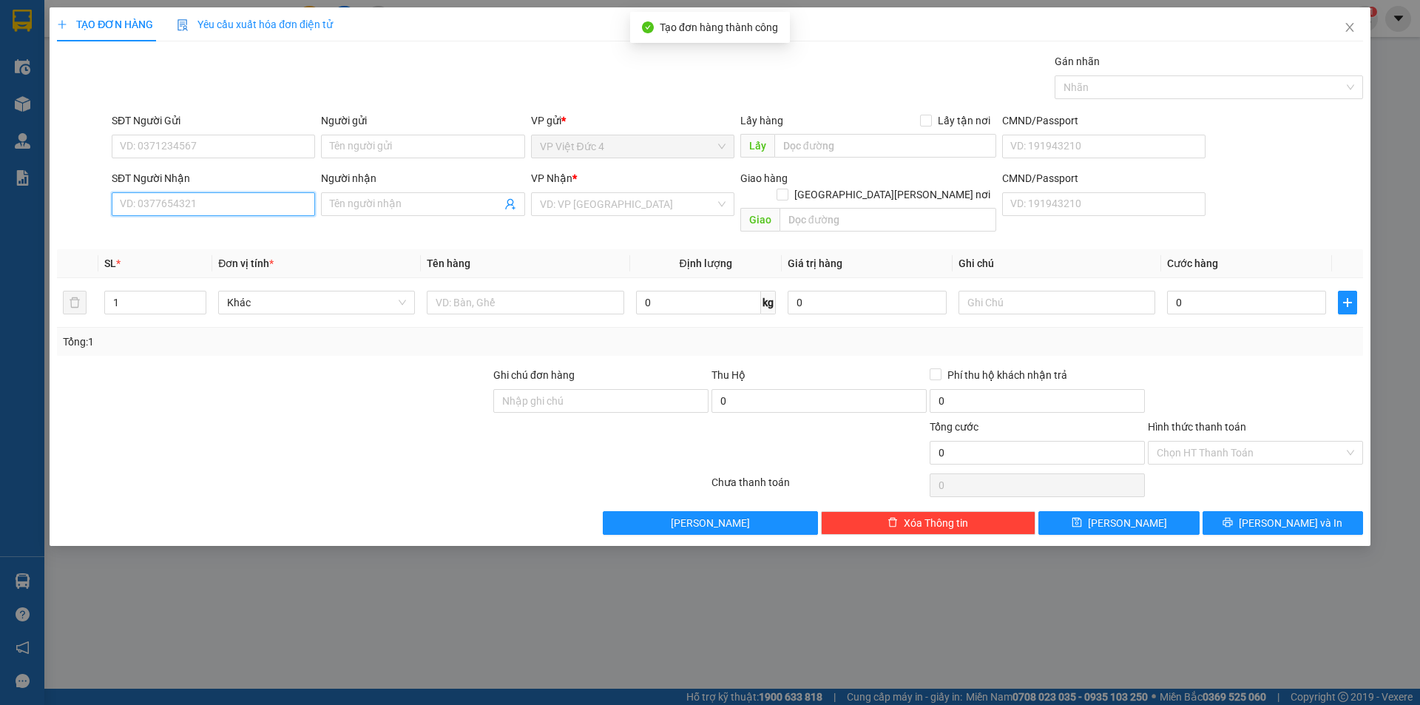
click at [271, 201] on input "SĐT Người Nhận" at bounding box center [213, 204] width 203 height 24
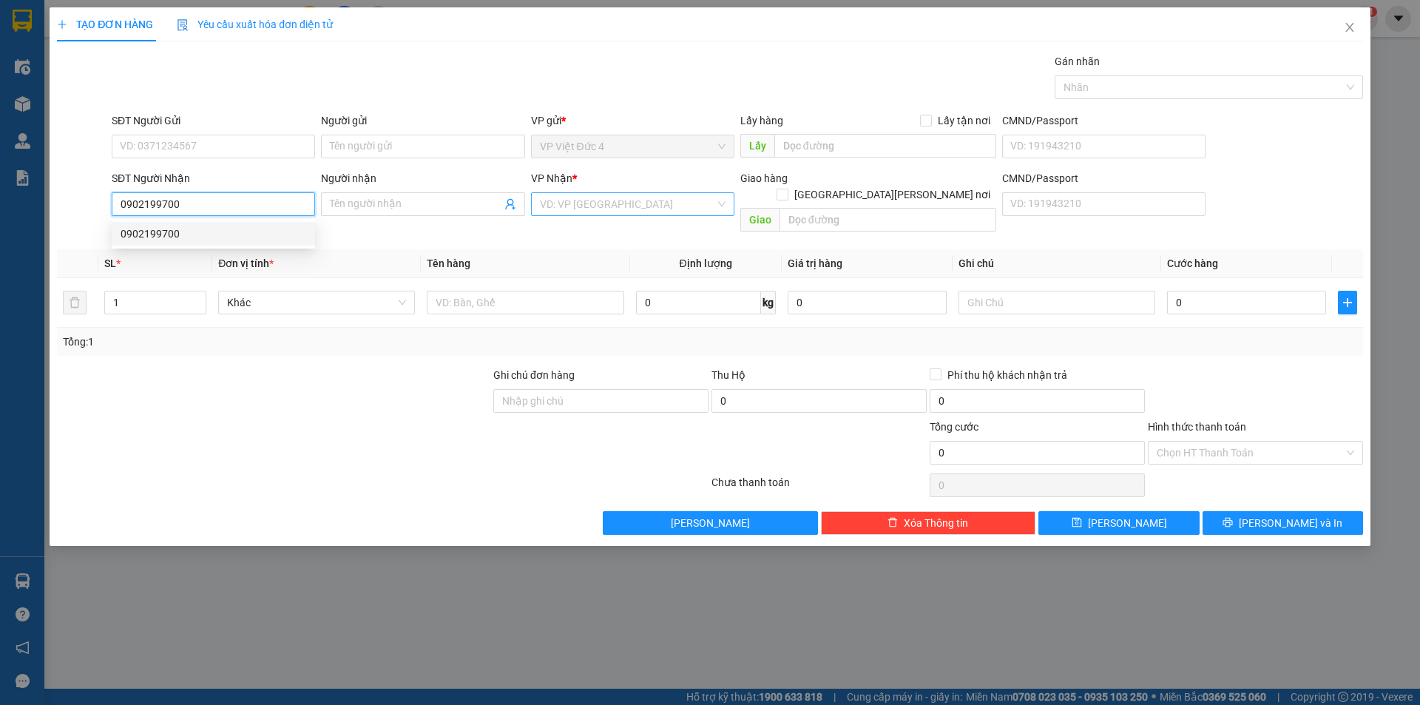
type input "0902199700"
click at [605, 204] on input "search" at bounding box center [627, 204] width 175 height 22
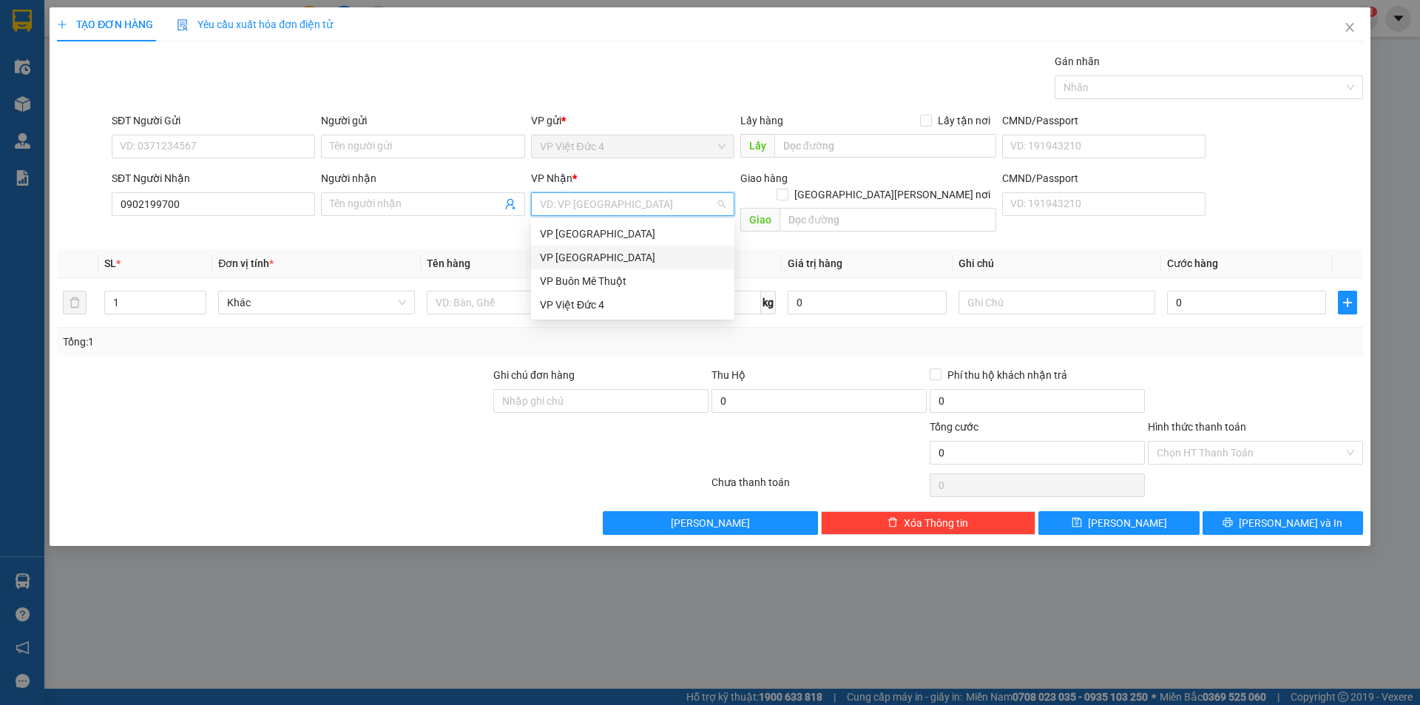
click at [567, 255] on div "VP Sài Gòn" at bounding box center [633, 257] width 186 height 16
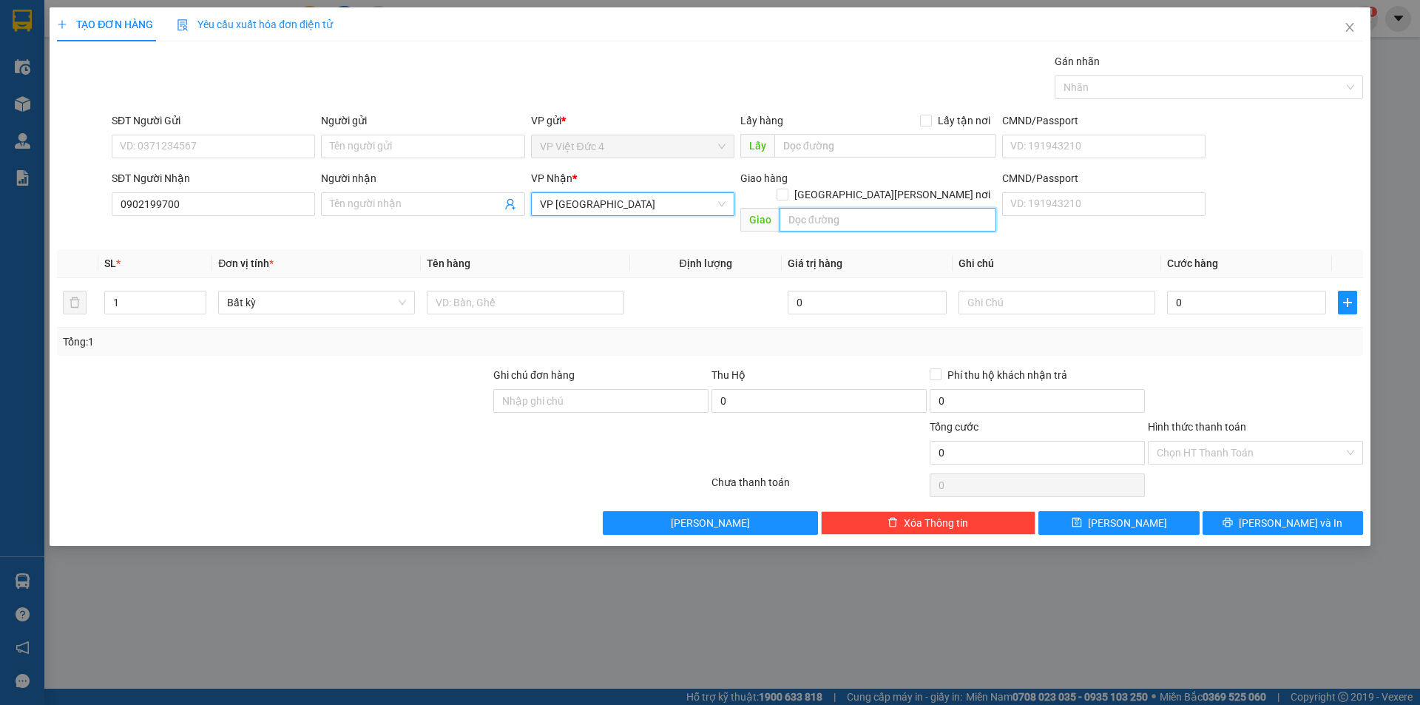
click at [968, 208] on input "text" at bounding box center [887, 220] width 217 height 24
type input "n 4 dong xoai"
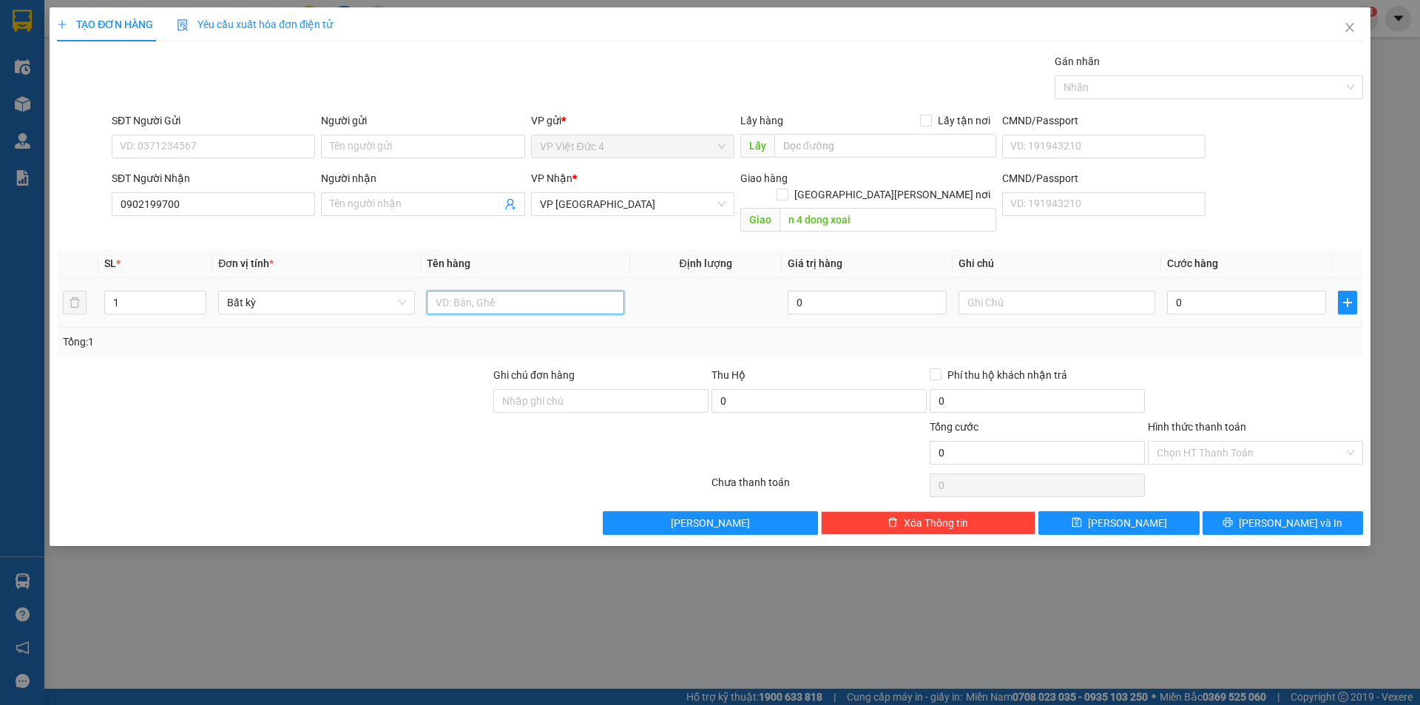
click at [588, 291] on input "text" at bounding box center [525, 303] width 197 height 24
type input "th g"
click at [1292, 291] on input "0" at bounding box center [1246, 303] width 159 height 24
type input "1"
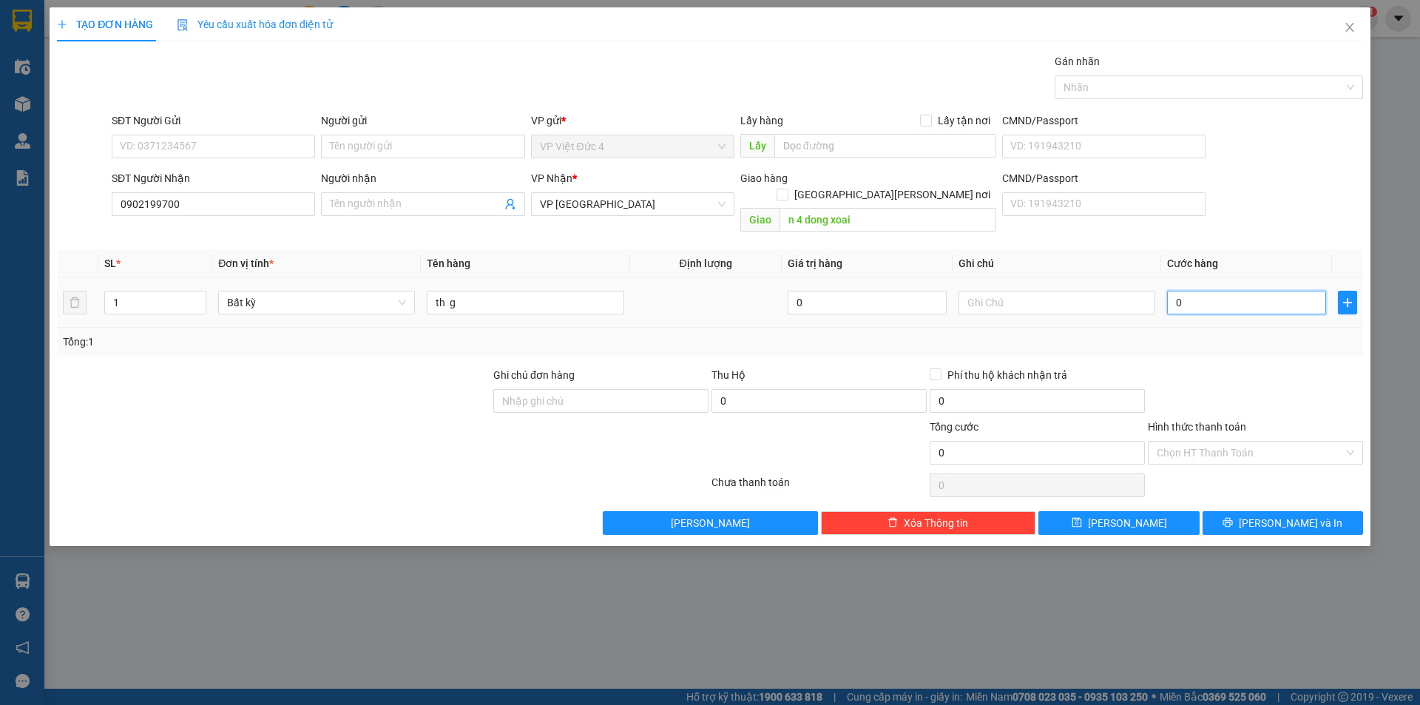
type input "1"
type input "10"
type input "100"
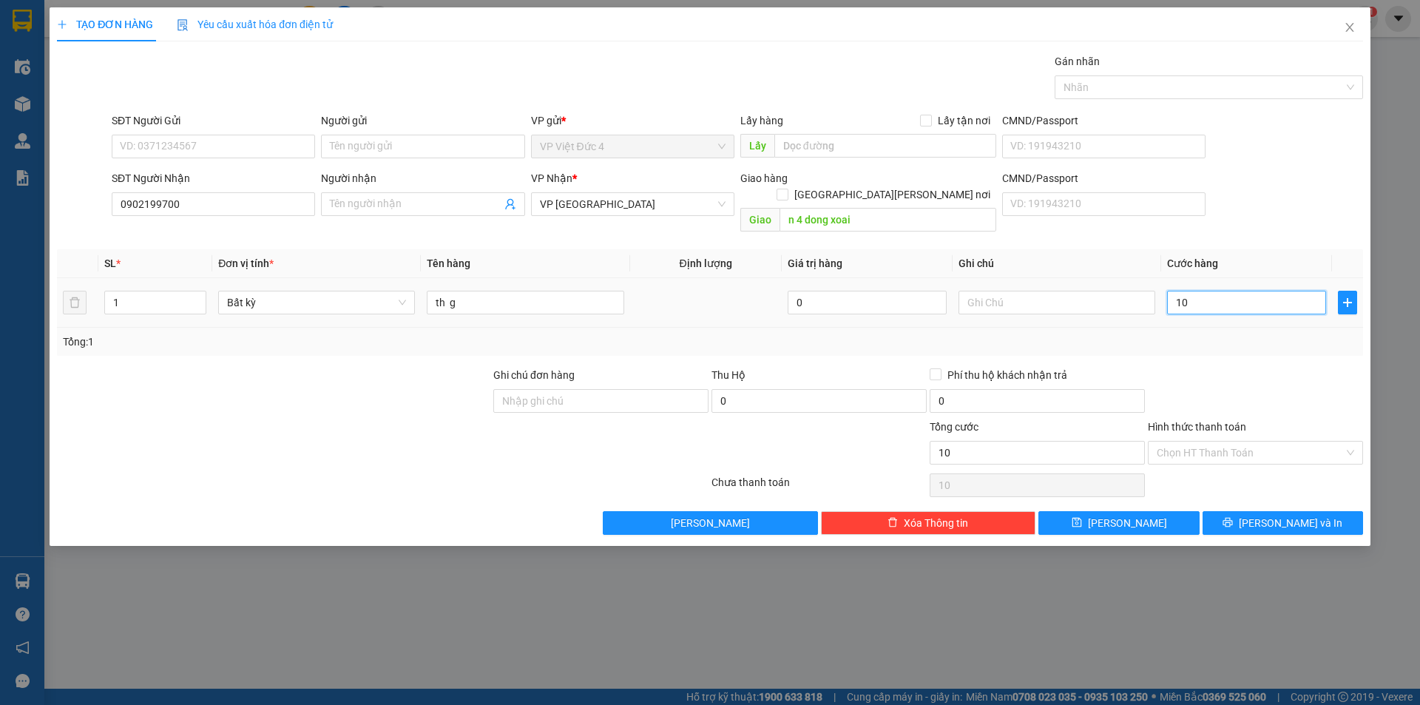
type input "100"
type input "1.000"
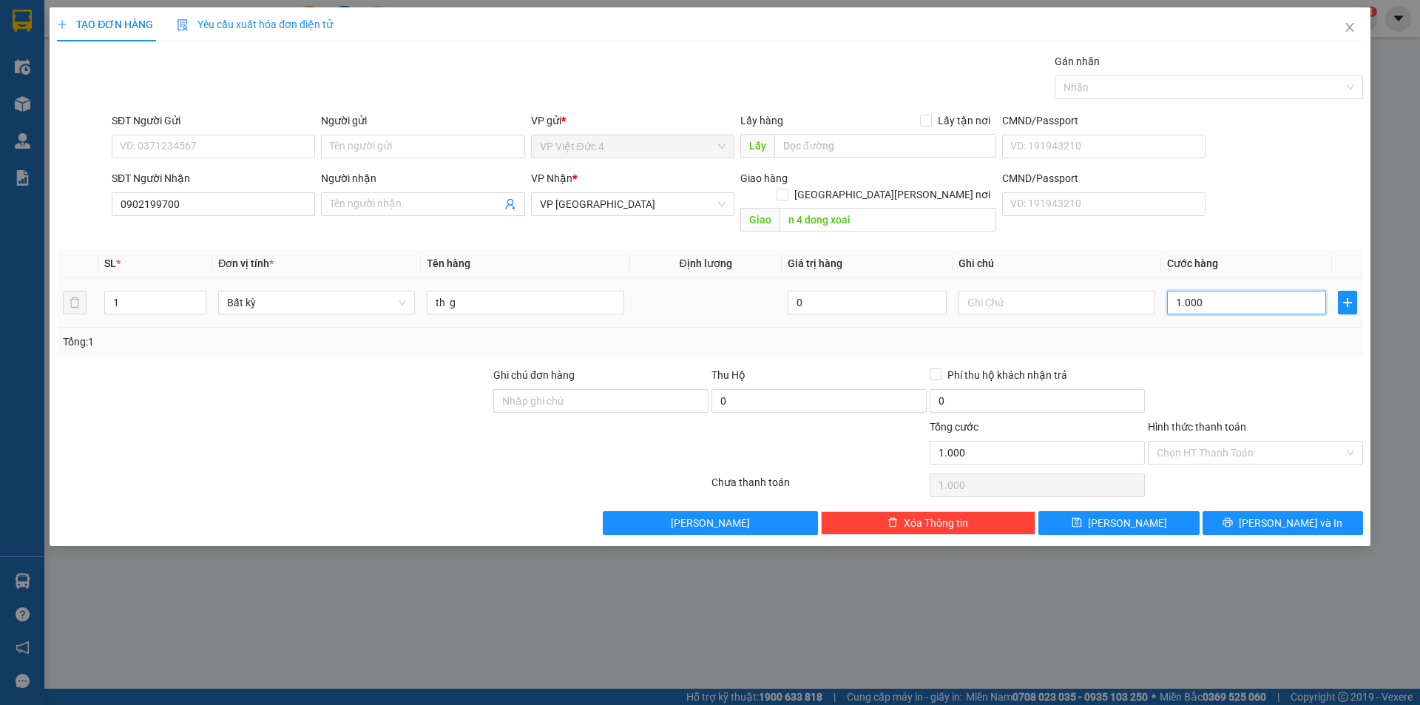
type input "10.000"
type input "100.000"
drag, startPoint x: 1191, startPoint y: 432, endPoint x: 1193, endPoint y: 460, distance: 28.2
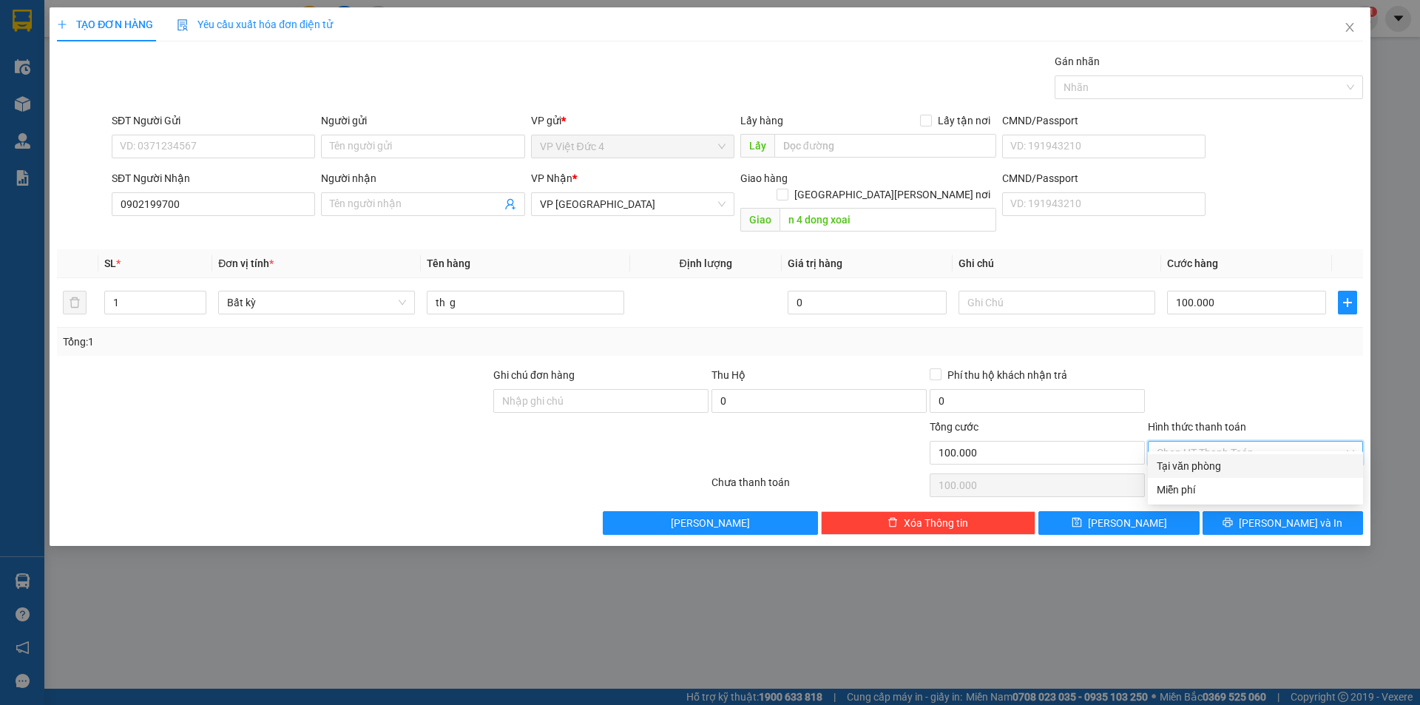
click at [1191, 441] on input "Hình thức thanh toán" at bounding box center [1249, 452] width 187 height 22
drag, startPoint x: 1193, startPoint y: 460, endPoint x: 1123, endPoint y: 491, distance: 76.8
click at [1181, 469] on div "Tại văn phòng" at bounding box center [1254, 466] width 197 height 16
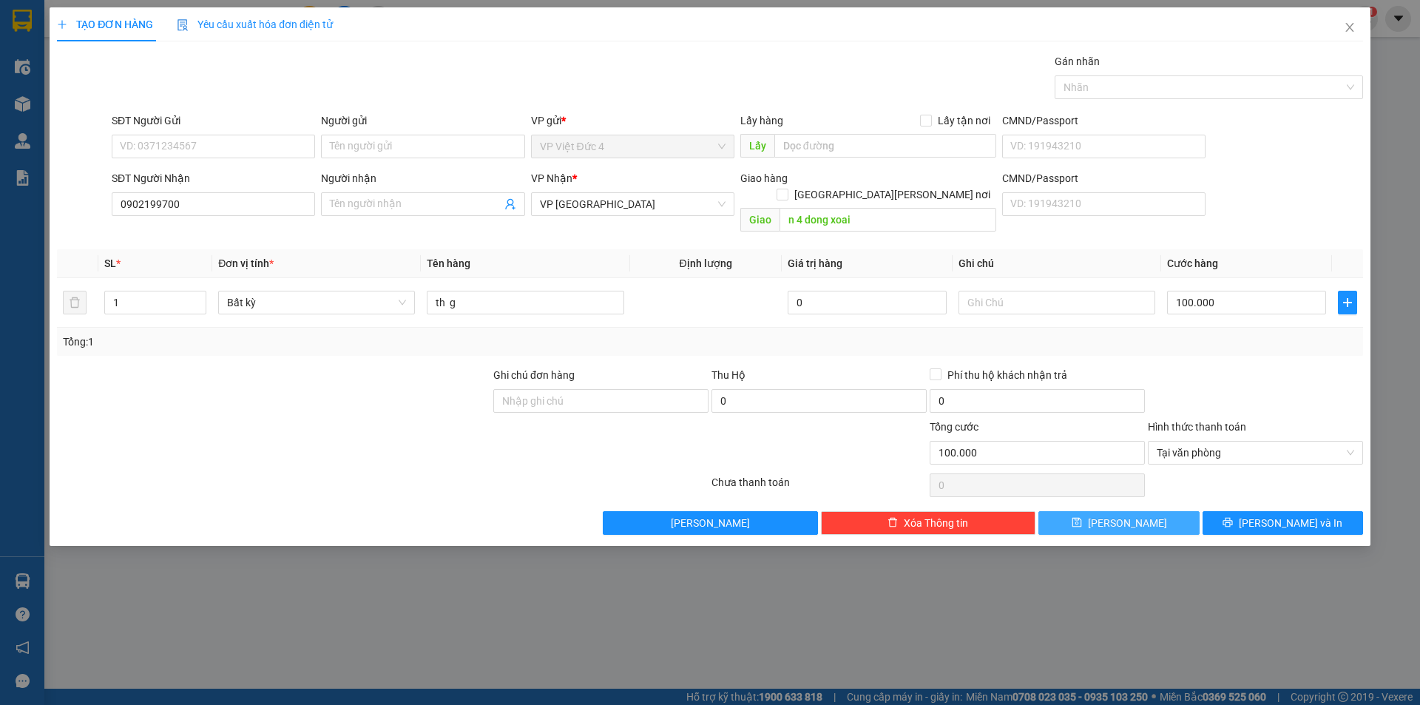
click at [1119, 515] on span "Lưu" at bounding box center [1127, 523] width 79 height 16
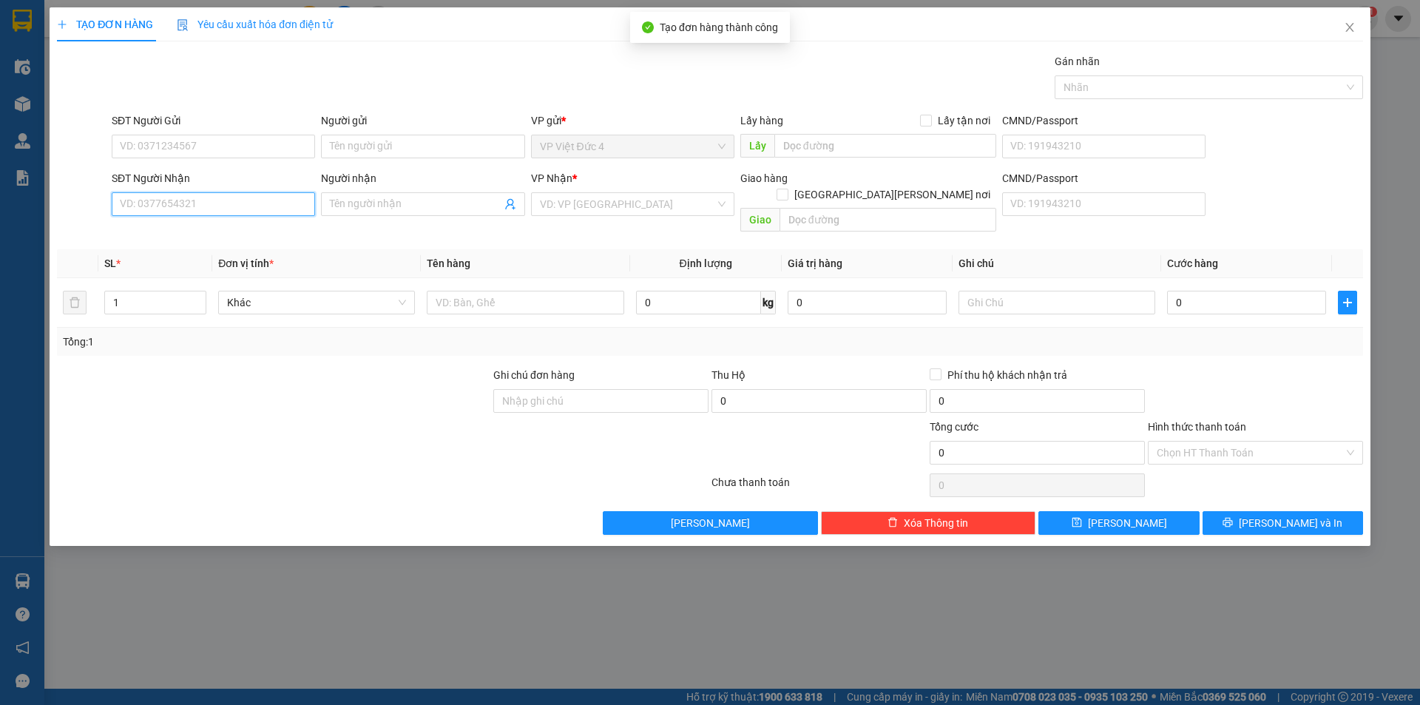
click at [283, 203] on input "SĐT Người Nhận" at bounding box center [213, 204] width 203 height 24
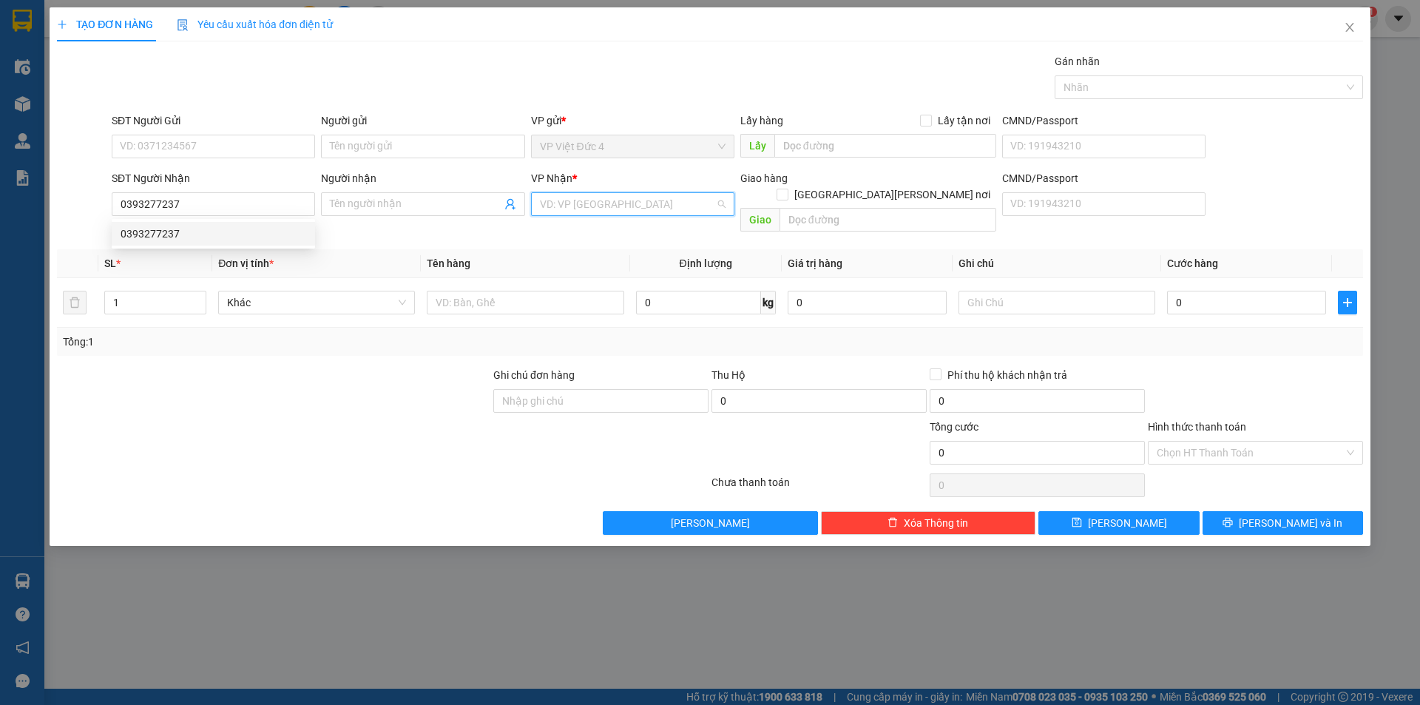
click at [586, 204] on input "search" at bounding box center [627, 204] width 175 height 22
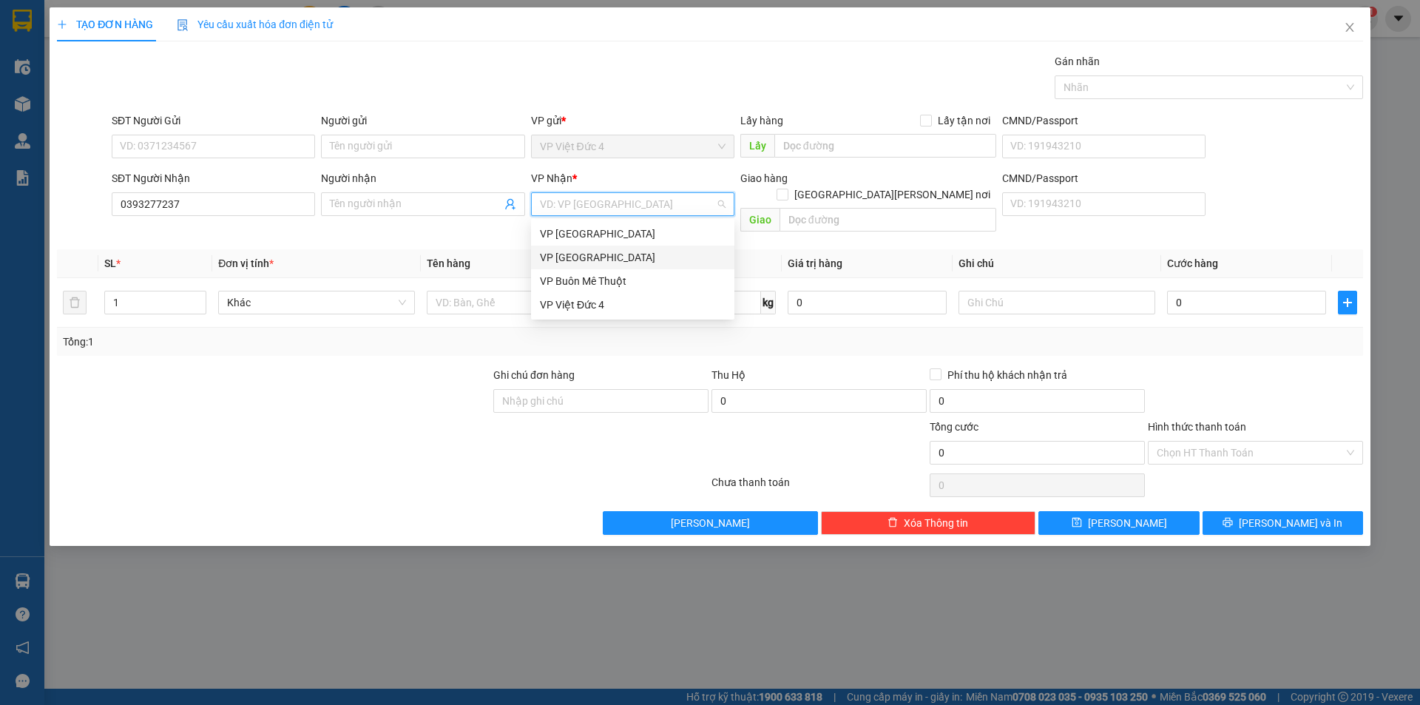
click at [557, 256] on div "VP Sài Gòn" at bounding box center [633, 257] width 186 height 16
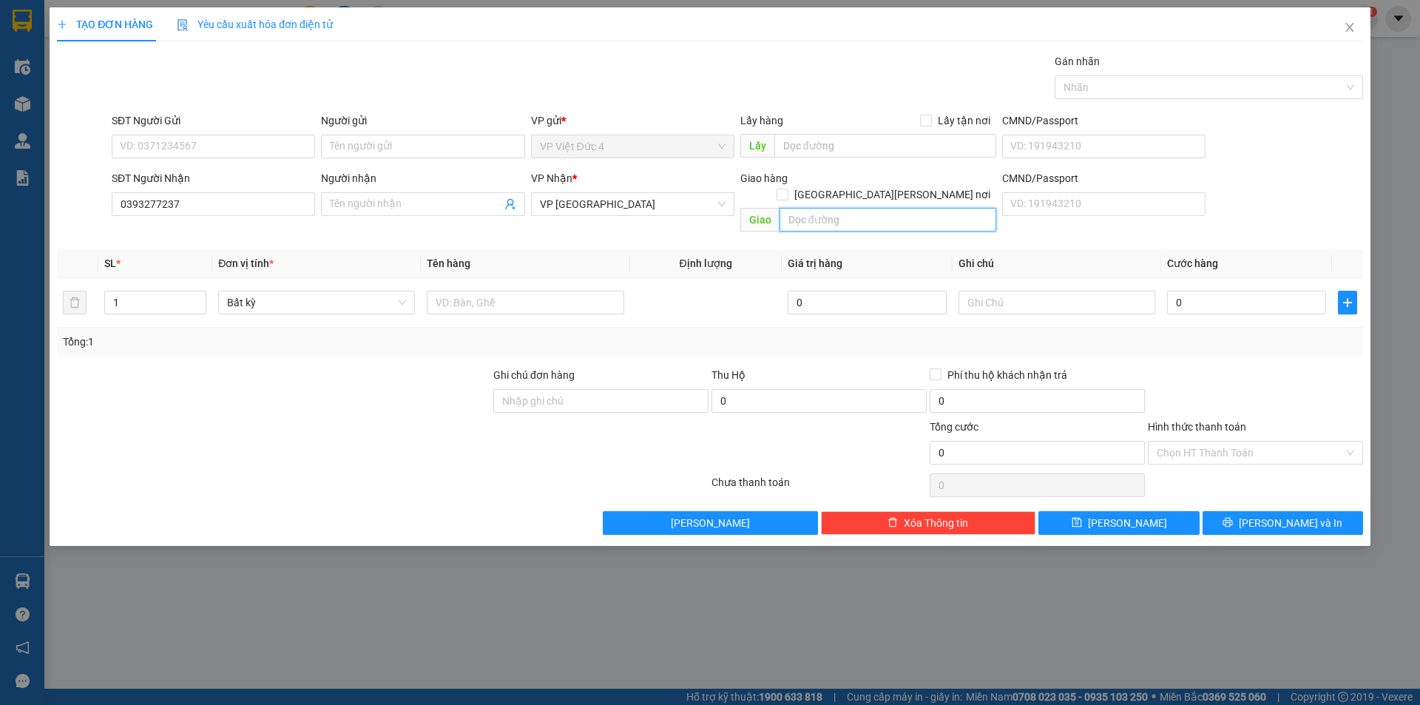
click at [964, 208] on input "text" at bounding box center [887, 220] width 217 height 24
click at [576, 291] on input "text" at bounding box center [525, 303] width 197 height 24
click at [1291, 291] on input "0" at bounding box center [1246, 303] width 159 height 24
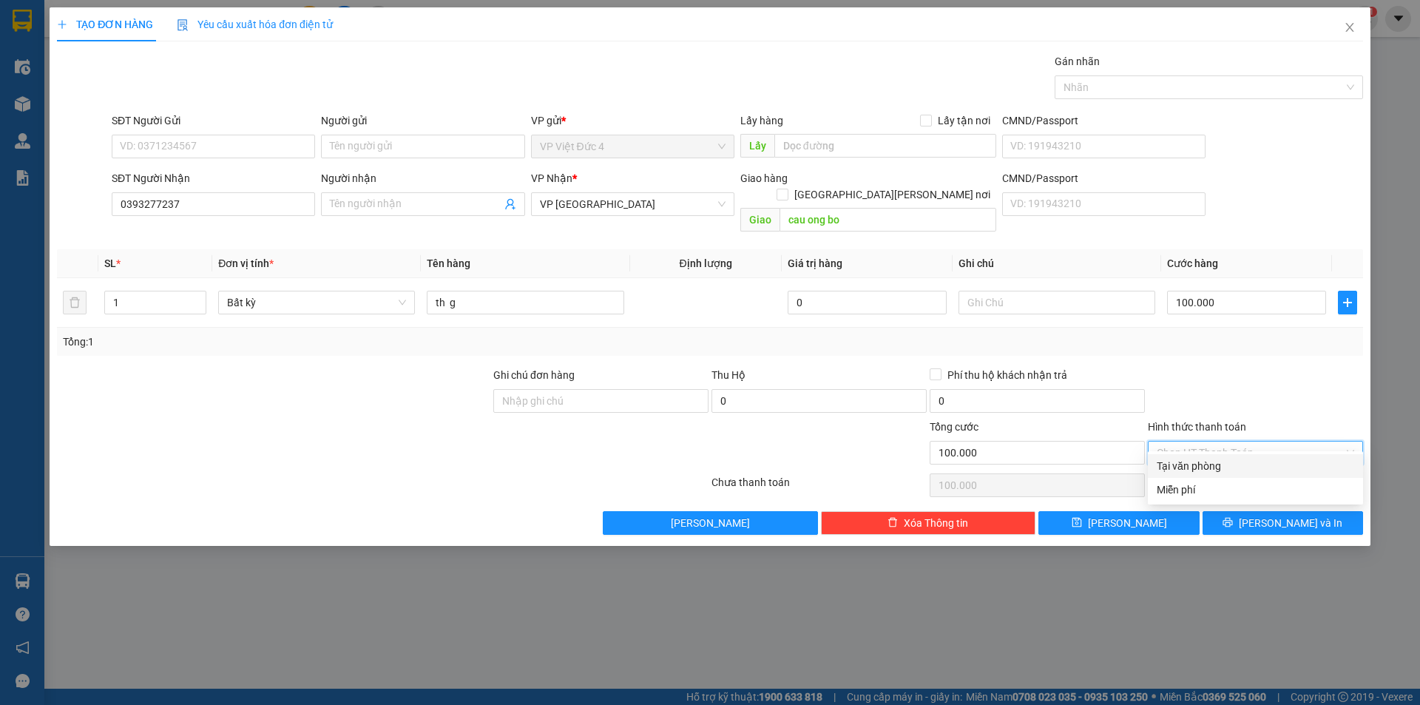
drag, startPoint x: 1200, startPoint y: 428, endPoint x: 1193, endPoint y: 442, distance: 15.5
click at [1199, 441] on input "Hình thức thanh toán" at bounding box center [1249, 452] width 187 height 22
click at [1183, 464] on div "Tại văn phòng" at bounding box center [1254, 466] width 197 height 16
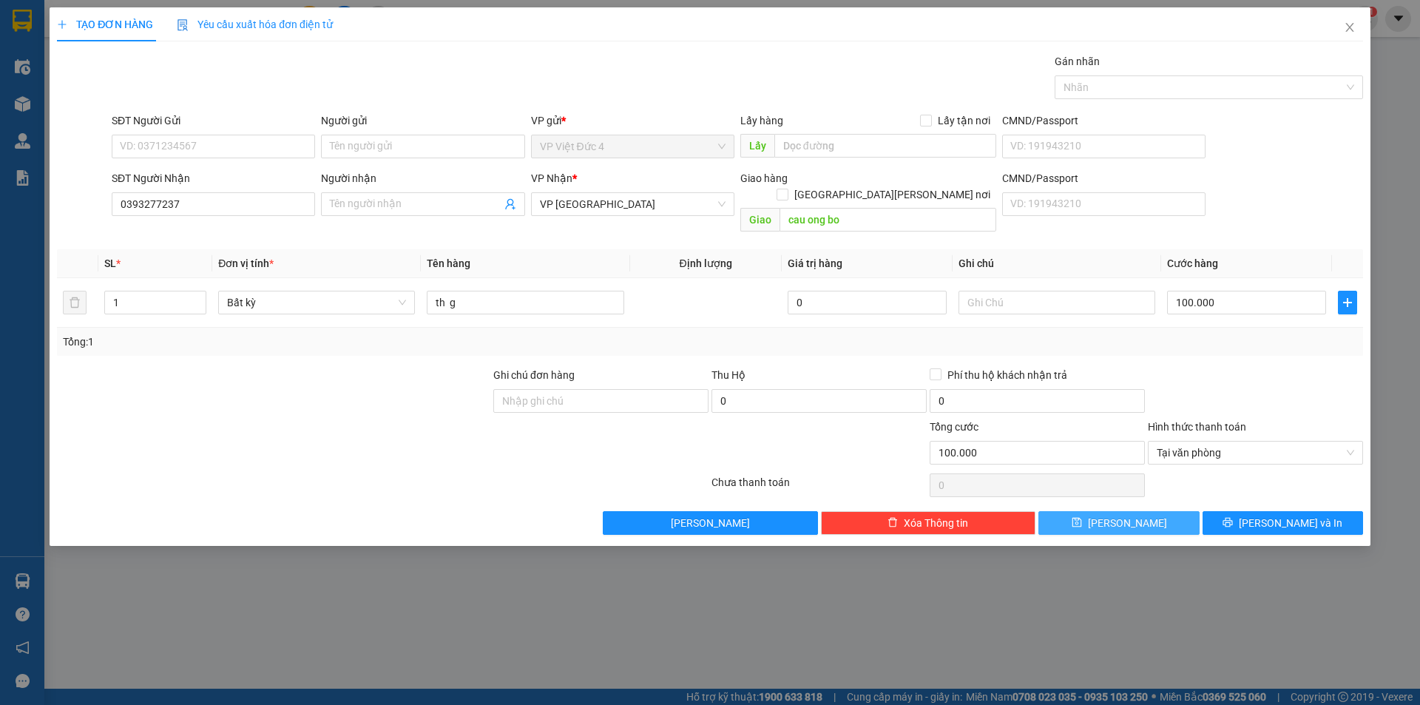
click at [1125, 515] on span "Lưu" at bounding box center [1127, 523] width 79 height 16
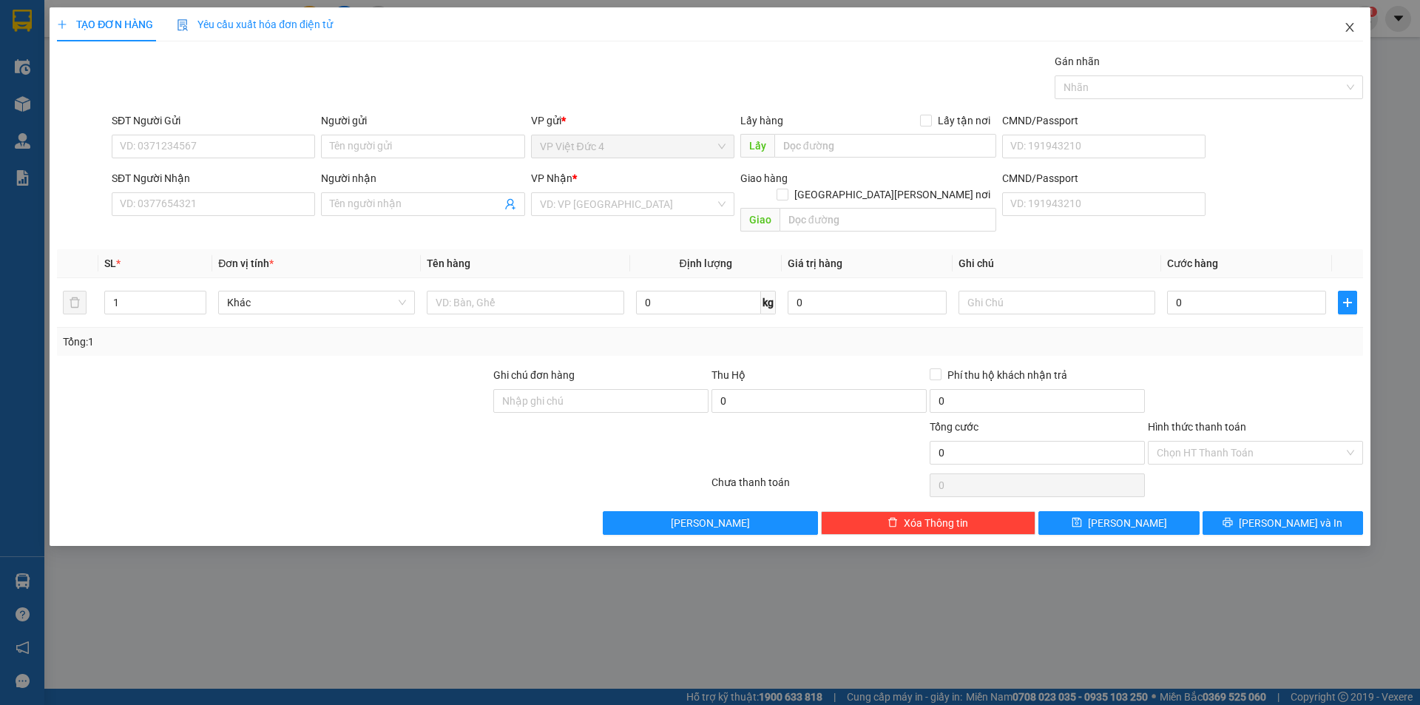
click at [1349, 22] on icon "close" at bounding box center [1349, 27] width 12 height 12
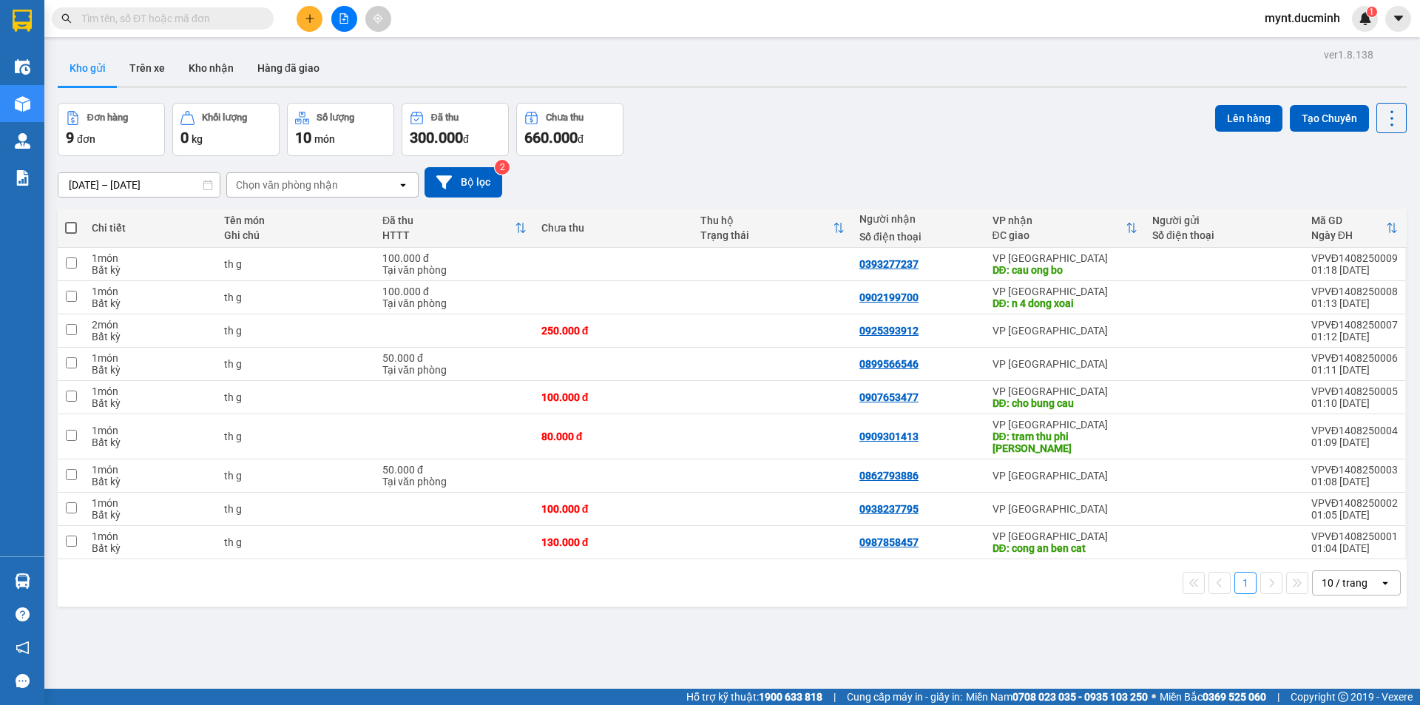
click at [71, 223] on span at bounding box center [71, 228] width 12 height 12
click at [71, 220] on input "checkbox" at bounding box center [71, 220] width 0 height 0
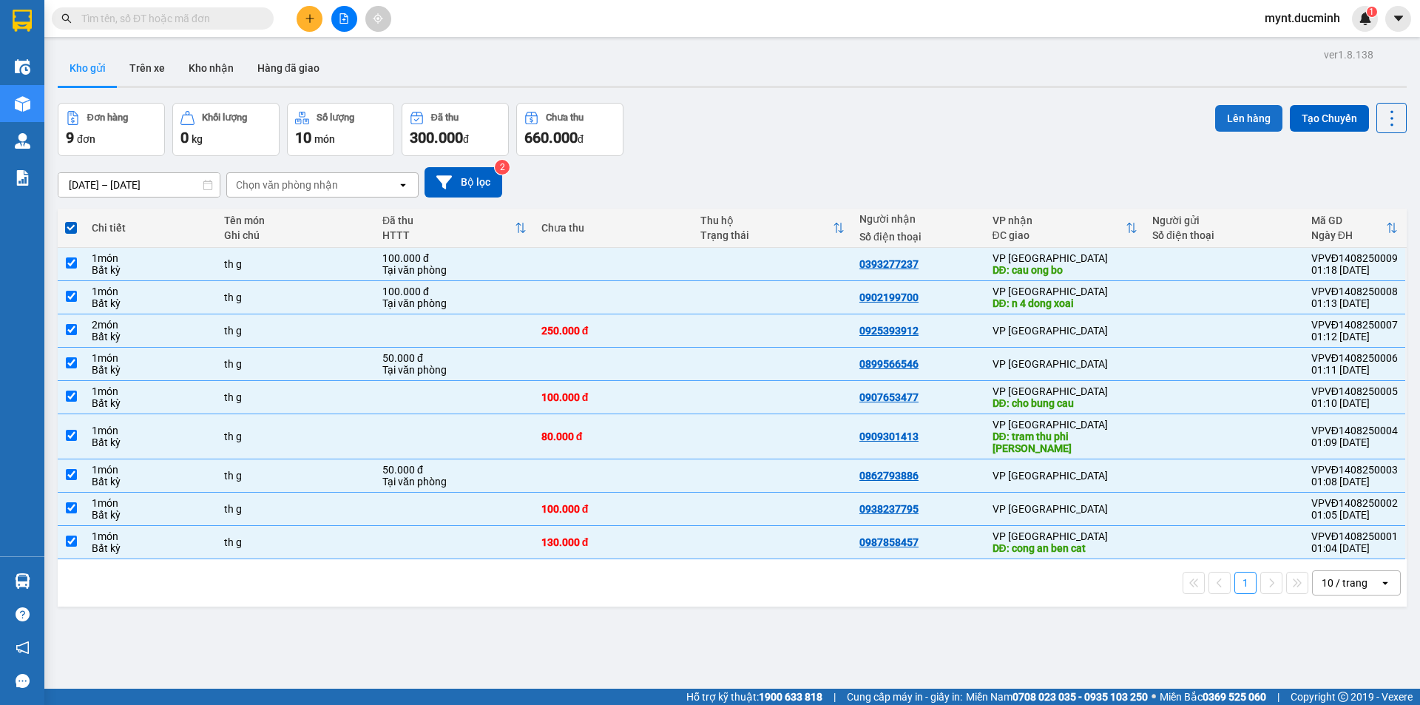
click at [1252, 114] on button "Lên hàng" at bounding box center [1248, 118] width 67 height 27
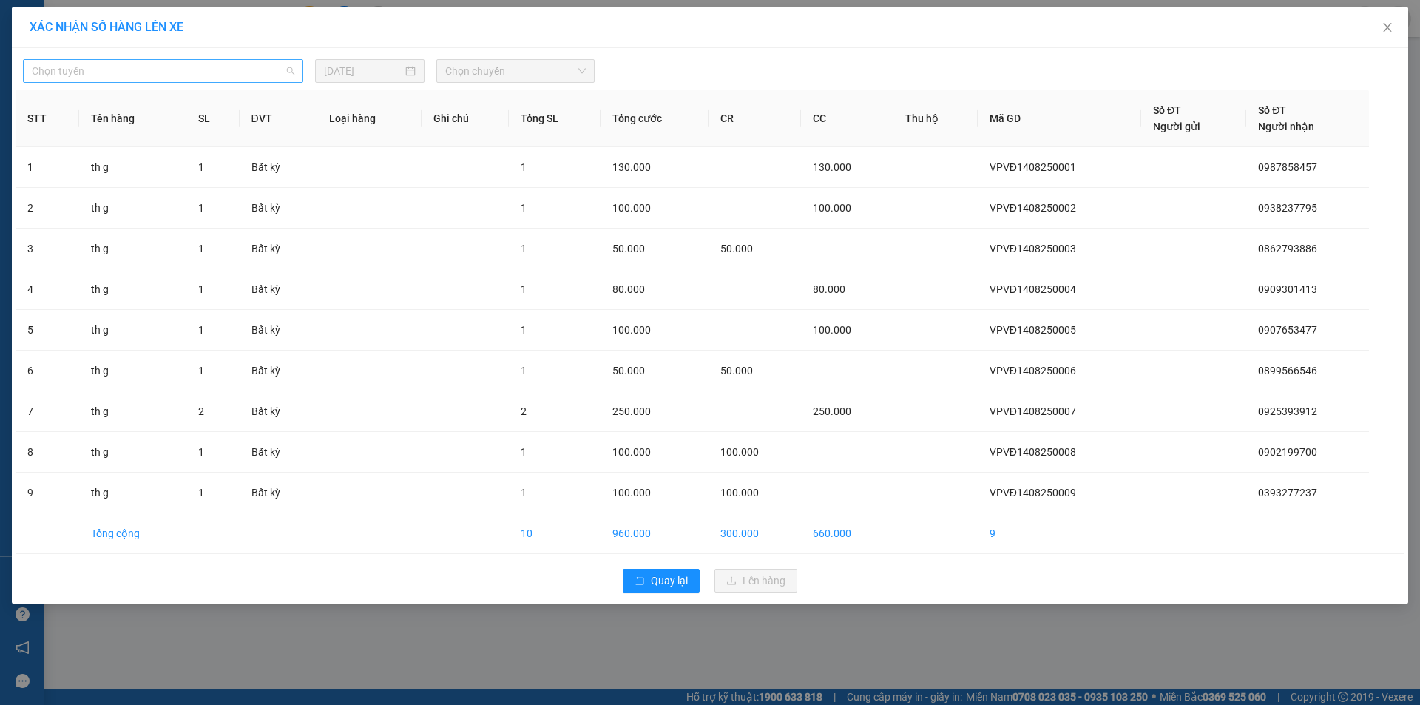
click at [101, 66] on span "Chọn tuyến" at bounding box center [163, 71] width 262 height 22
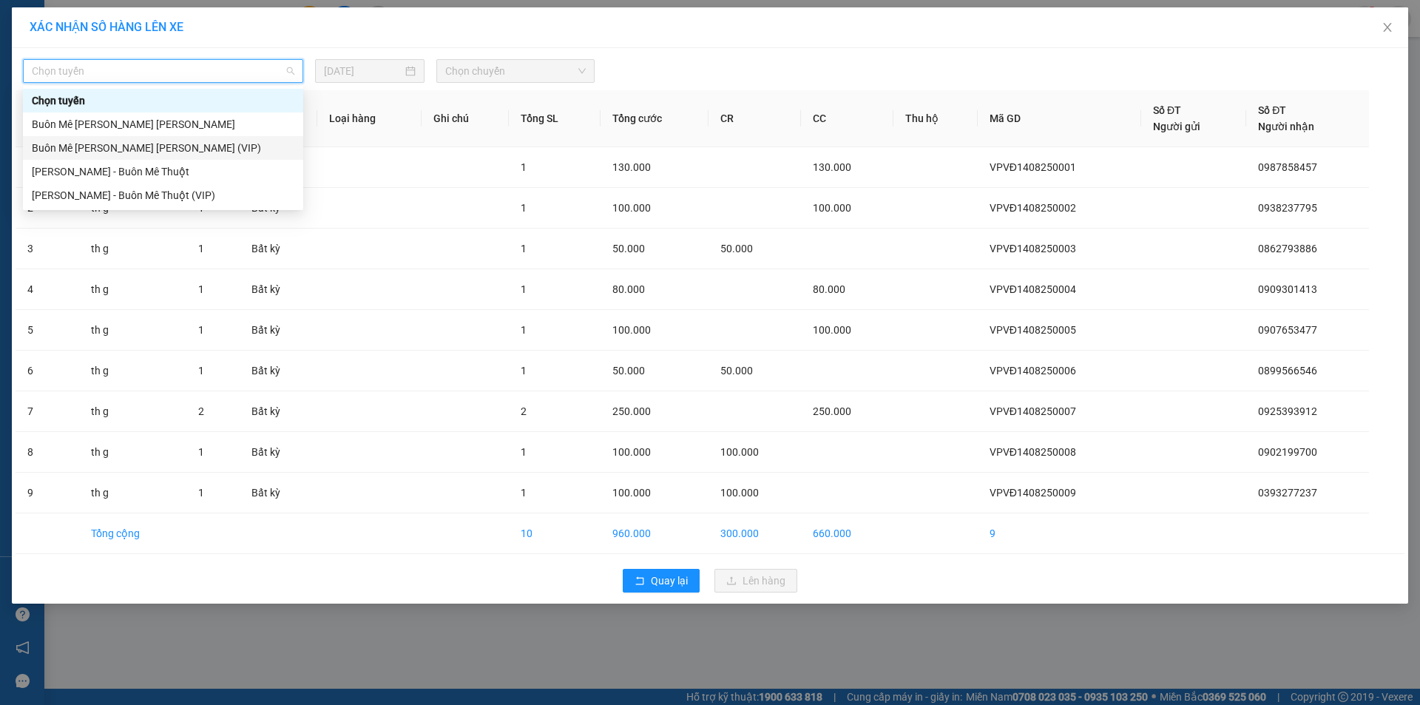
click at [87, 143] on div "Buôn Mê Thuột - Hồ Chí Minh (VIP)" at bounding box center [163, 148] width 262 height 16
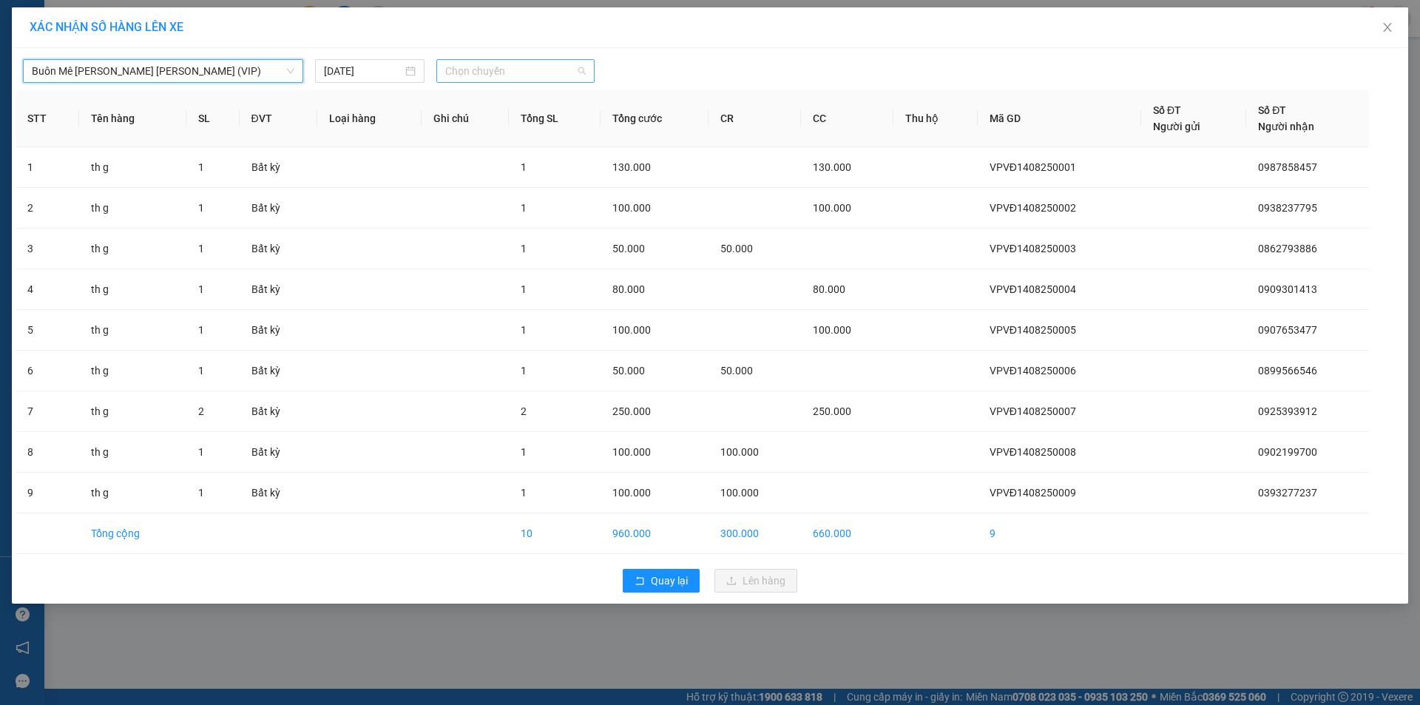
click at [481, 69] on span "Chọn chuyến" at bounding box center [515, 71] width 140 height 22
click at [463, 120] on div "20:00" at bounding box center [502, 124] width 115 height 16
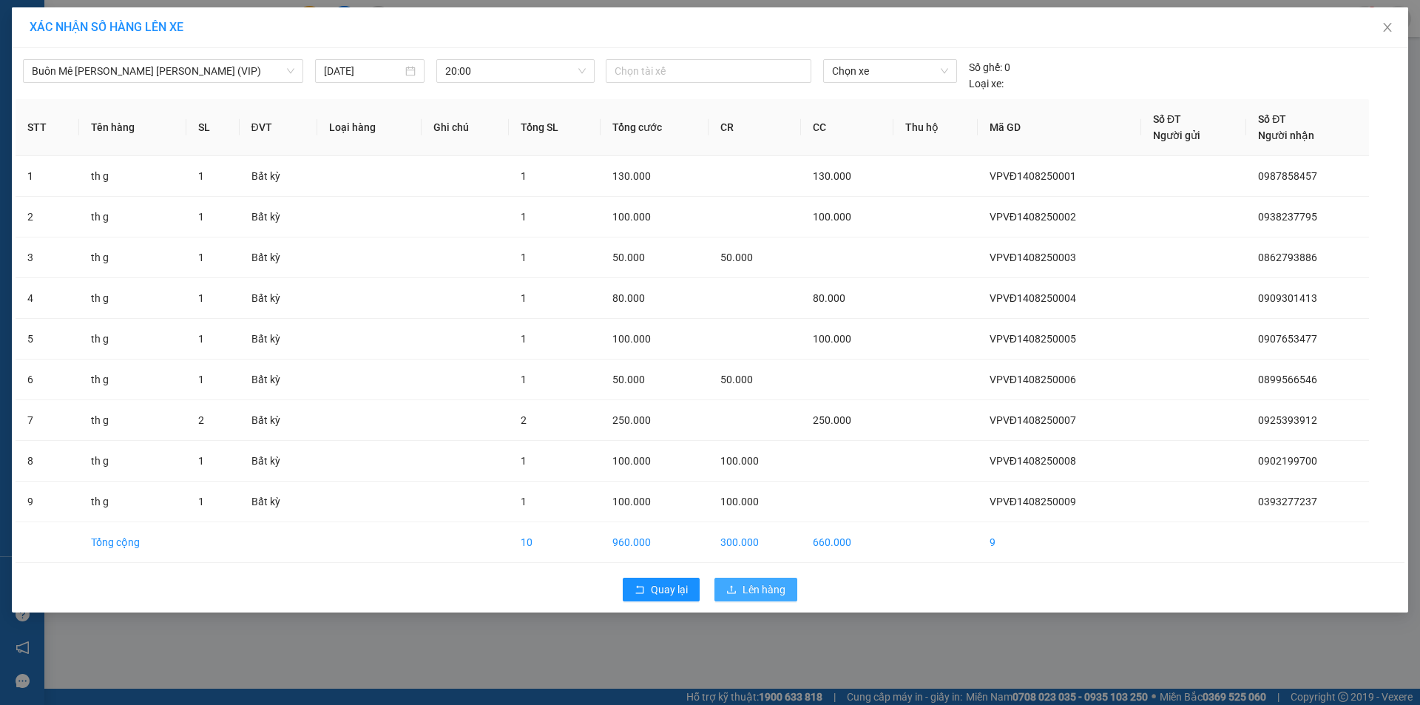
click at [756, 585] on span "Lên hàng" at bounding box center [763, 589] width 43 height 16
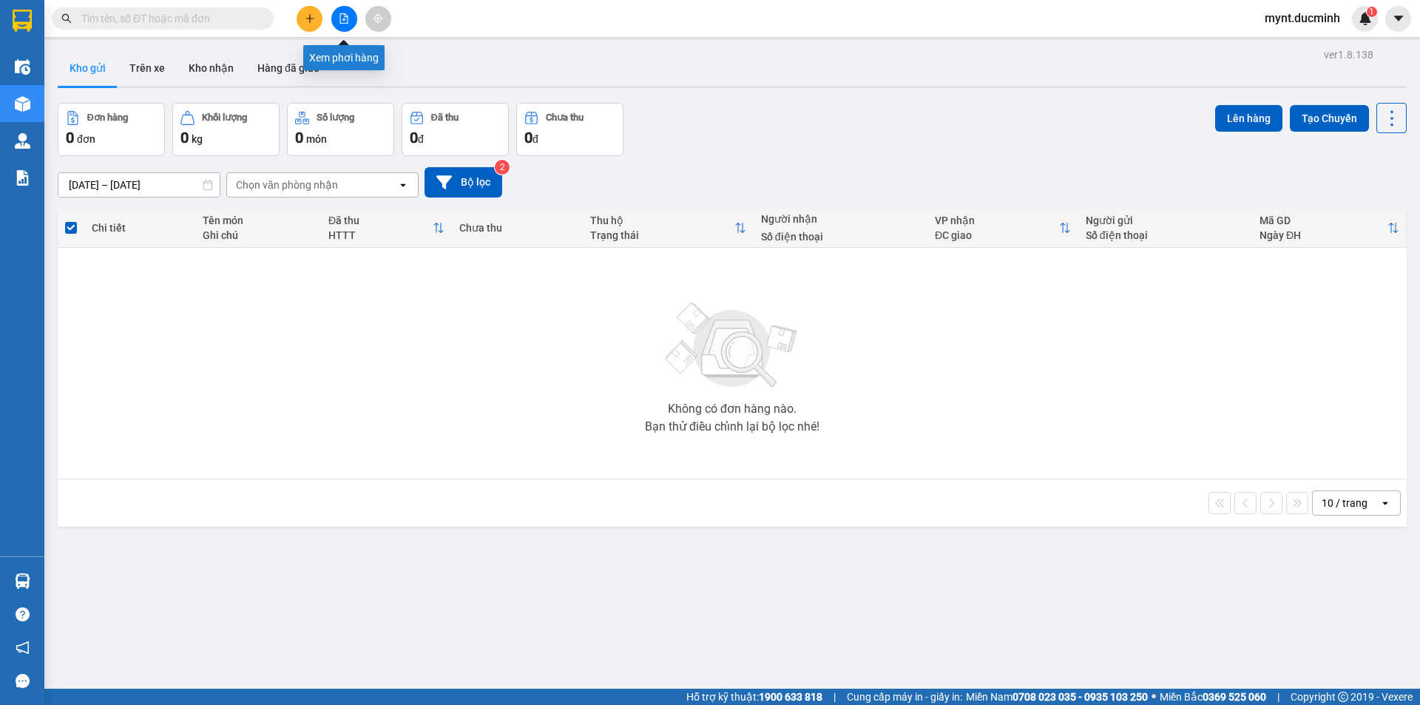
click at [345, 17] on icon "file-add" at bounding box center [344, 18] width 8 height 10
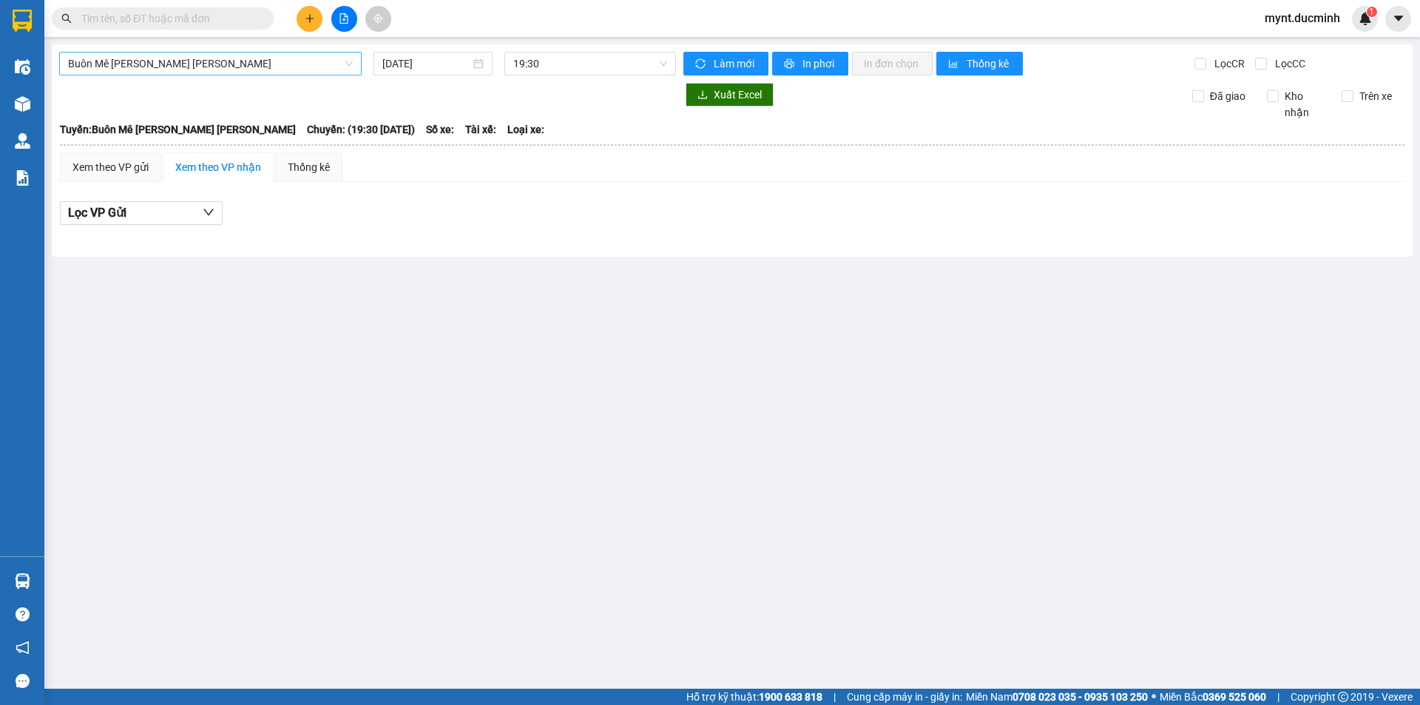
click at [154, 63] on span "Buôn Mê Thuột - Hồ Chí Minh" at bounding box center [210, 63] width 285 height 22
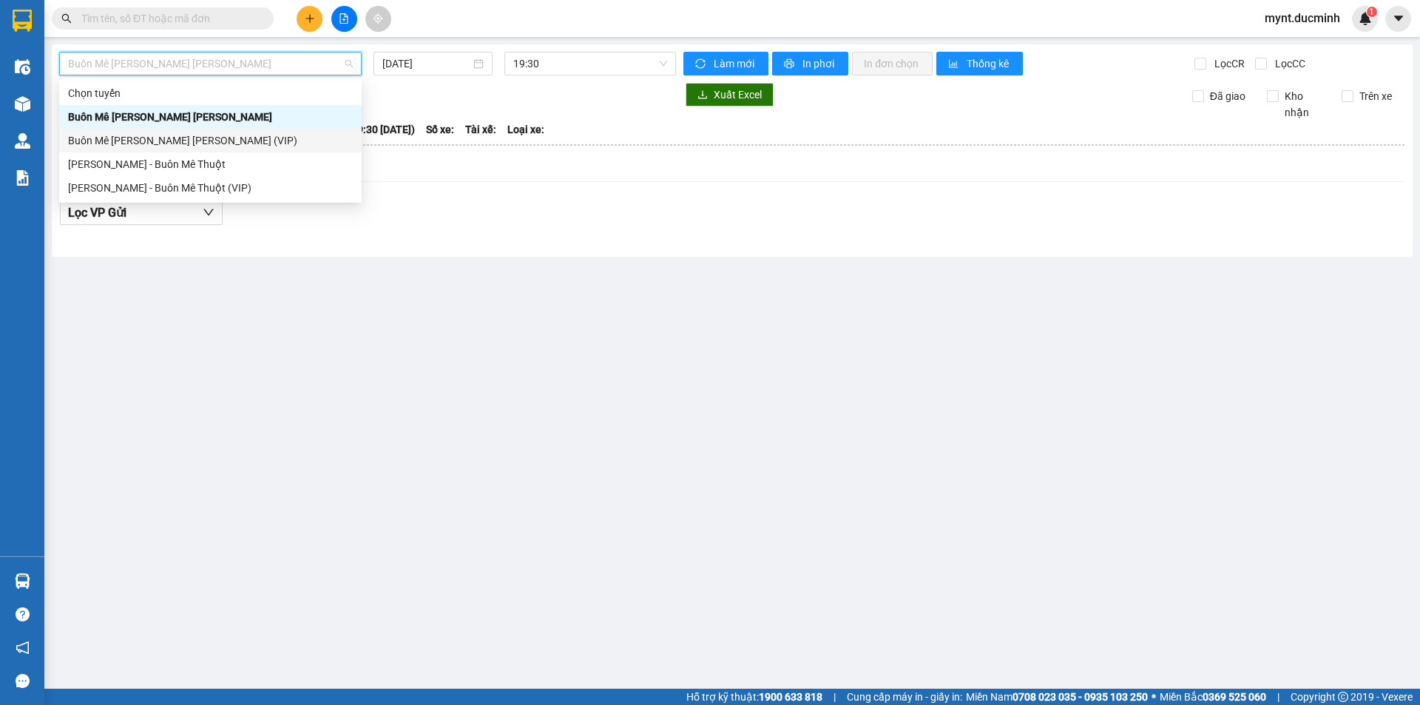
click at [123, 137] on div "Buôn Mê Thuột - Hồ Chí Minh (VIP)" at bounding box center [210, 140] width 285 height 16
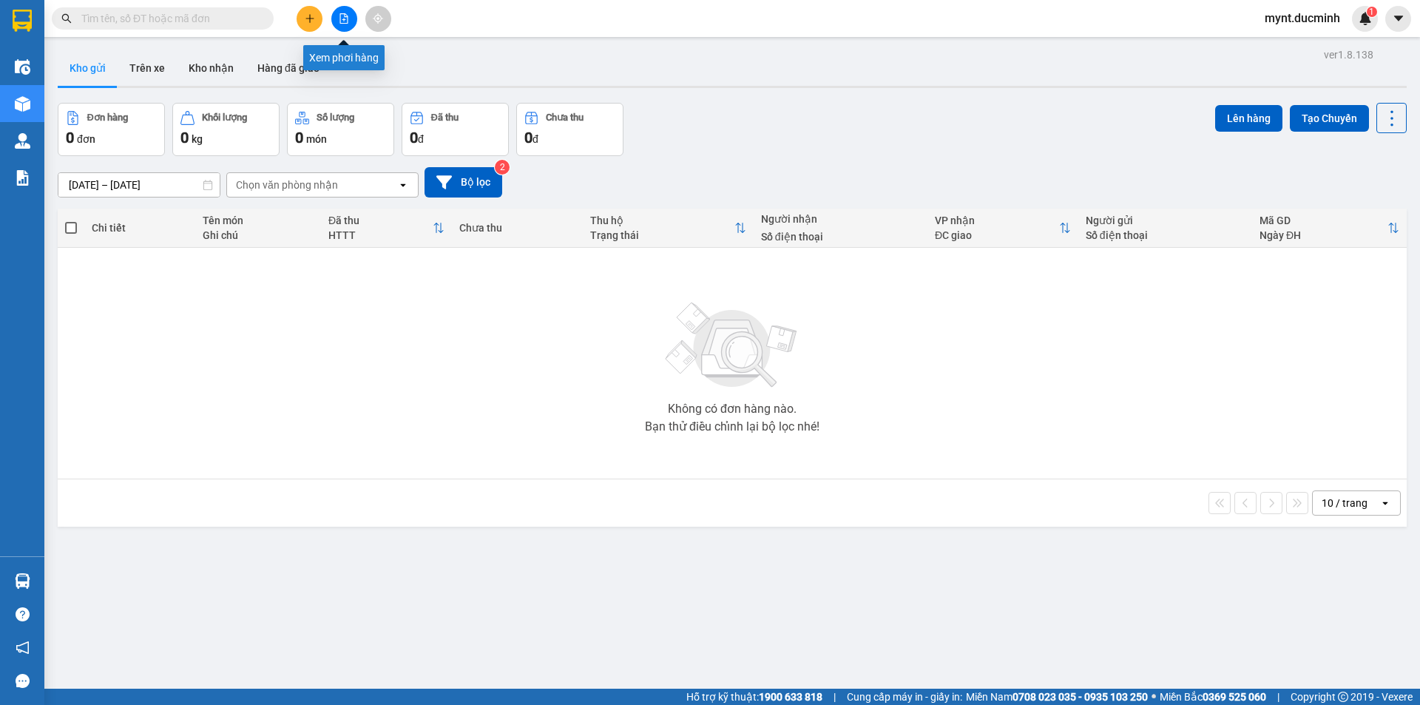
click at [345, 16] on icon "file-add" at bounding box center [344, 18] width 8 height 10
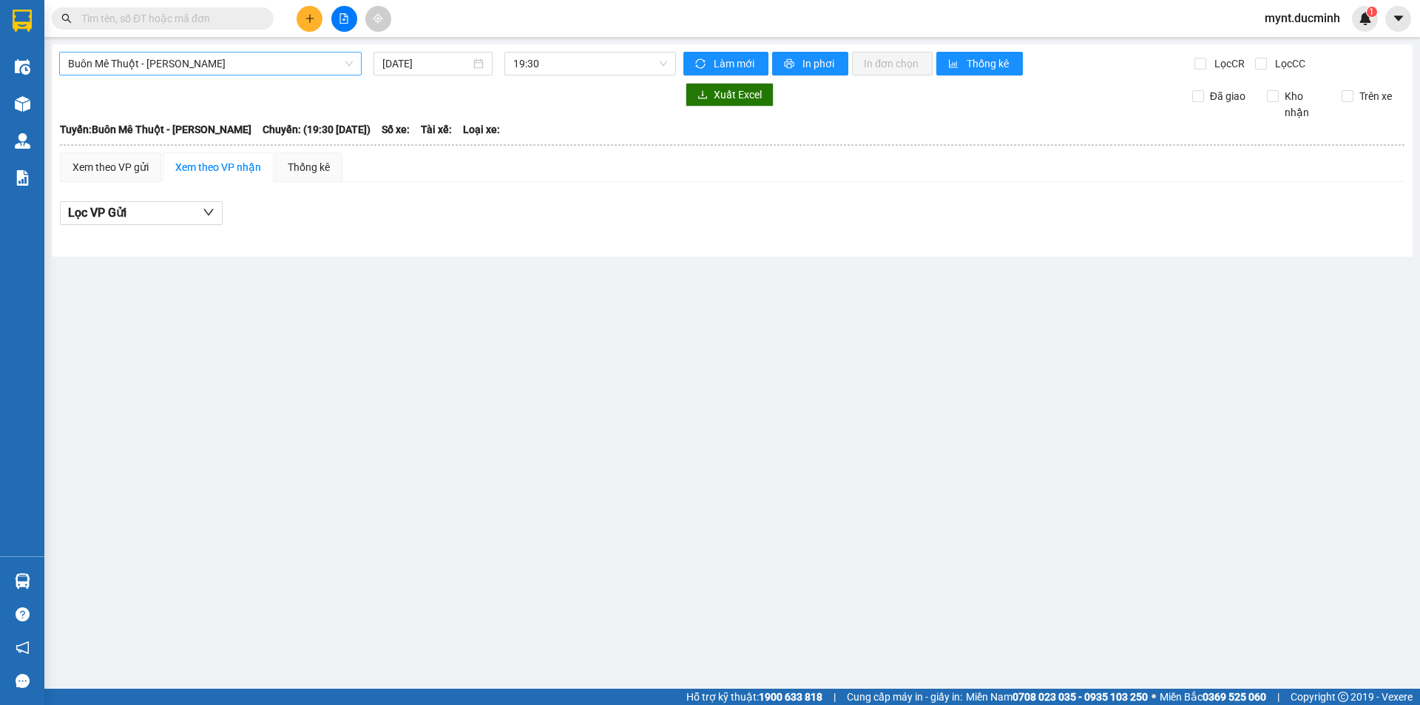
drag, startPoint x: 219, startPoint y: 55, endPoint x: 218, endPoint y: 63, distance: 7.4
click at [218, 56] on span "Buôn Mê Thuột - Hồ Chí Minh" at bounding box center [210, 63] width 285 height 22
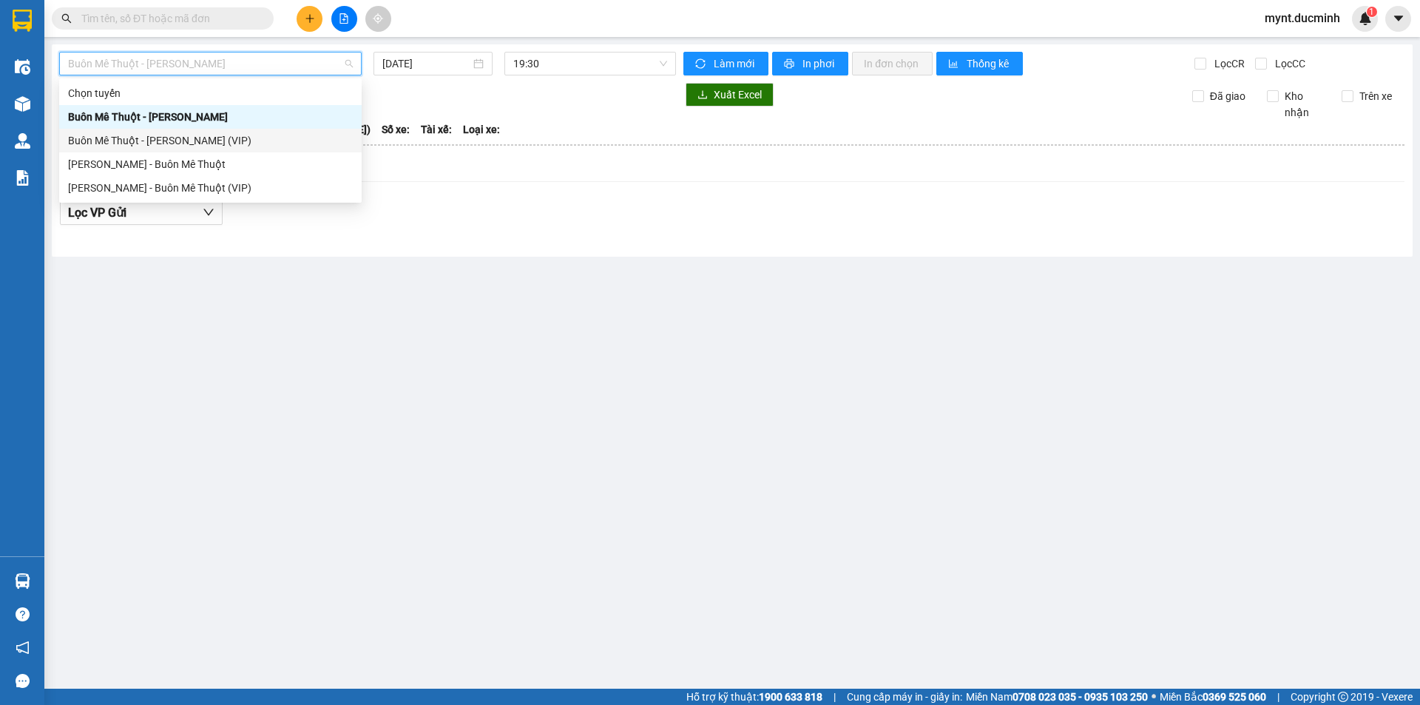
click at [202, 138] on div "Buôn Mê Thuột - Hồ Chí Minh (VIP)" at bounding box center [210, 140] width 285 height 16
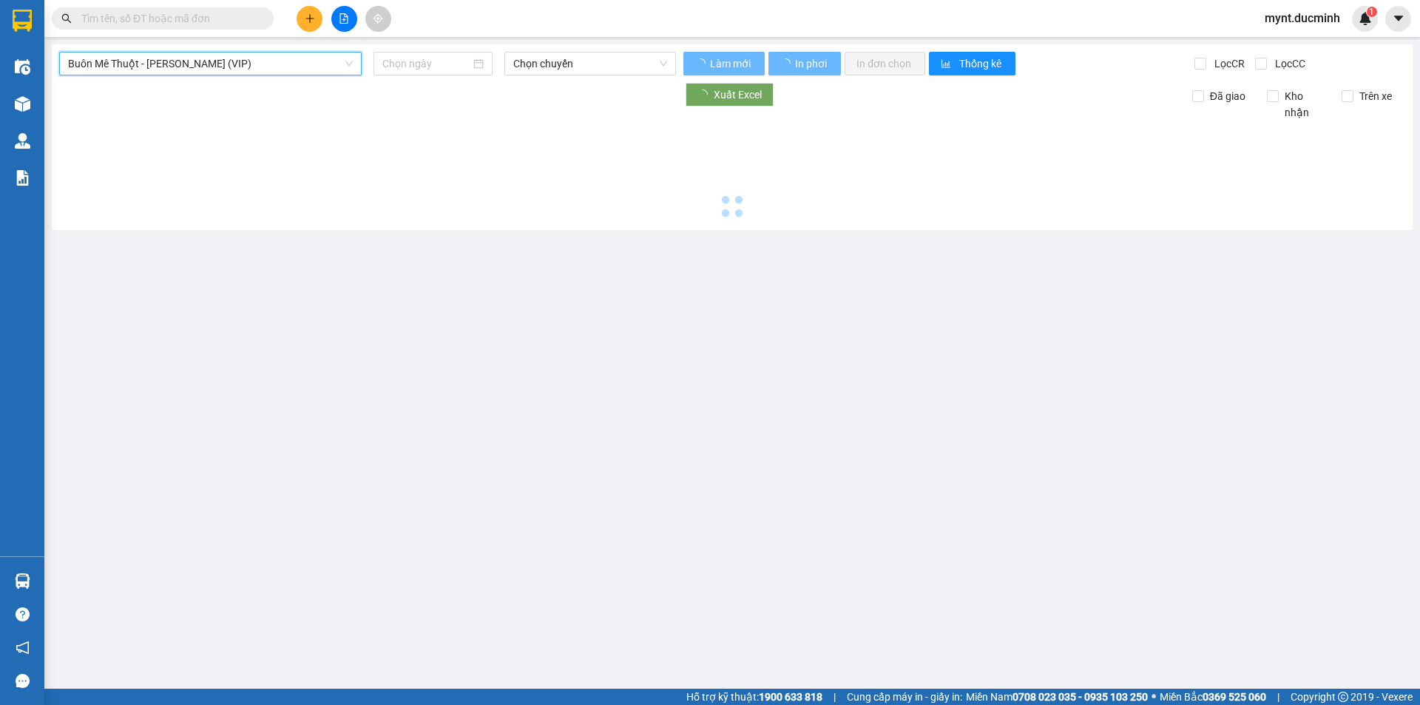
type input "14/08/2025"
